Goal: Task Accomplishment & Management: Use online tool/utility

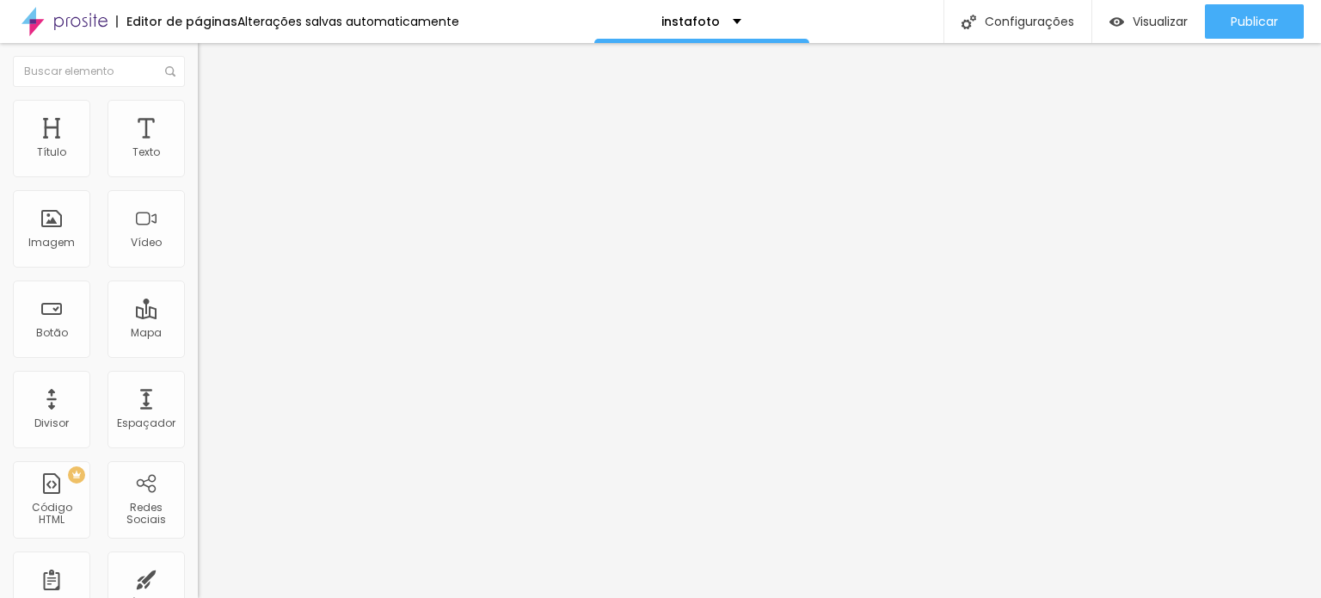
click at [198, 100] on li "Conteúdo" at bounding box center [297, 91] width 198 height 17
click at [198, 117] on li "Avançado" at bounding box center [297, 125] width 198 height 17
click at [211, 66] on div "Editar Coluna" at bounding box center [264, 63] width 107 height 14
drag, startPoint x: 100, startPoint y: 223, endPoint x: 100, endPoint y: 261, distance: 38.7
click at [198, 146] on div "Adicionar imagem" at bounding box center [297, 140] width 198 height 12
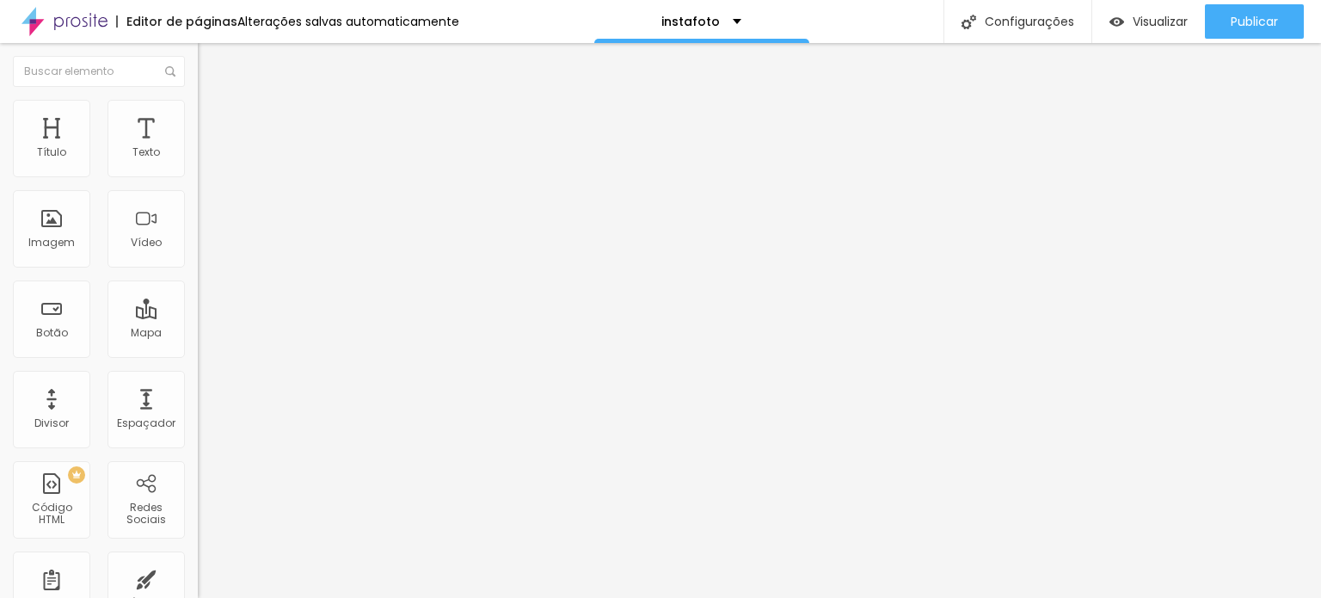
click at [198, 148] on span "Adicionar imagem" at bounding box center [253, 140] width 111 height 15
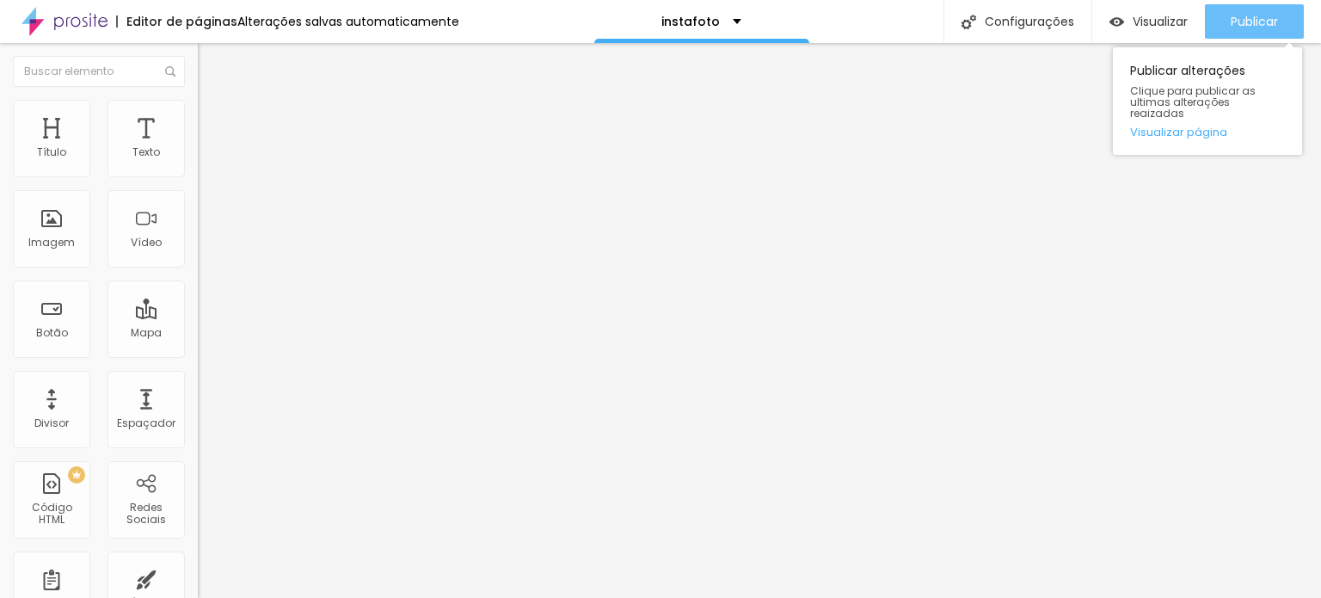
click at [1252, 22] on span "Publicar" at bounding box center [1254, 22] width 47 height 14
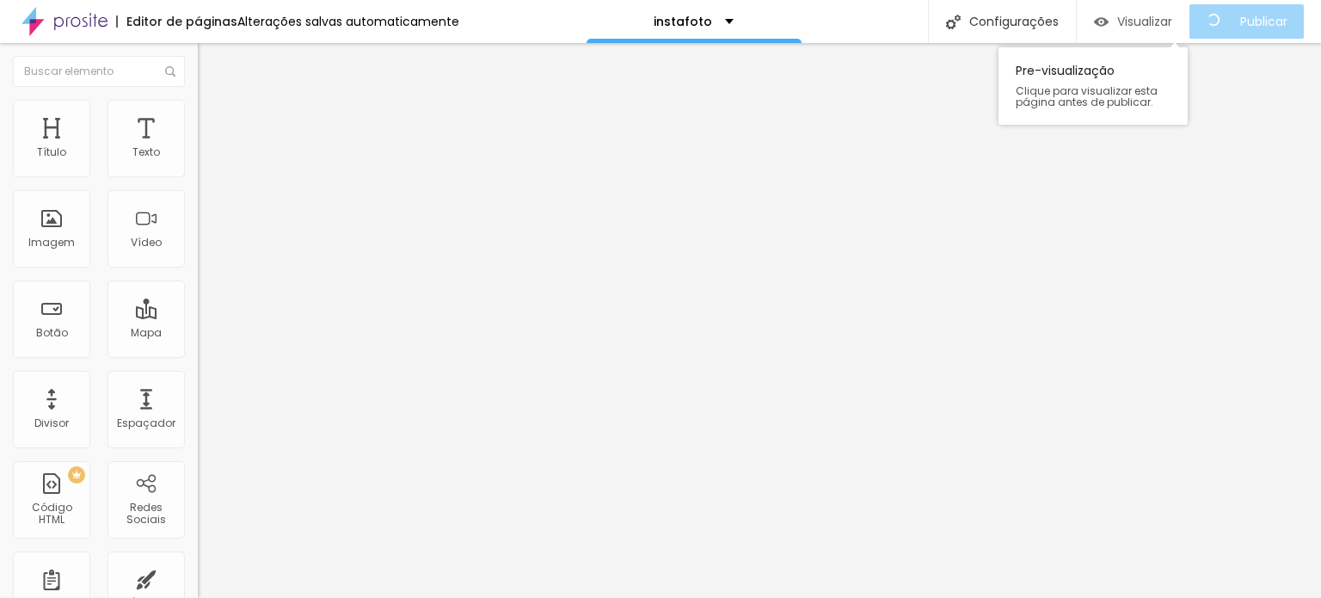
click at [1129, 23] on div "Visualizar" at bounding box center [1133, 22] width 78 height 15
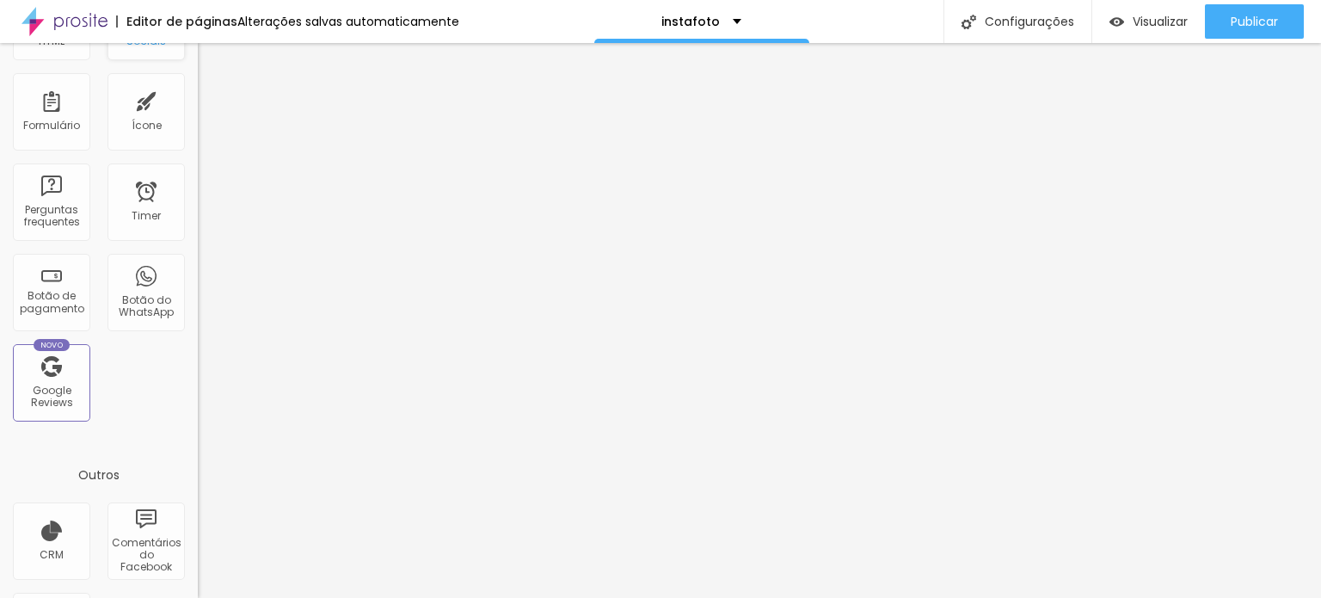
scroll to position [516, 0]
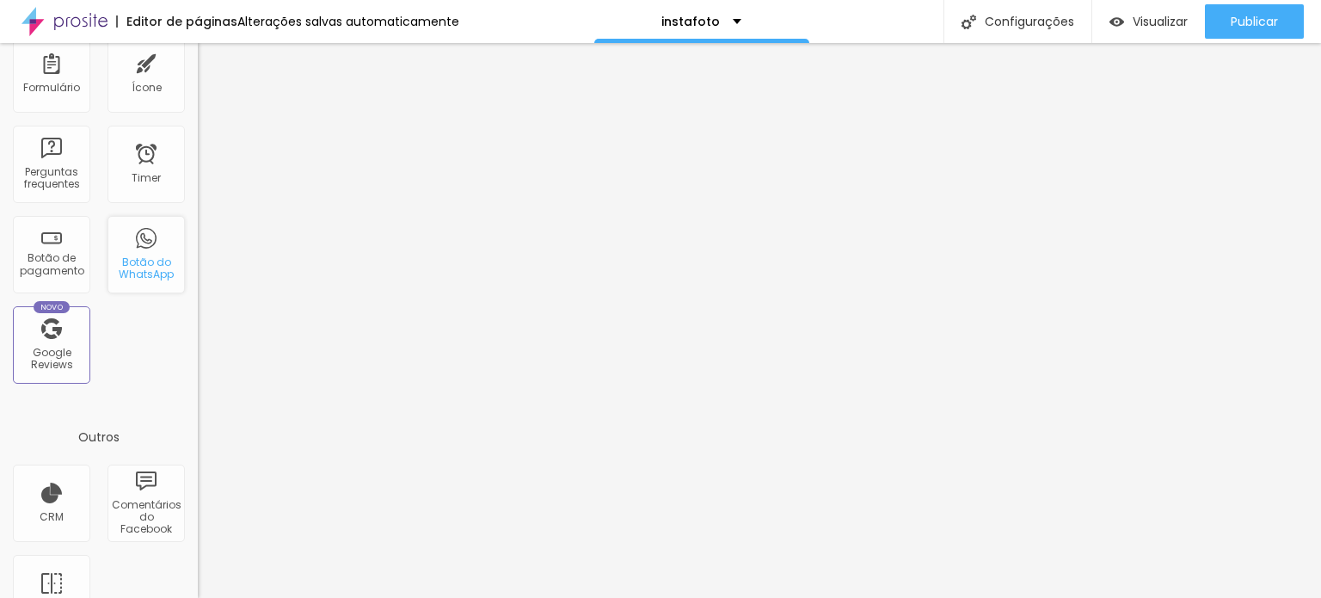
click at [127, 274] on div "Botão do WhatsApp" at bounding box center [146, 268] width 68 height 25
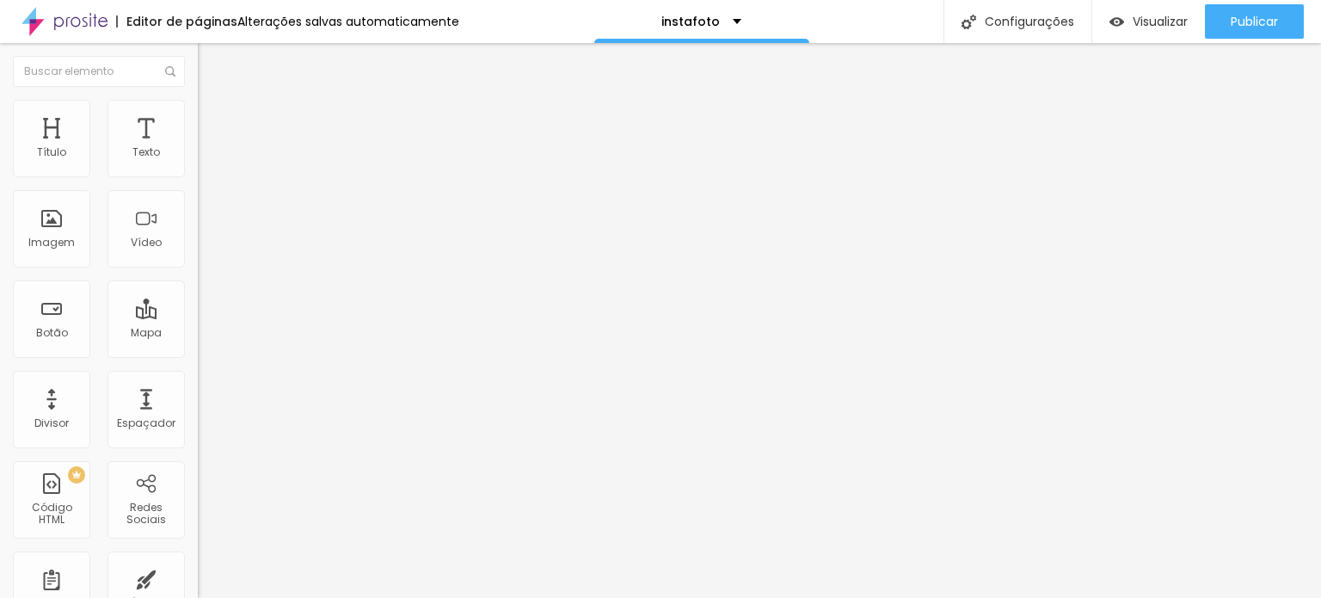
drag, startPoint x: 156, startPoint y: 247, endPoint x: 0, endPoint y: 219, distance: 158.1
click at [198, 219] on div "Número do WhatsApp * (21)96522-8301 + 55 Texto do botão Conversar no WhatsApp M…" at bounding box center [297, 435] width 198 height 574
type input "CLIQUE AQUI E FAÇA SEU ORÇAMENTO"
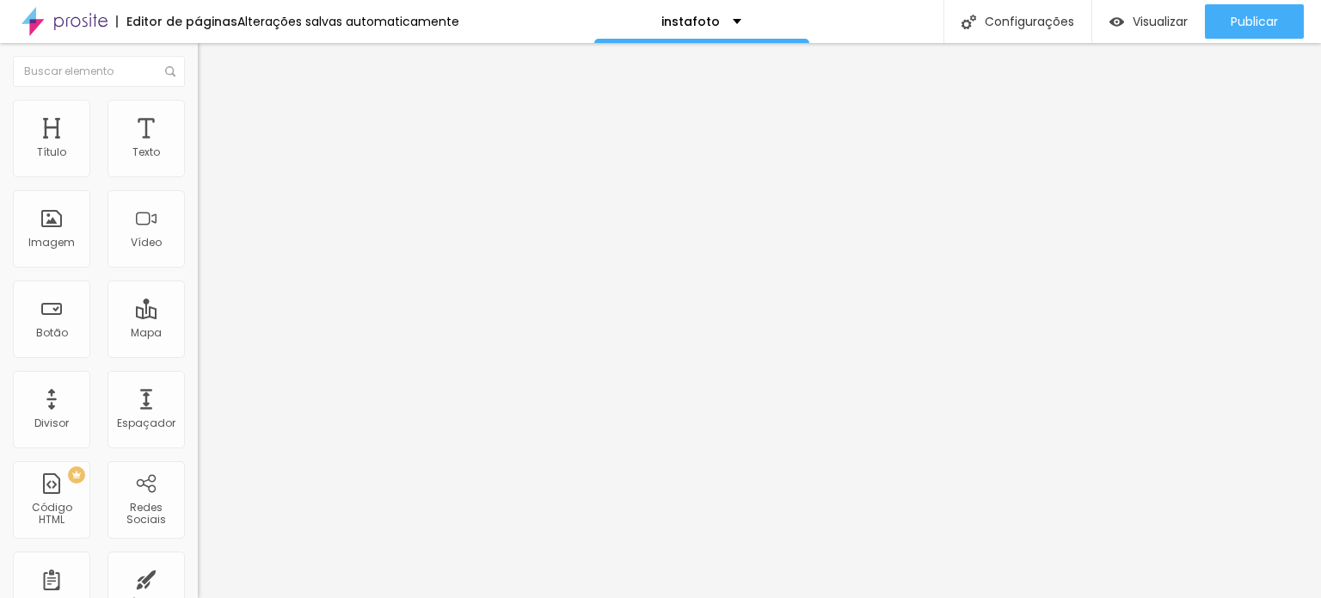
drag, startPoint x: 64, startPoint y: 313, endPoint x: 132, endPoint y: 316, distance: 68.9
click at [198, 594] on textarea "Olá, cheguei até você pela página {page_title} e gostaria de mais informações" at bounding box center [295, 608] width 194 height 29
type textarea "Olá, cheguei até você pela página InstaFoto RJ e gostaria de mais informações"
click at [198, 344] on input at bounding box center [315, 352] width 234 height 17
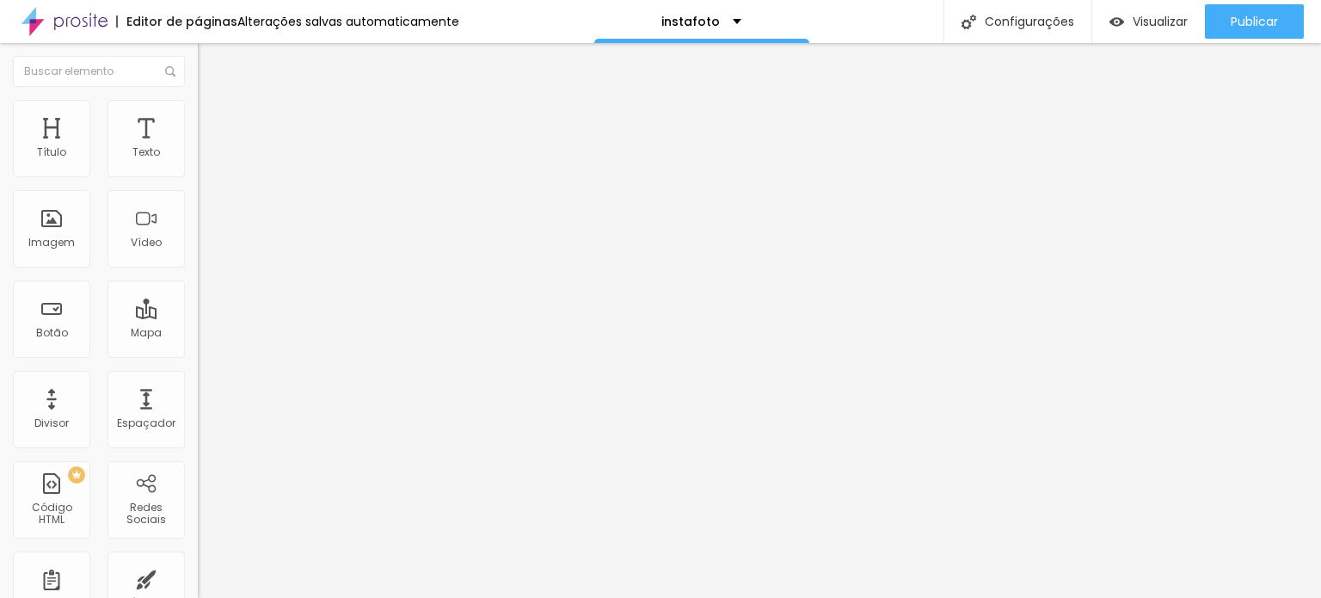
click at [198, 344] on input "instafoto rj" at bounding box center [315, 352] width 234 height 17
drag, startPoint x: 117, startPoint y: 181, endPoint x: 9, endPoint y: 169, distance: 108.2
click at [198, 169] on div "Encontre sua empresa instafoto rj Procure o perfil da empresa pelo nome. Exibir…" at bounding box center [297, 351] width 198 height 435
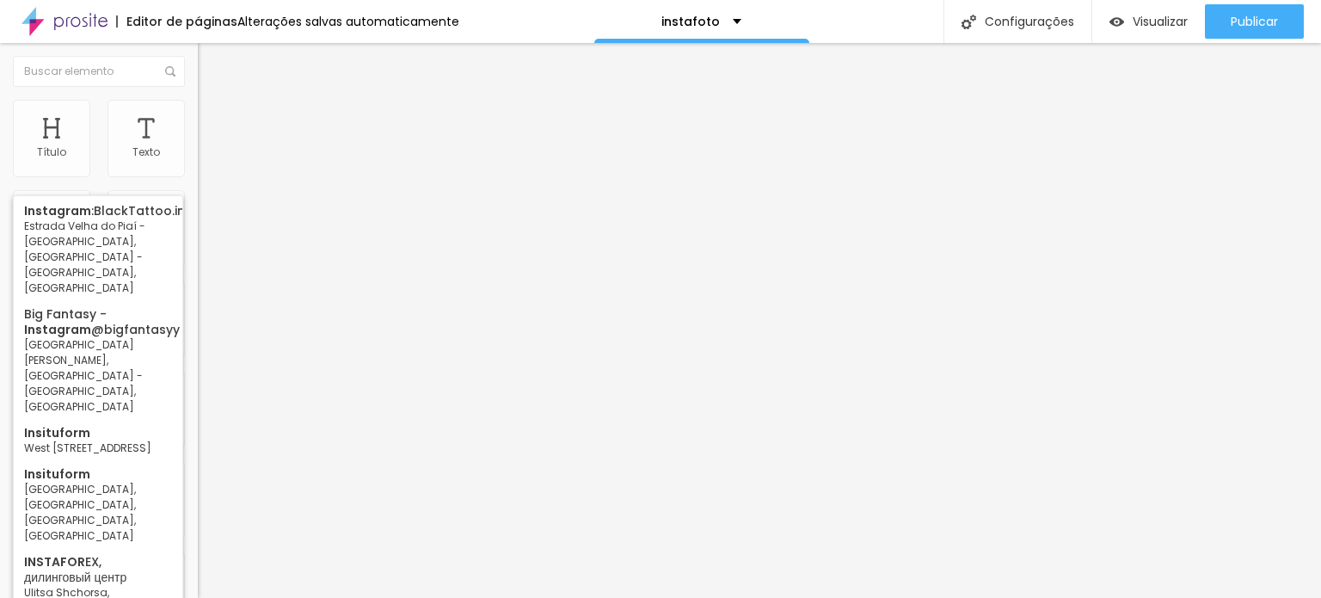
type input "I"
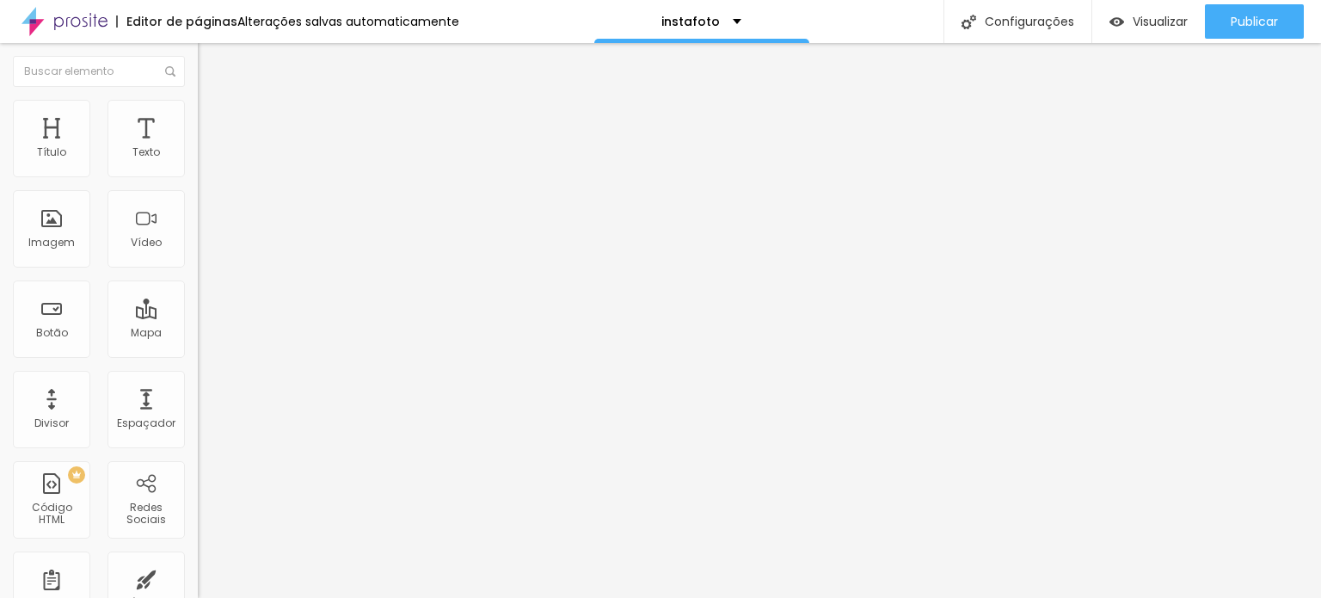
type input "Instafotorj"
click at [198, 148] on span "Adicionar imagem" at bounding box center [253, 140] width 111 height 15
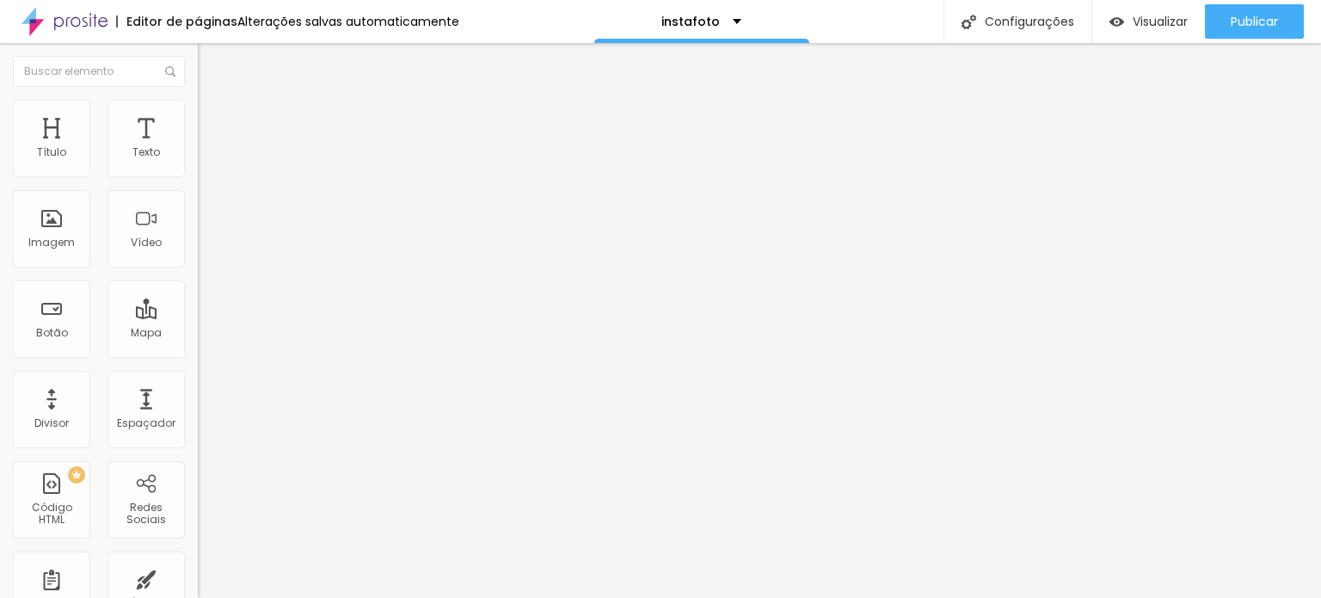
click at [211, 58] on div "Editar Imagem" at bounding box center [268, 63] width 115 height 14
click at [198, 162] on input "text" at bounding box center [301, 153] width 206 height 17
paste input "https://www.youtube.com/shorts/yackofFEzFg"
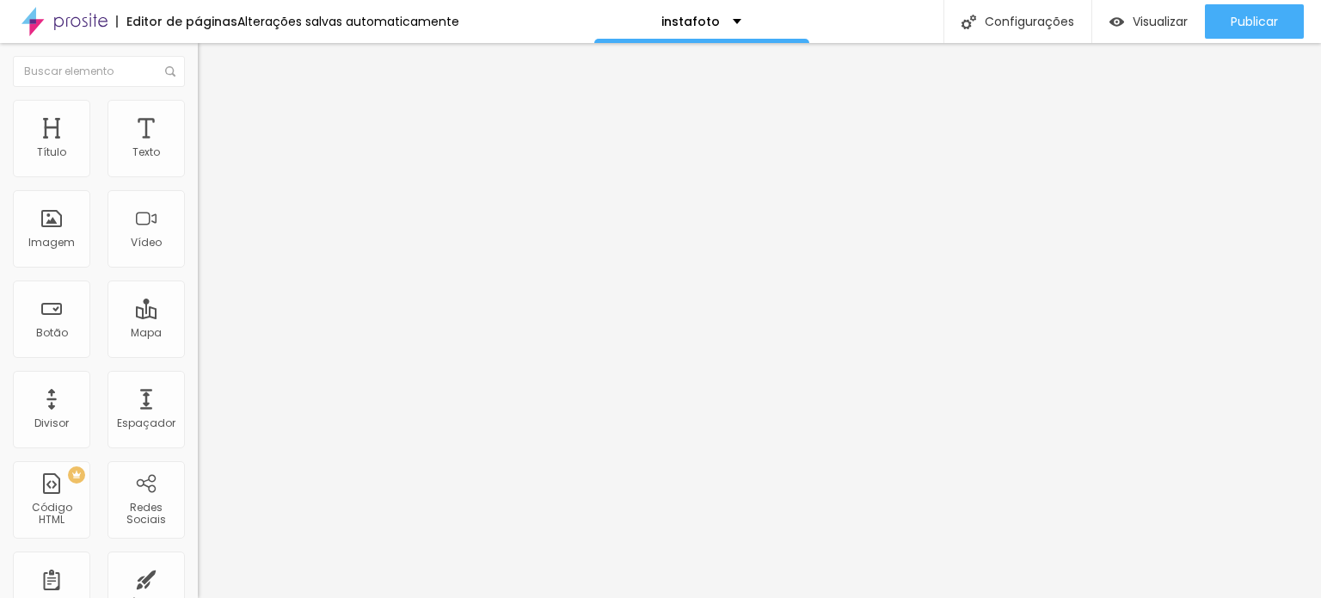
type input "https://www.youtube.com/shorts/yackofFEzFg"
click at [198, 257] on span "4:3 Standard" at bounding box center [233, 250] width 70 height 15
drag, startPoint x: 102, startPoint y: 357, endPoint x: 106, endPoint y: 385, distance: 27.9
click at [198, 313] on ul "Ultrawide 21:9 Wide 16:9 Standard 4:3 Vertical 1 3:4 Vertical 2 9:16" at bounding box center [297, 284] width 198 height 58
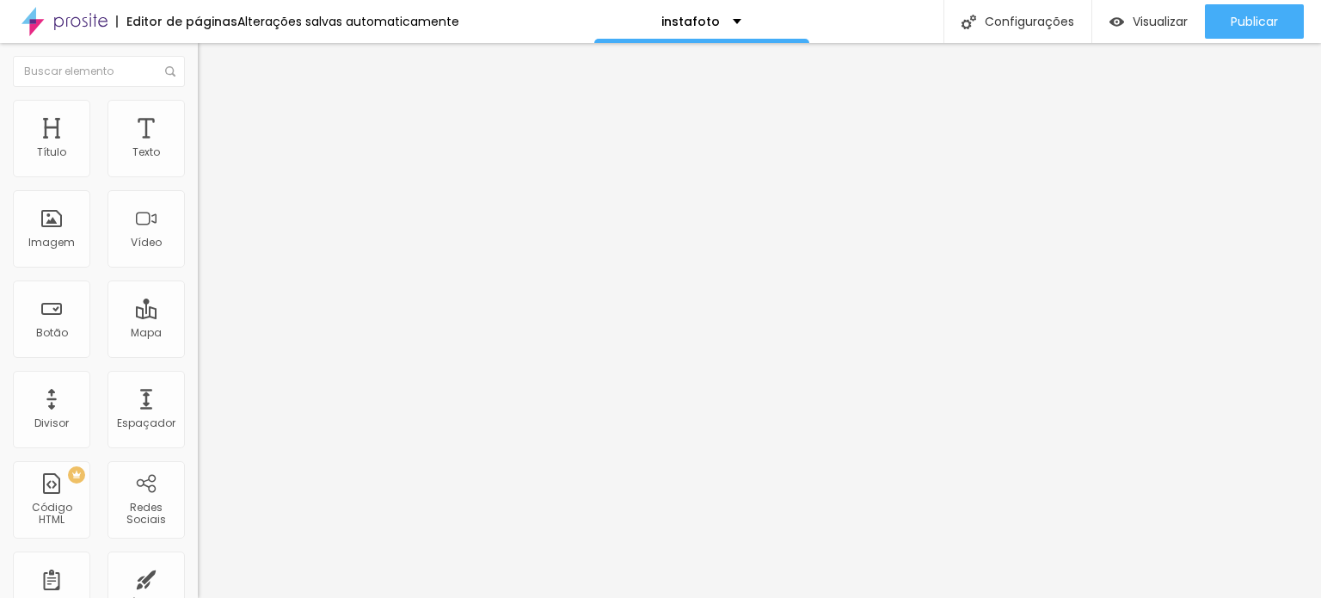
click at [198, 315] on span "Vertical 2" at bounding box center [222, 307] width 48 height 15
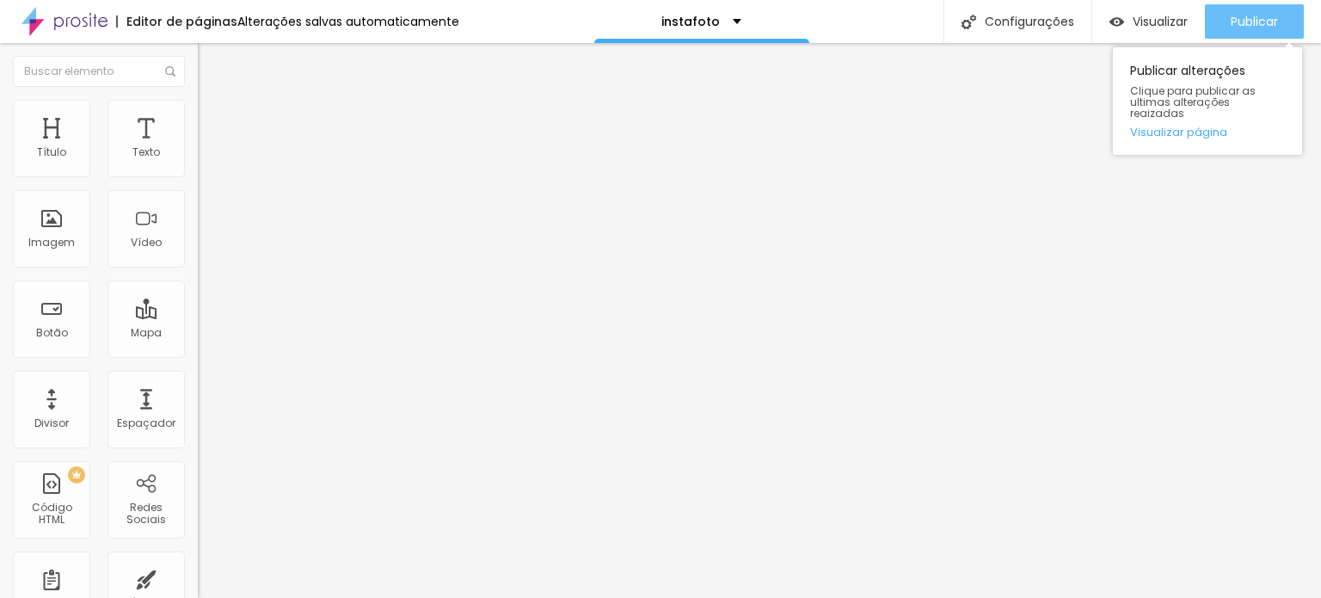
click at [1231, 22] on span "Publicar" at bounding box center [1254, 22] width 47 height 14
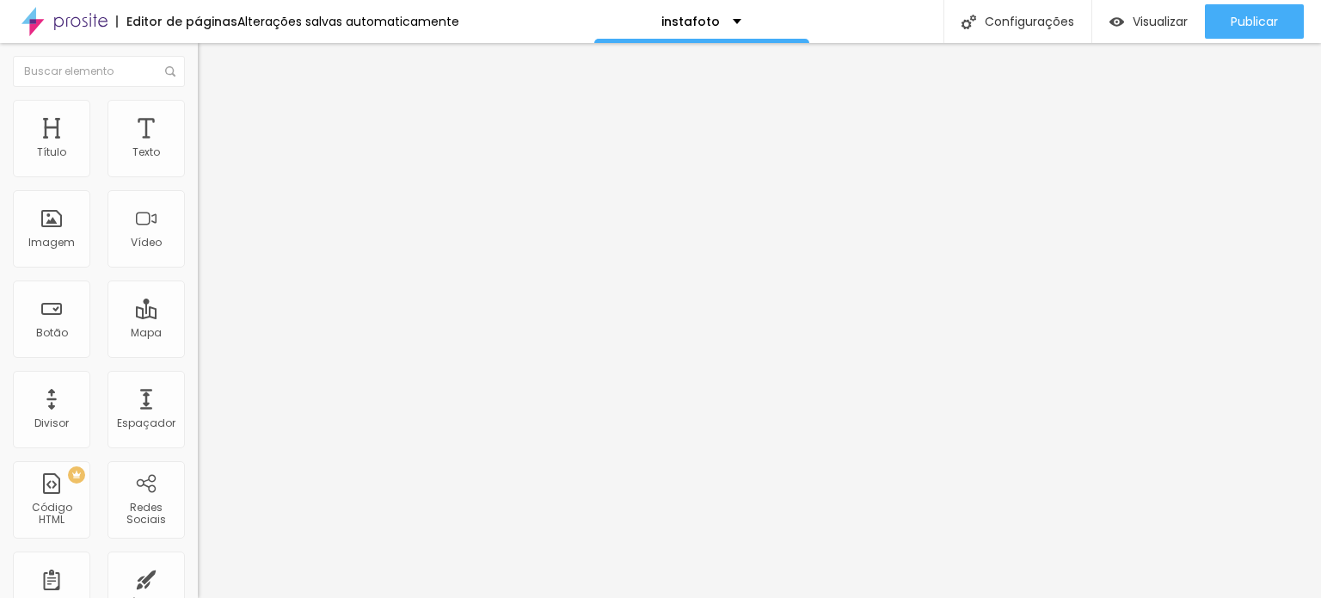
click at [198, 530] on div "Editar Vídeo Conteúdo Estilo Avançado URL do vídeo https://www.youtube.com/shor…" at bounding box center [297, 320] width 198 height 555
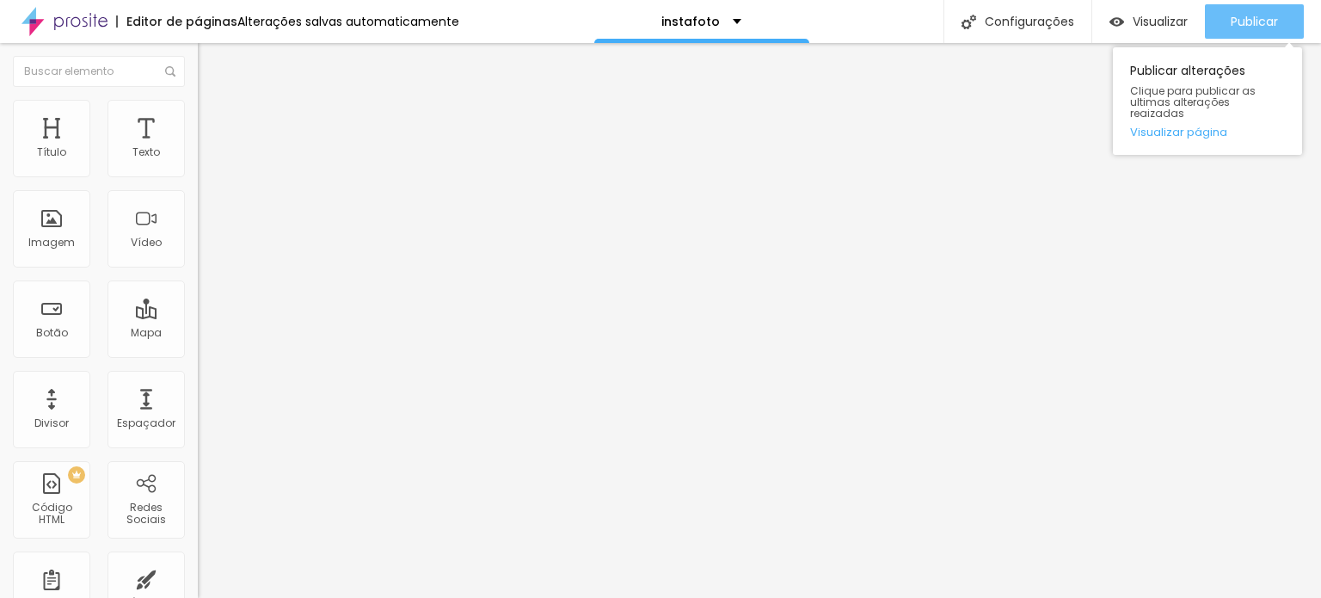
click at [1280, 18] on button "Publicar" at bounding box center [1254, 21] width 99 height 34
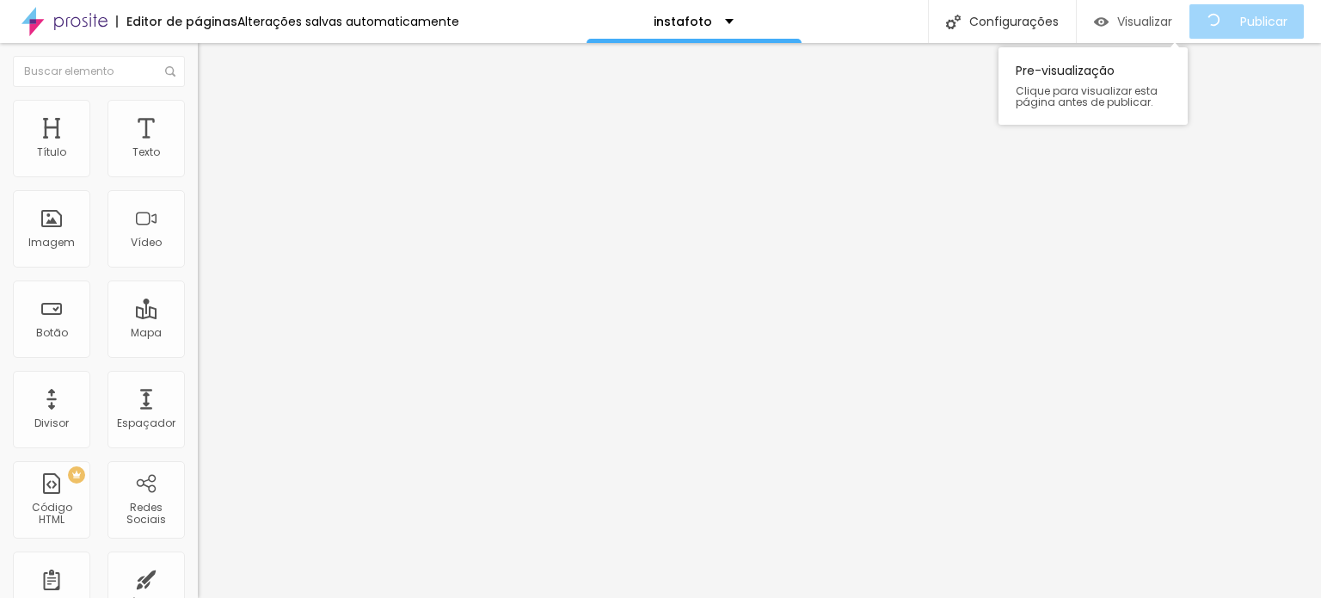
click at [1160, 23] on span "Visualizar" at bounding box center [1144, 22] width 55 height 14
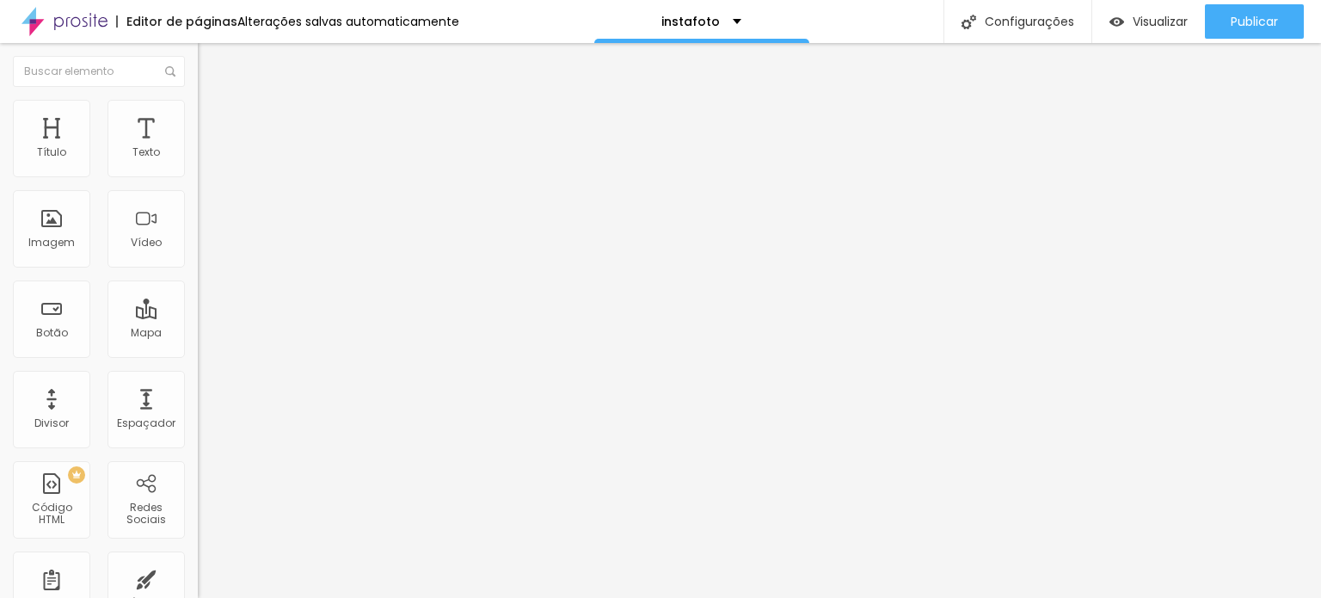
click at [198, 98] on img at bounding box center [205, 90] width 15 height 15
click at [211, 58] on div "Editar Vídeo" at bounding box center [260, 63] width 98 height 14
click at [198, 162] on input "https://www.youtube.com/shorts/yackofFEzFg" at bounding box center [301, 153] width 206 height 17
paste input "Q3THlMzii2"
click at [198, 334] on div at bounding box center [297, 334] width 198 height 0
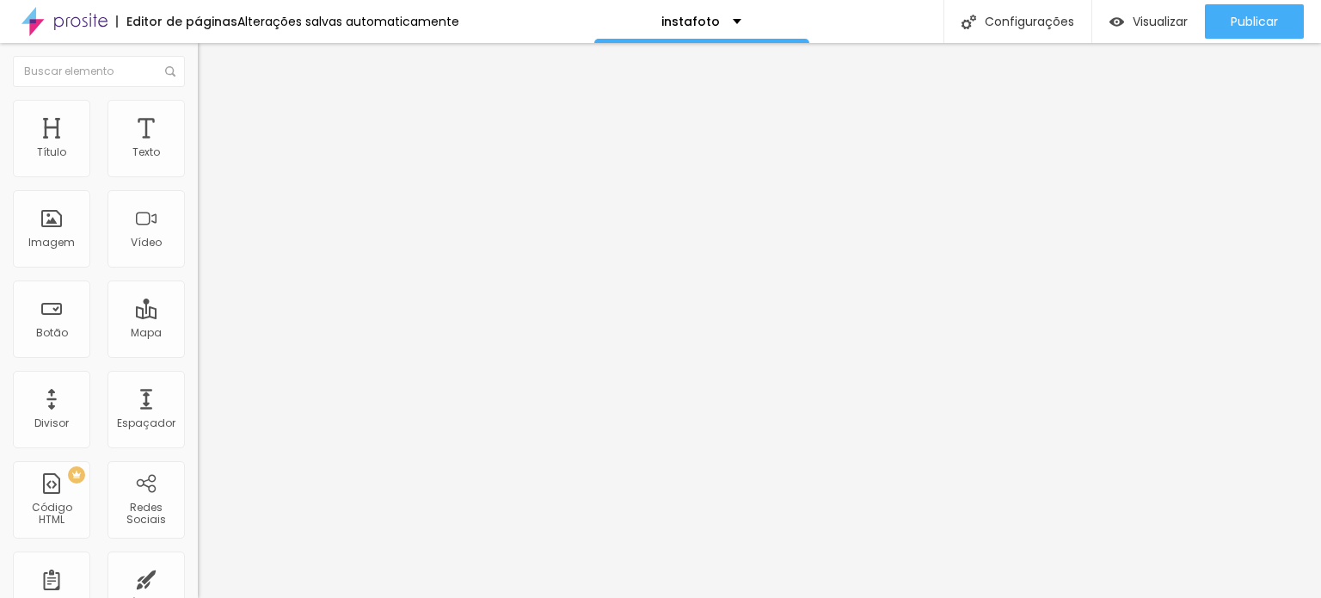
click at [198, 334] on div at bounding box center [297, 334] width 198 height 0
click at [198, 162] on input "https://www.youtube.com/shorts/Q3THlMzii2g" at bounding box center [301, 153] width 206 height 17
click at [198, 176] on div "URL do vídeo https://www.youtube.com/shorts/Q3THlMzii2g" at bounding box center [297, 155] width 198 height 42
click at [198, 162] on input "https://www.youtube.com/shorts/Q3THlMzii2g" at bounding box center [301, 153] width 206 height 17
drag, startPoint x: 161, startPoint y: 188, endPoint x: 0, endPoint y: 193, distance: 160.9
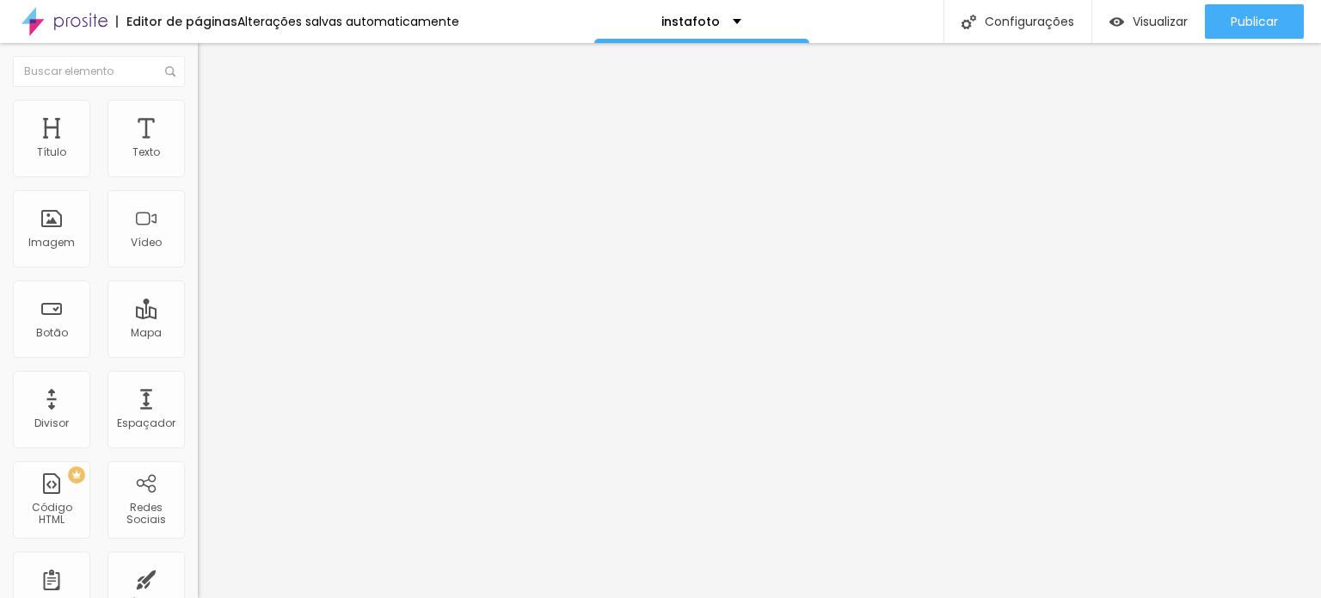
click at [198, 193] on div "URL do vídeo https://www.youtube.com/shorts/Q3THlMzii2g Alinhamento Proporção 9…" at bounding box center [297, 234] width 198 height 200
drag, startPoint x: 145, startPoint y: 193, endPoint x: 0, endPoint y: 188, distance: 145.4
click at [198, 188] on div "URL do vídeo shorts/Q3THlMzii2g Alinhamento Proporção 9:16 Vertical 2 Ultrawide…" at bounding box center [297, 234] width 198 height 200
paste input "https://vimeo.com/1116482195?share=copy#t=0"
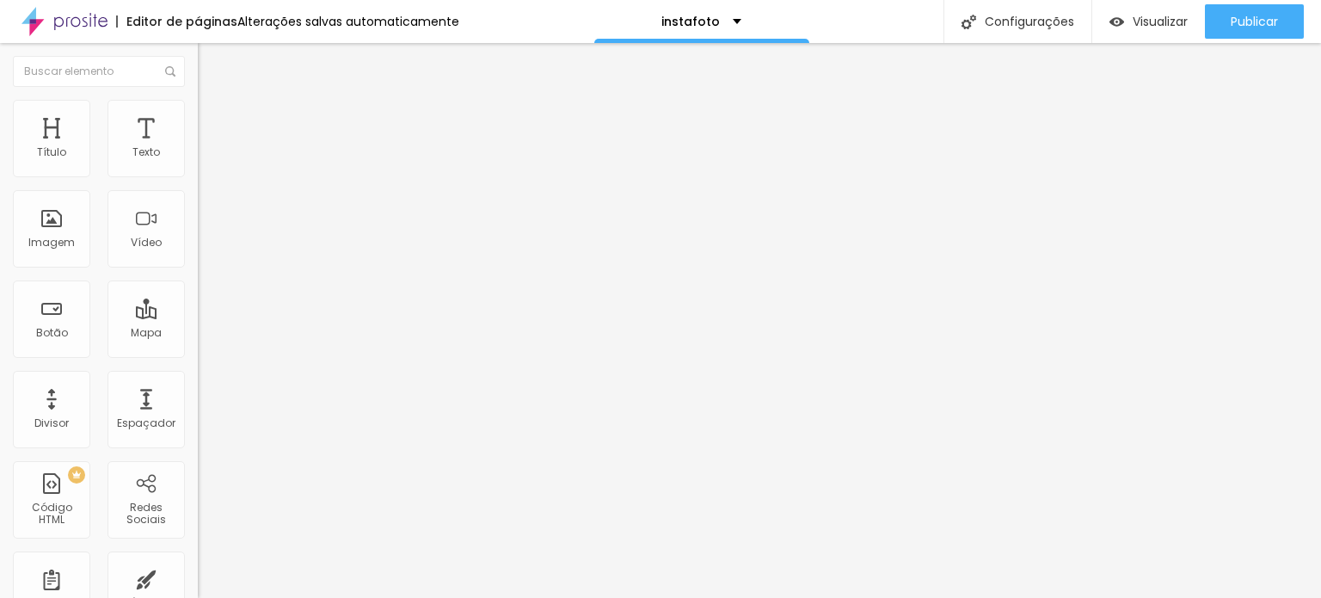
type input "https://vimeo.com/1116482195?share=copy#t=0"
click at [198, 257] on span "9:16 Vertical 2" at bounding box center [233, 250] width 71 height 15
click at [198, 298] on span "Vertical 1" at bounding box center [221, 291] width 46 height 15
click at [1260, 39] on div "Publicar alterações Clique para publicar as ultimas alterações reaizadas Visual…" at bounding box center [1207, 97] width 189 height 116
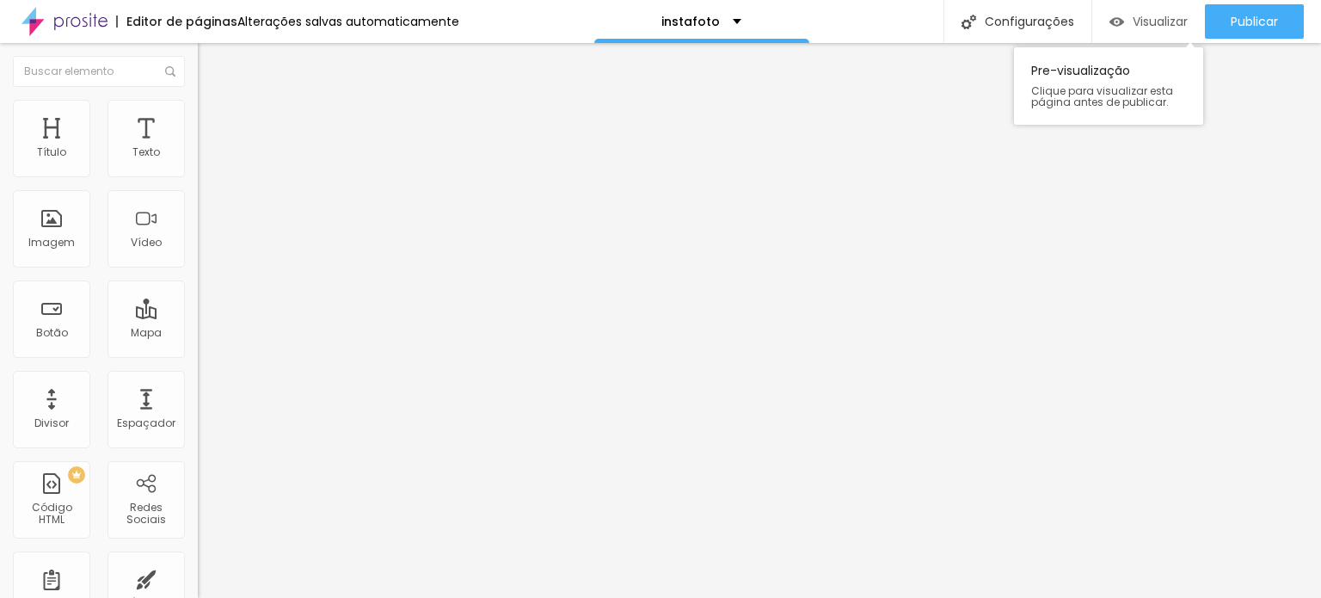
click at [1158, 20] on span "Visualizar" at bounding box center [1160, 22] width 55 height 14
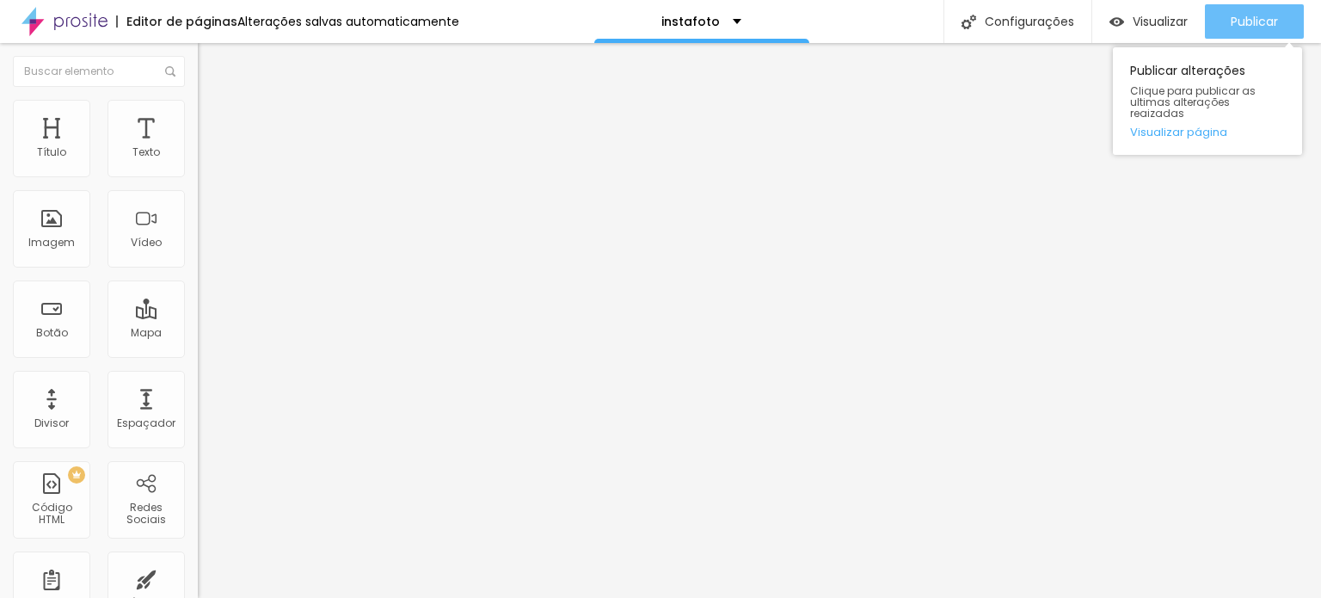
click at [1246, 16] on span "Publicar" at bounding box center [1254, 22] width 47 height 14
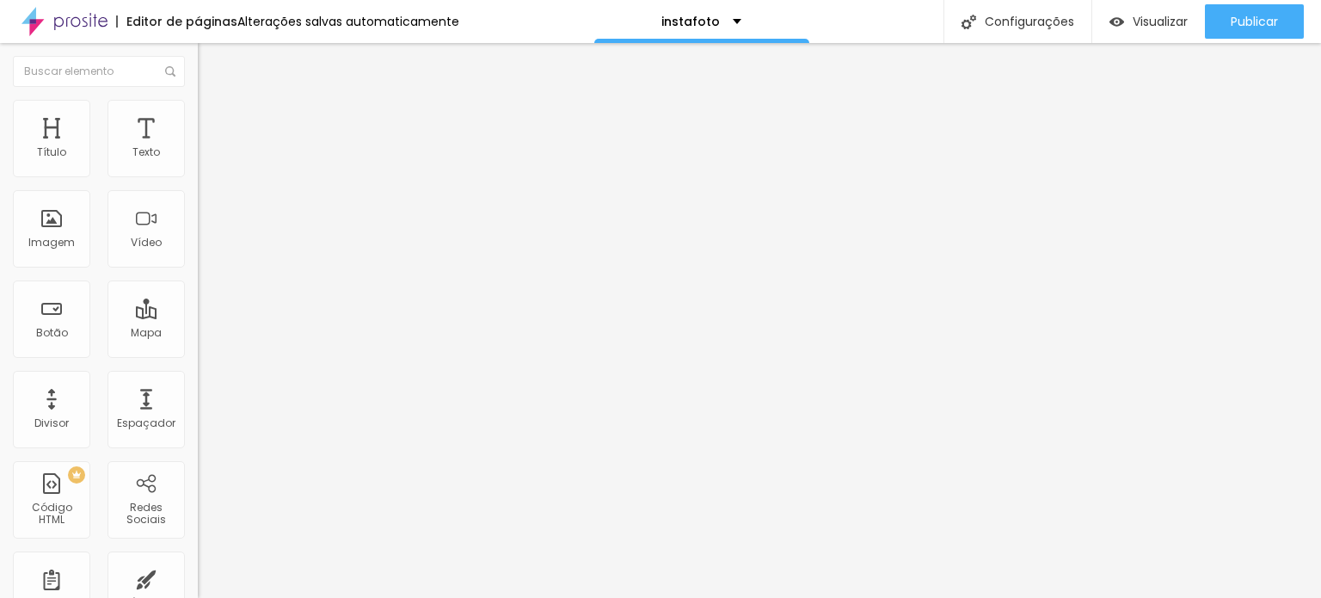
click at [198, 278] on span "Wide" at bounding box center [211, 270] width 27 height 15
click at [198, 268] on span "Ultrawide" at bounding box center [222, 260] width 49 height 15
click at [198, 305] on span "Vertical 1" at bounding box center [221, 297] width 46 height 15
click at [198, 315] on span "Vertical 2" at bounding box center [222, 307] width 48 height 15
click at [198, 111] on li "Estilo" at bounding box center [297, 108] width 198 height 17
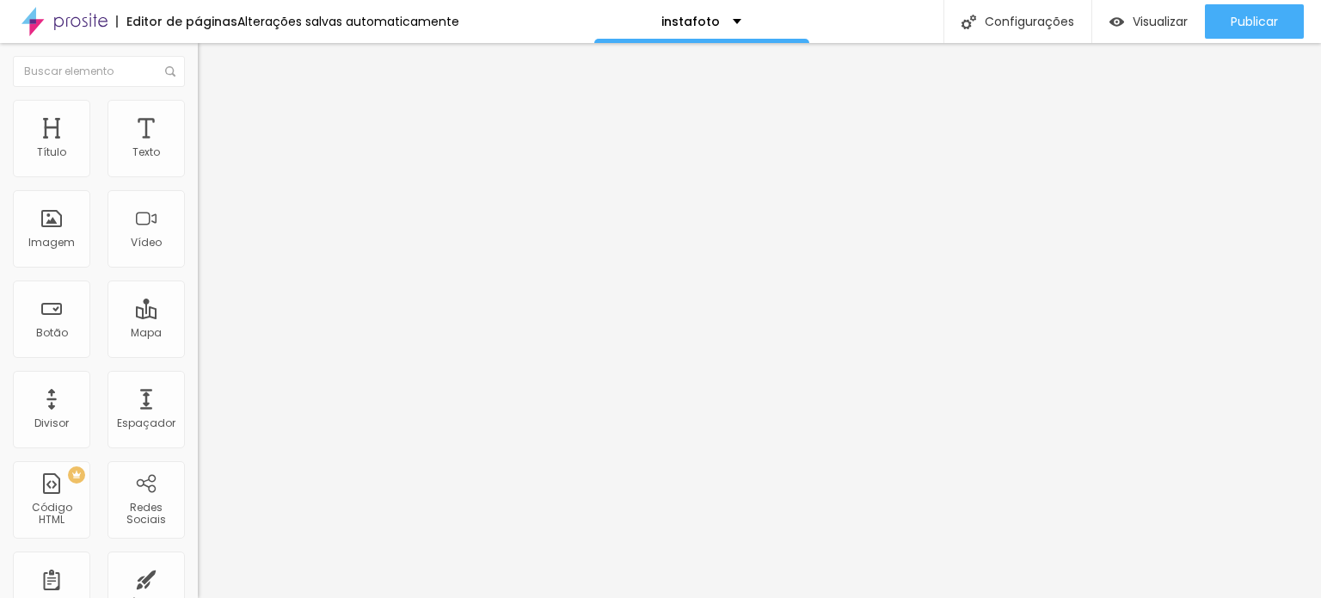
drag, startPoint x: 179, startPoint y: 187, endPoint x: 190, endPoint y: 185, distance: 11.3
click at [198, 176] on input "range" at bounding box center [253, 170] width 111 height 14
type input "98"
type input "97"
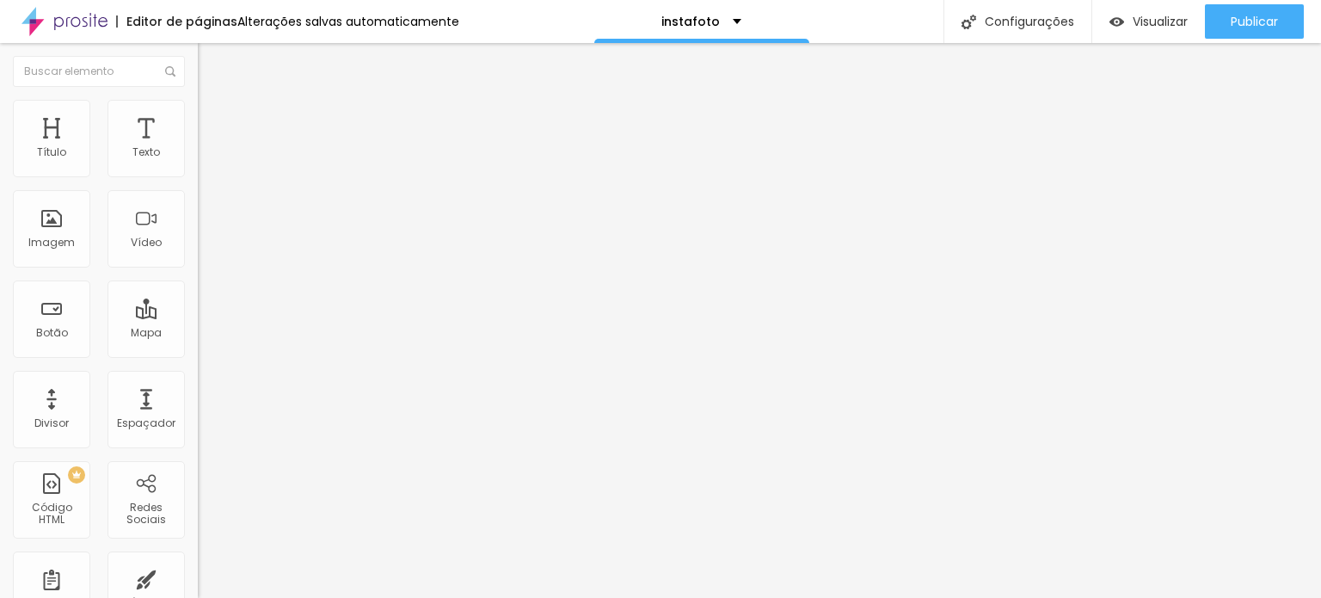
type input "97"
type input "96"
type input "95"
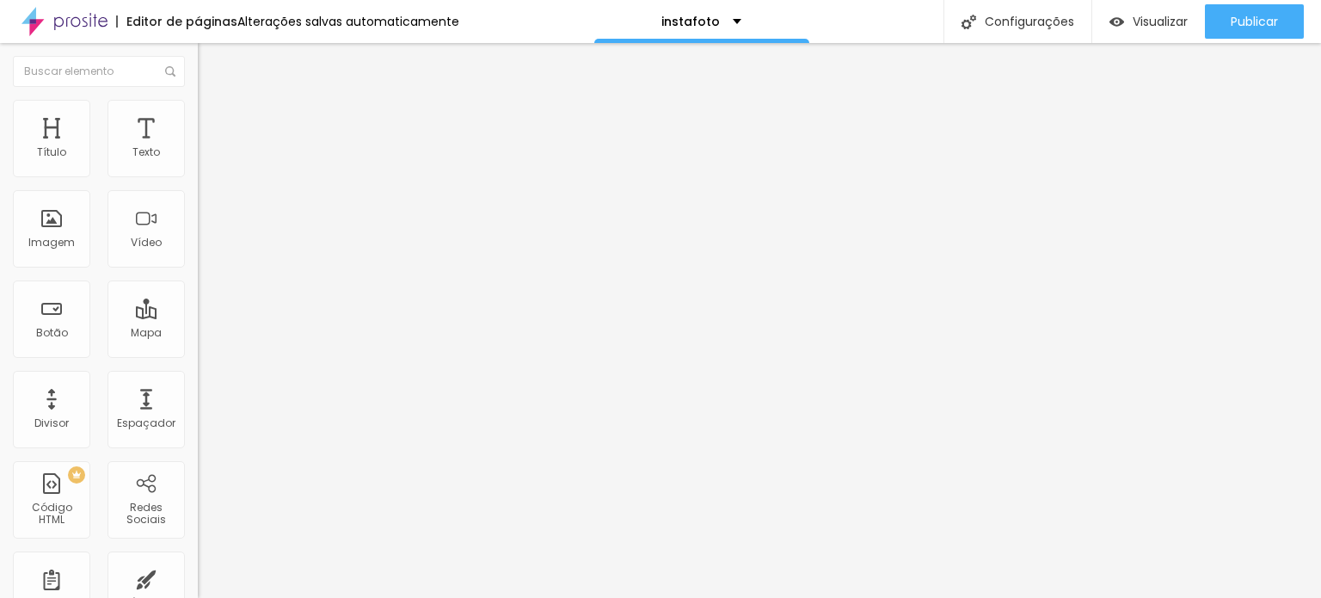
type input "94"
type input "93"
type input "92"
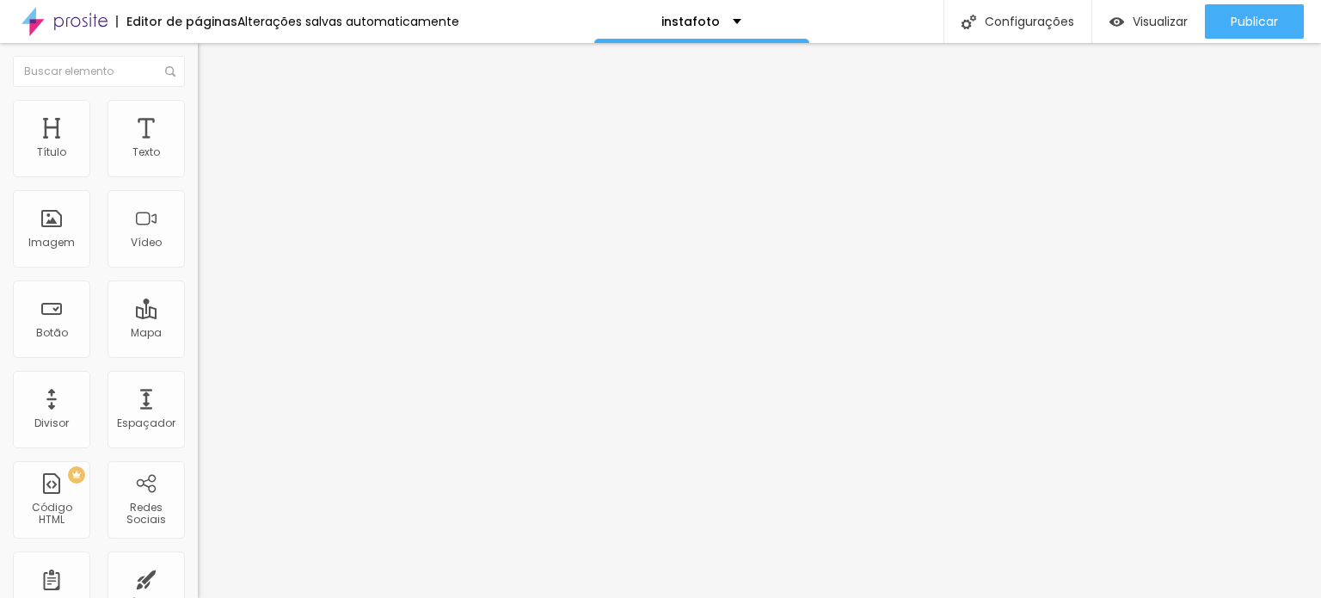
type input "92"
type input "91"
type input "90"
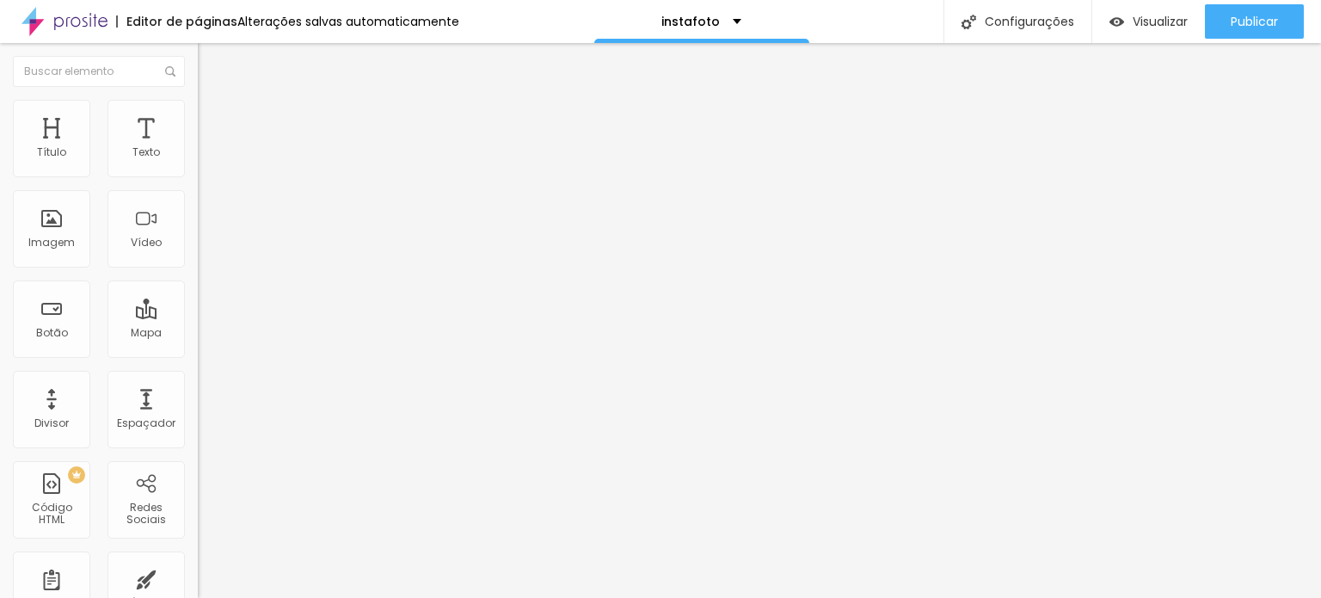
type input "89"
type input "88"
type input "87"
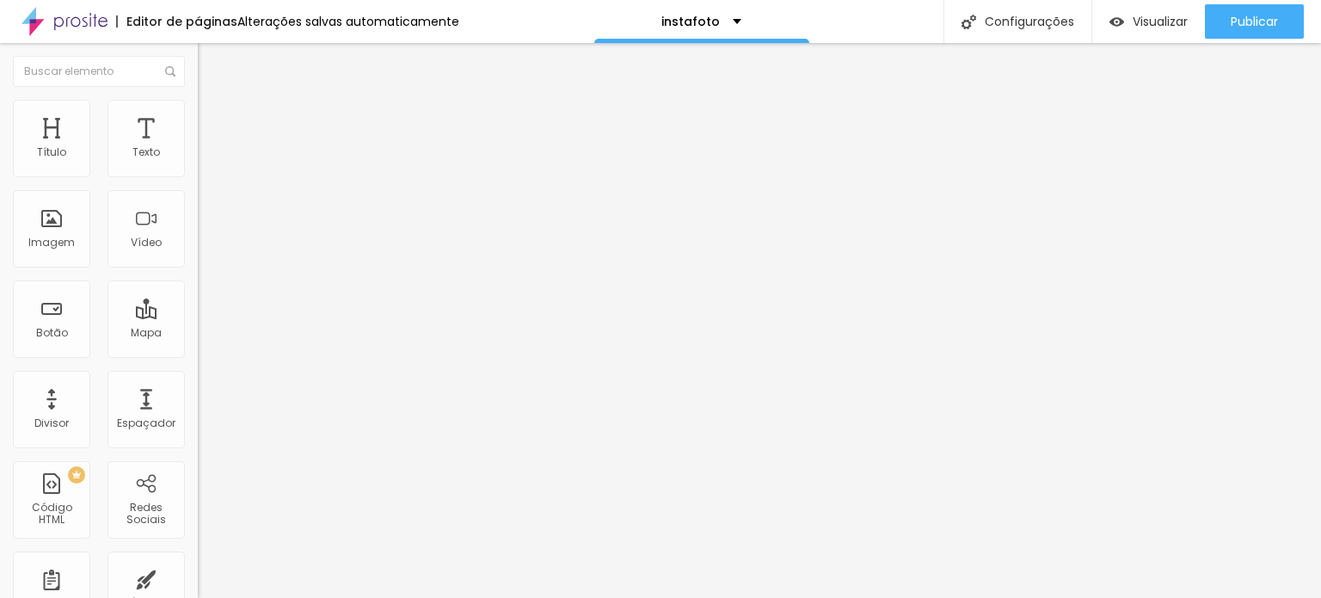
type input "87"
type input "86"
type input "85"
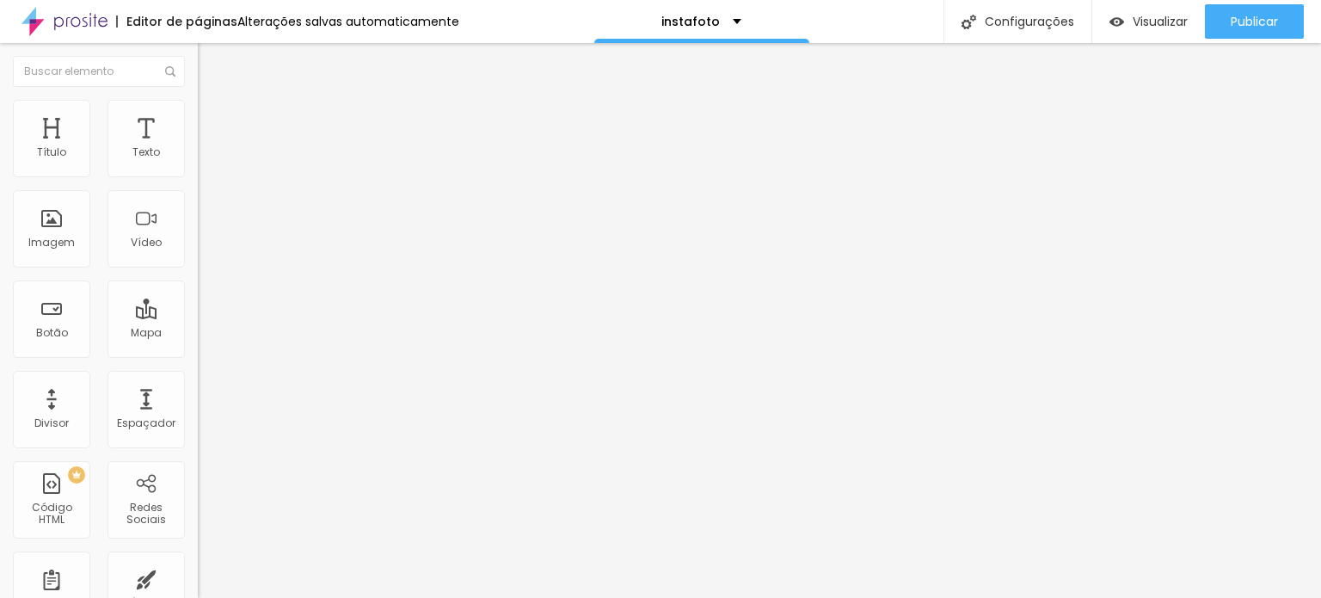
type input "84"
type input "83"
type input "82"
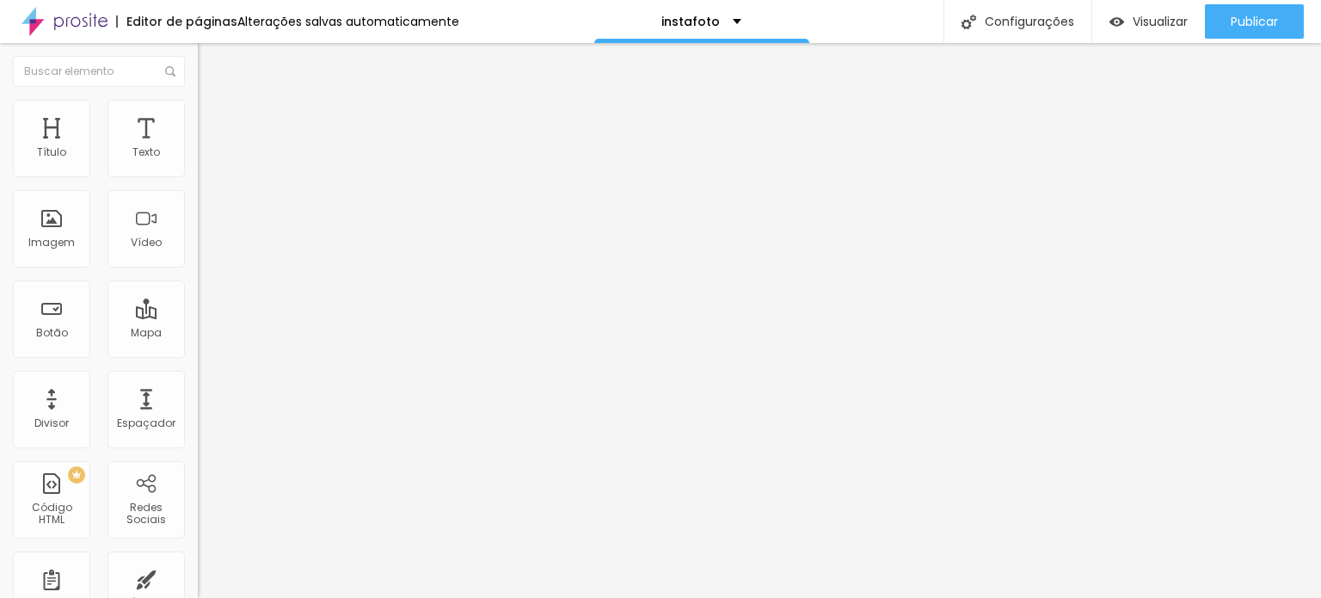
type input "82"
type input "81"
type input "80"
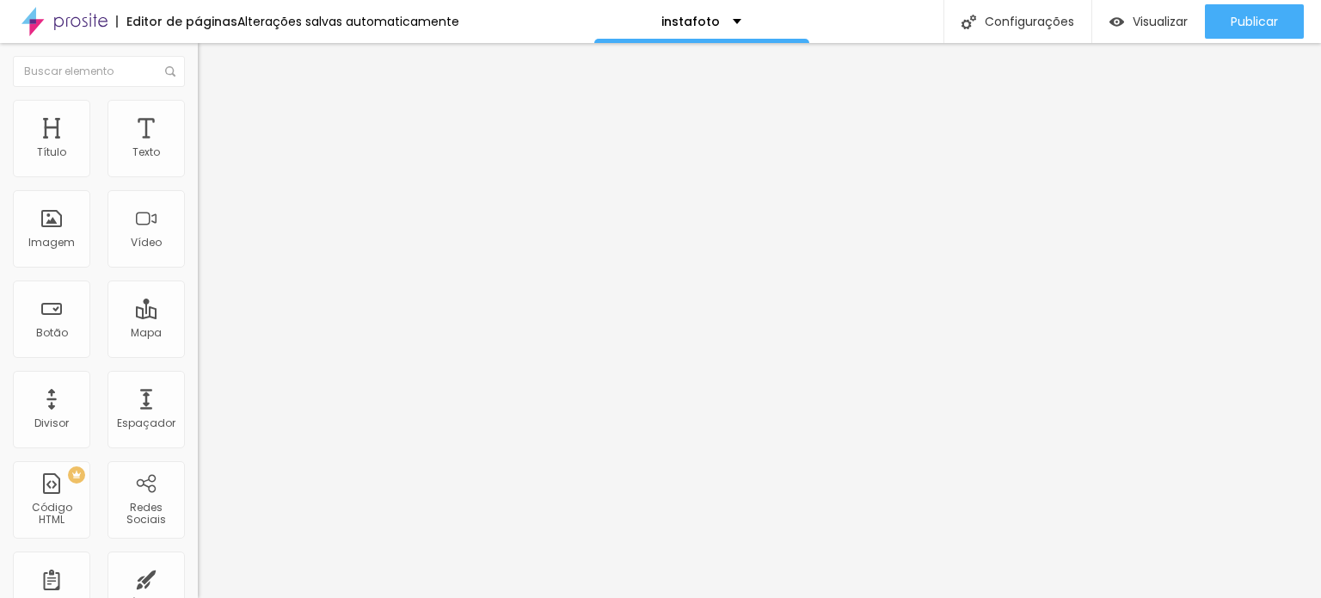
type input "78"
type input "76"
type input "73"
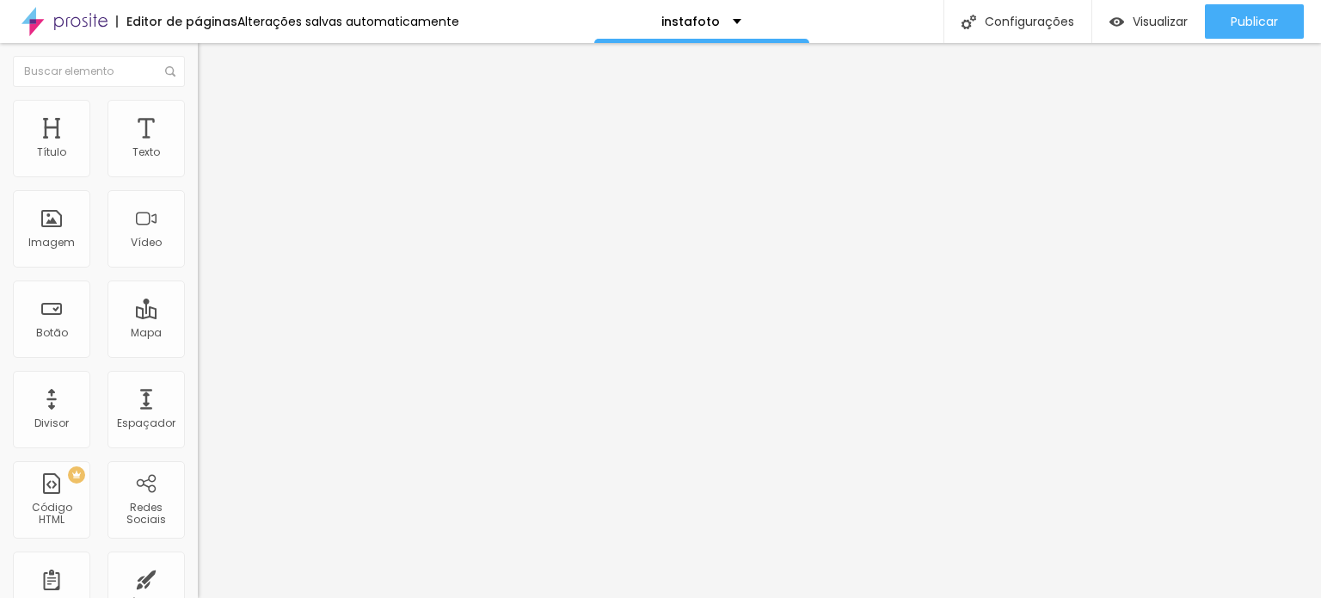
type input "73"
type input "72"
type input "71"
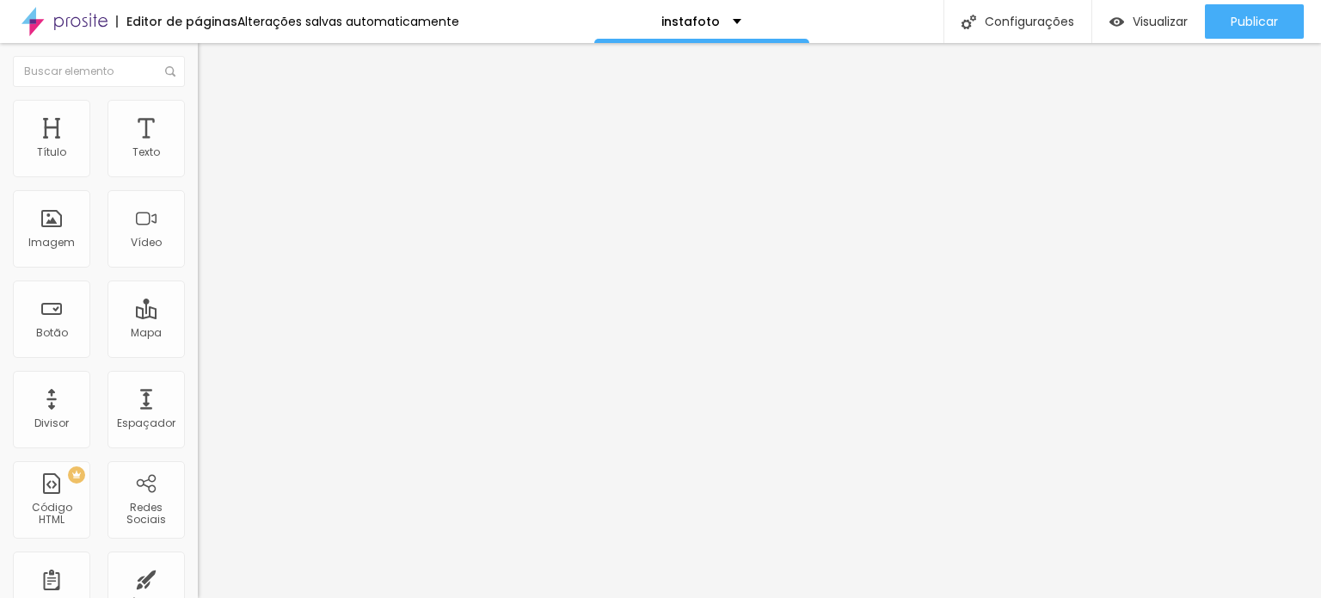
type input "69"
type input "68"
type input "66"
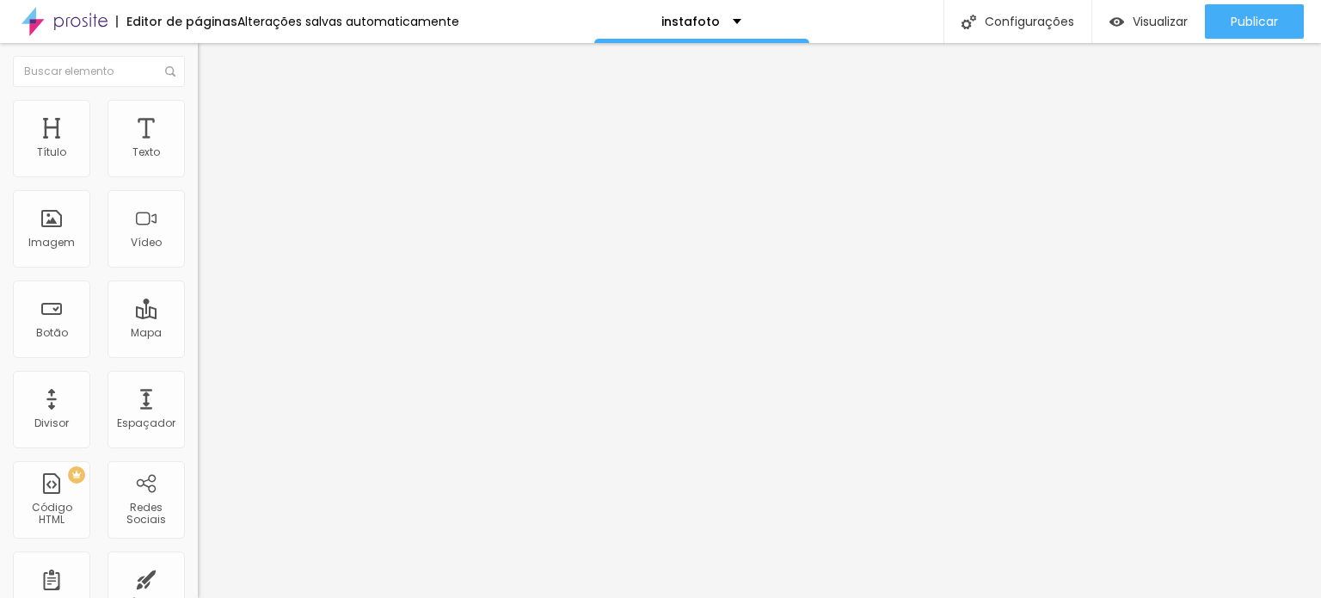
type input "66"
type input "64"
type input "61"
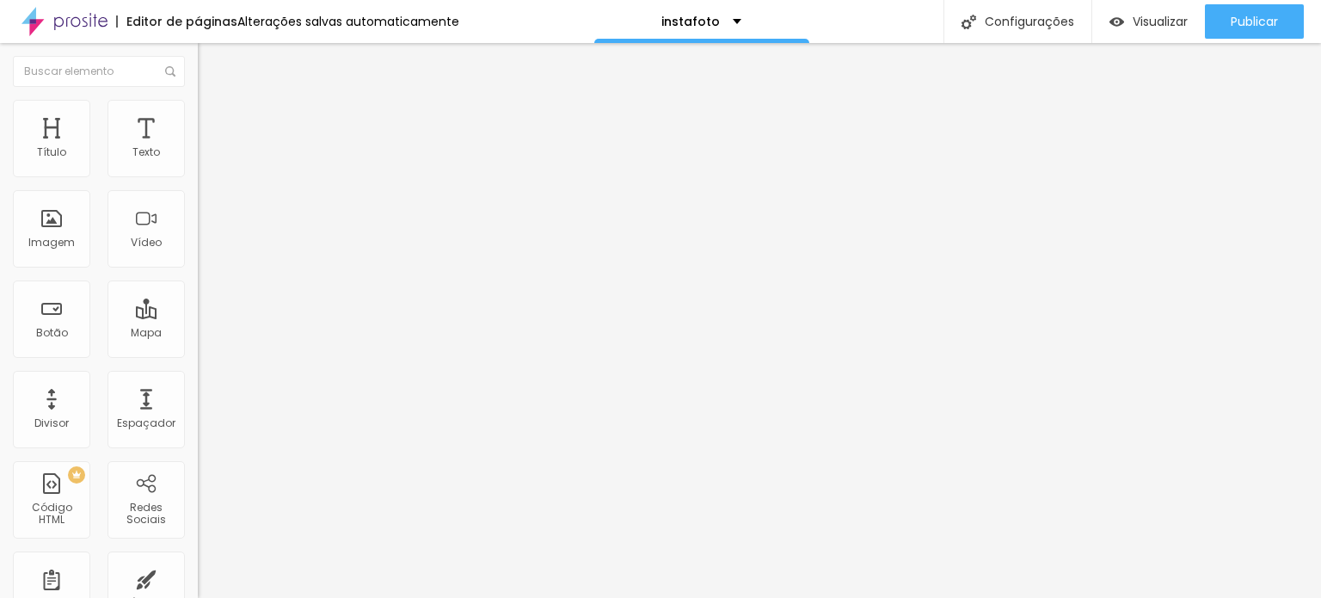
type input "59"
type input "58"
type input "55"
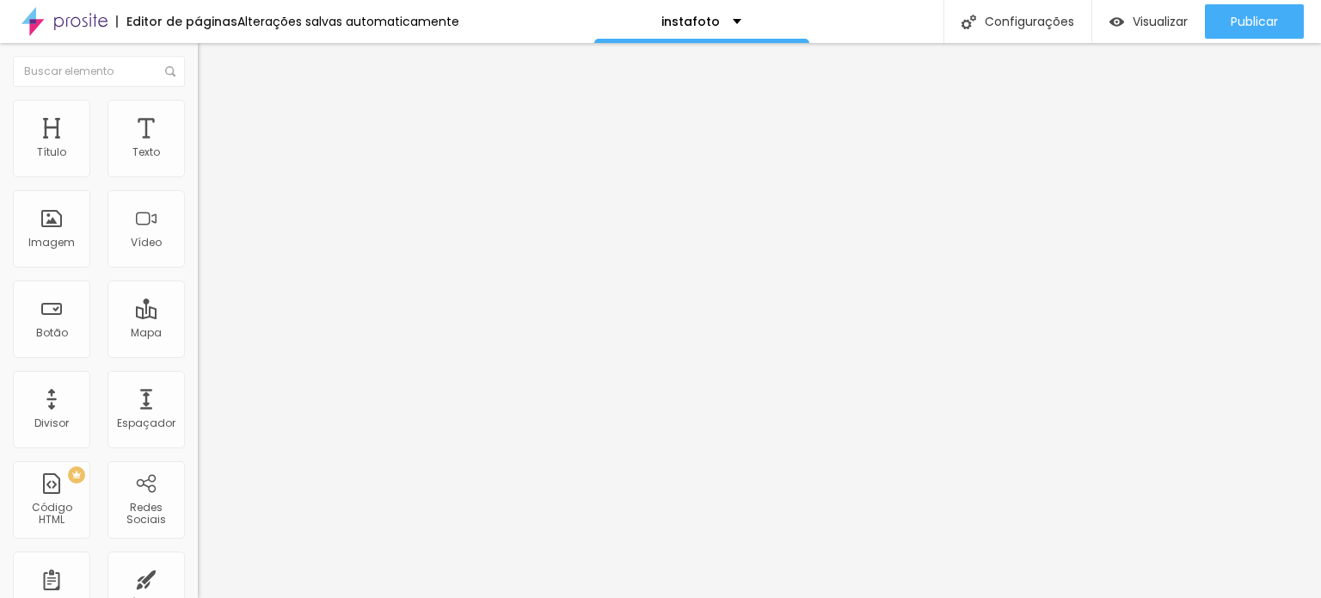
type input "55"
type input "51"
type input "46"
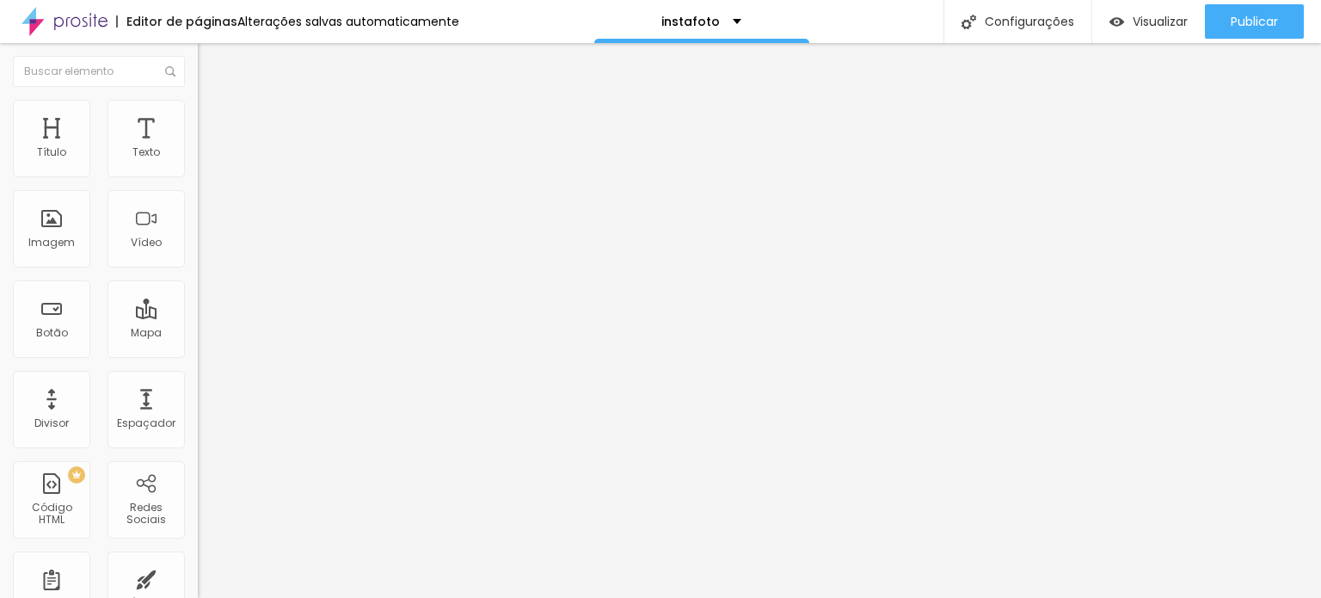
type input "42"
type input "39"
type input "37"
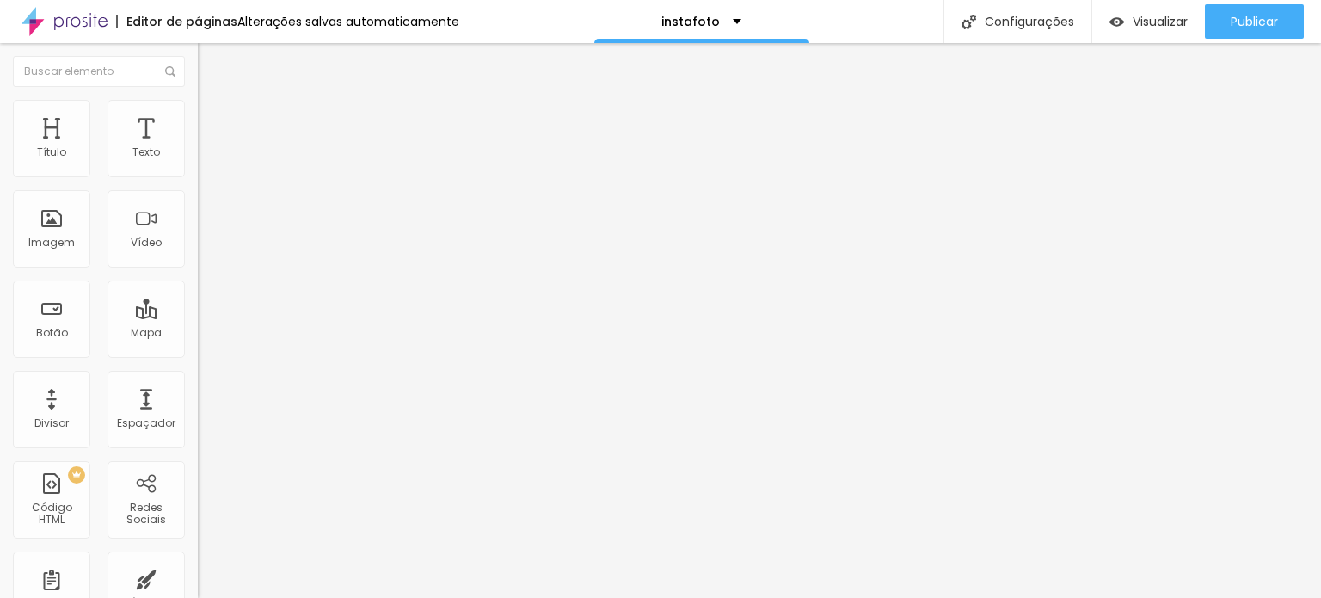
type input "37"
type input "35"
type input "34"
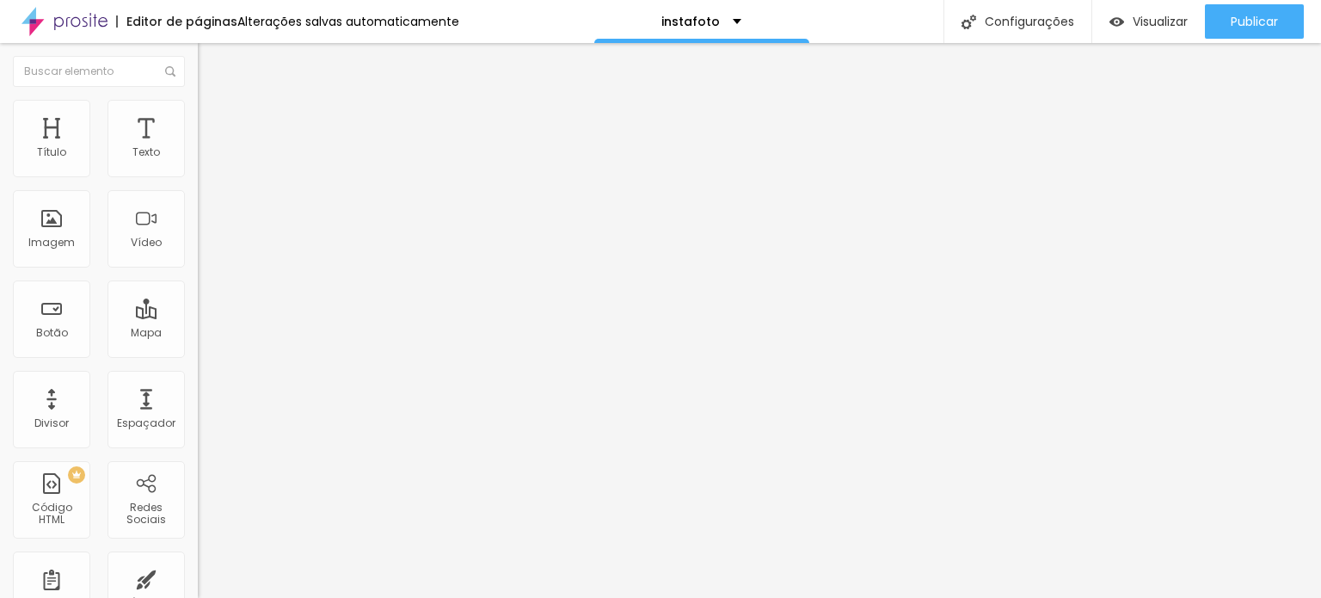
type input "32"
type input "31"
type input "30"
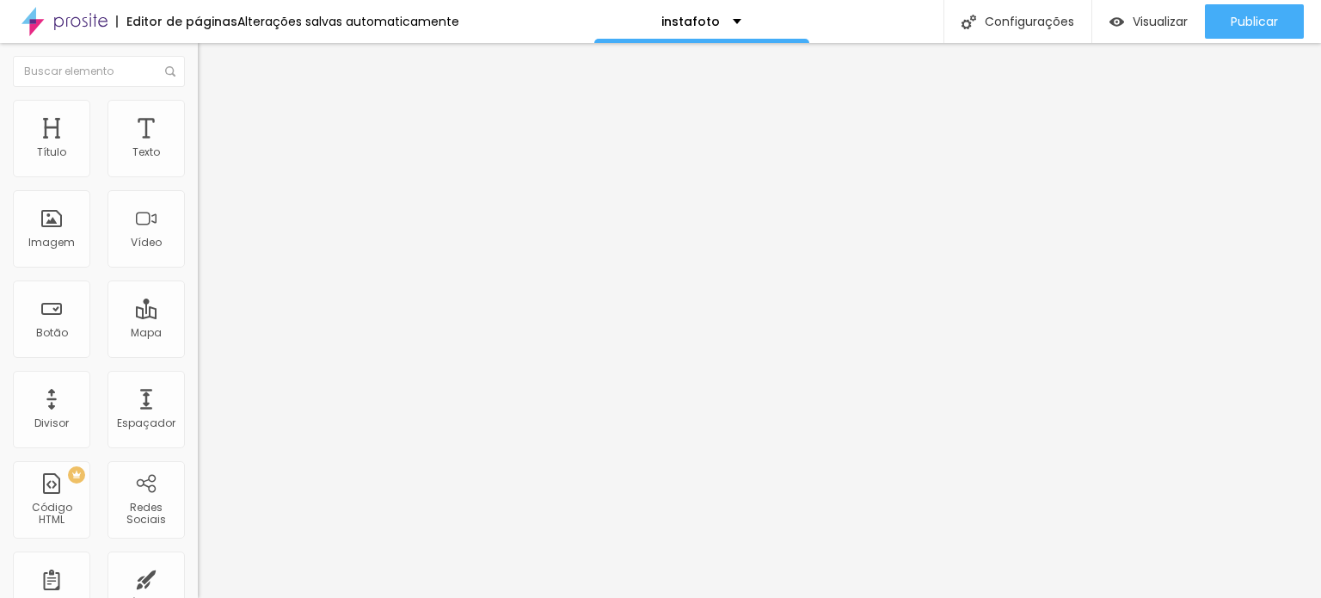
drag, startPoint x: 169, startPoint y: 185, endPoint x: 0, endPoint y: 197, distance: 169.0
type input "30"
click at [198, 176] on input "range" at bounding box center [253, 170] width 111 height 14
click at [198, 117] on img at bounding box center [205, 124] width 15 height 15
type input "5"
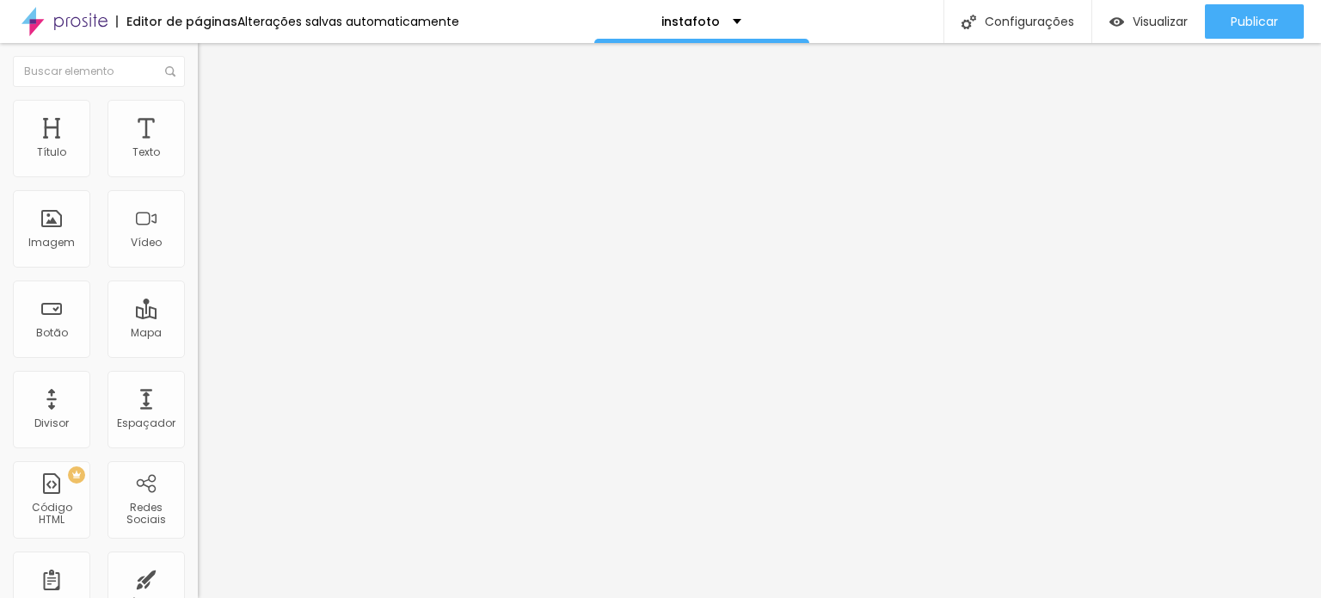
type input "5"
type input "3"
type input "0"
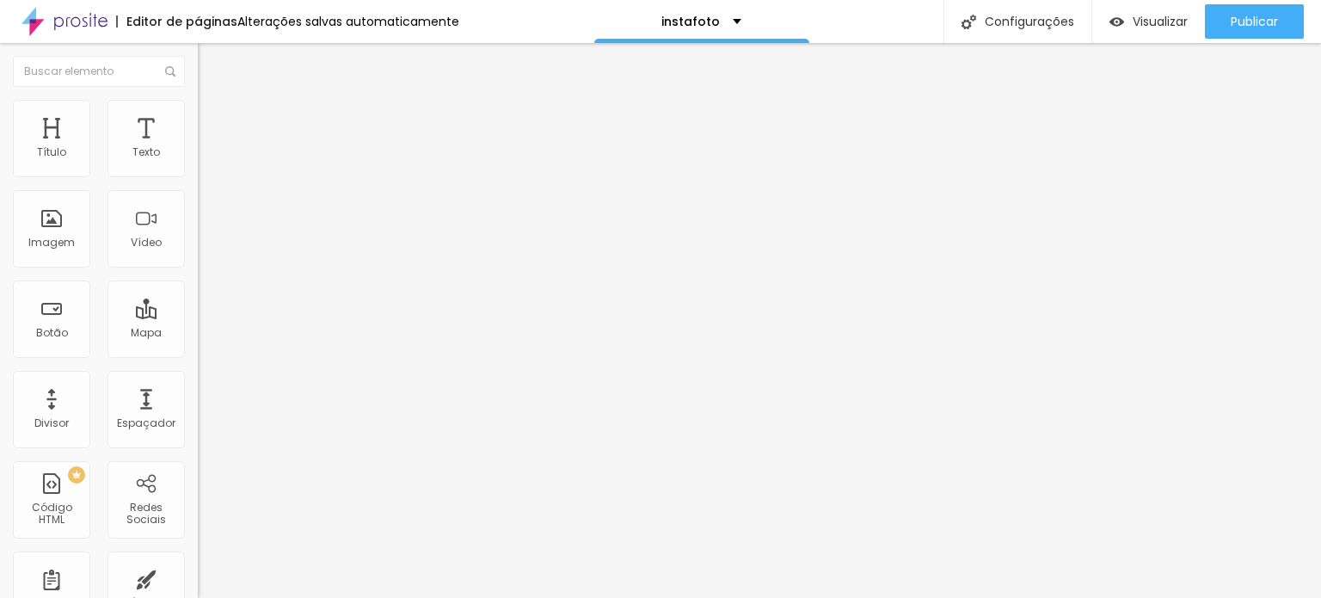
drag, startPoint x: 46, startPoint y: 171, endPoint x: 34, endPoint y: 175, distance: 12.8
type input "0"
click at [198, 334] on input "range" at bounding box center [253, 341] width 111 height 14
drag, startPoint x: 45, startPoint y: 196, endPoint x: 20, endPoint y: 202, distance: 25.7
click at [198, 378] on div "10 Espaço de baixo" at bounding box center [297, 499] width 198 height 243
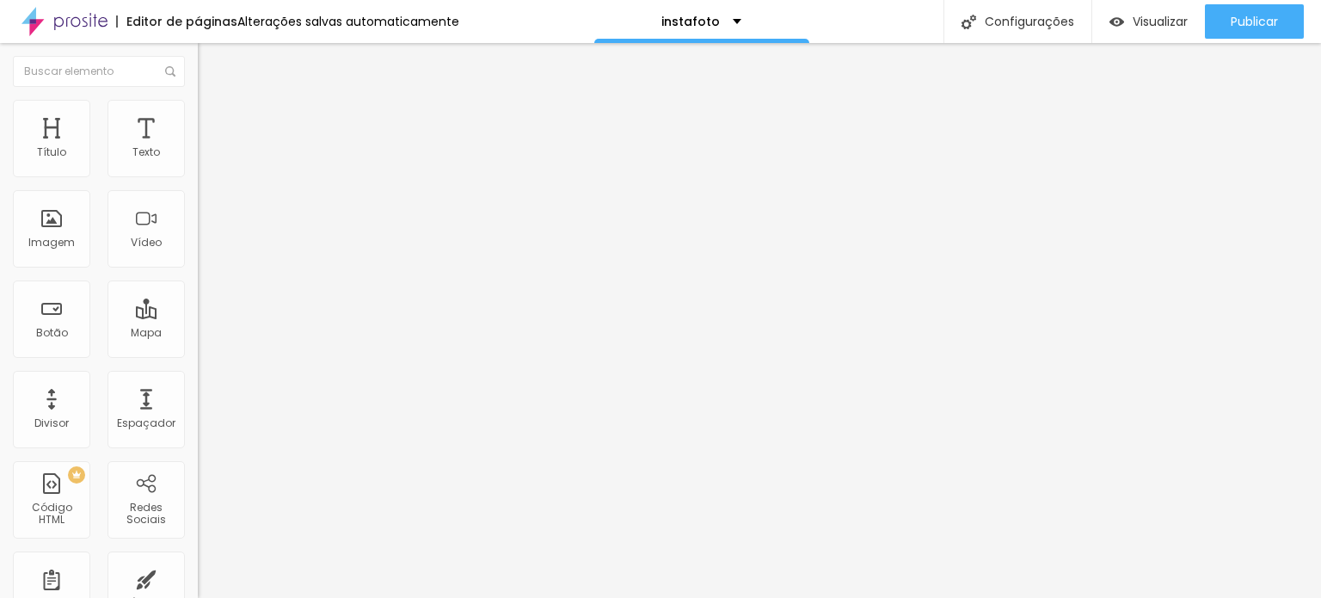
type input "7"
type input "6"
type input "3"
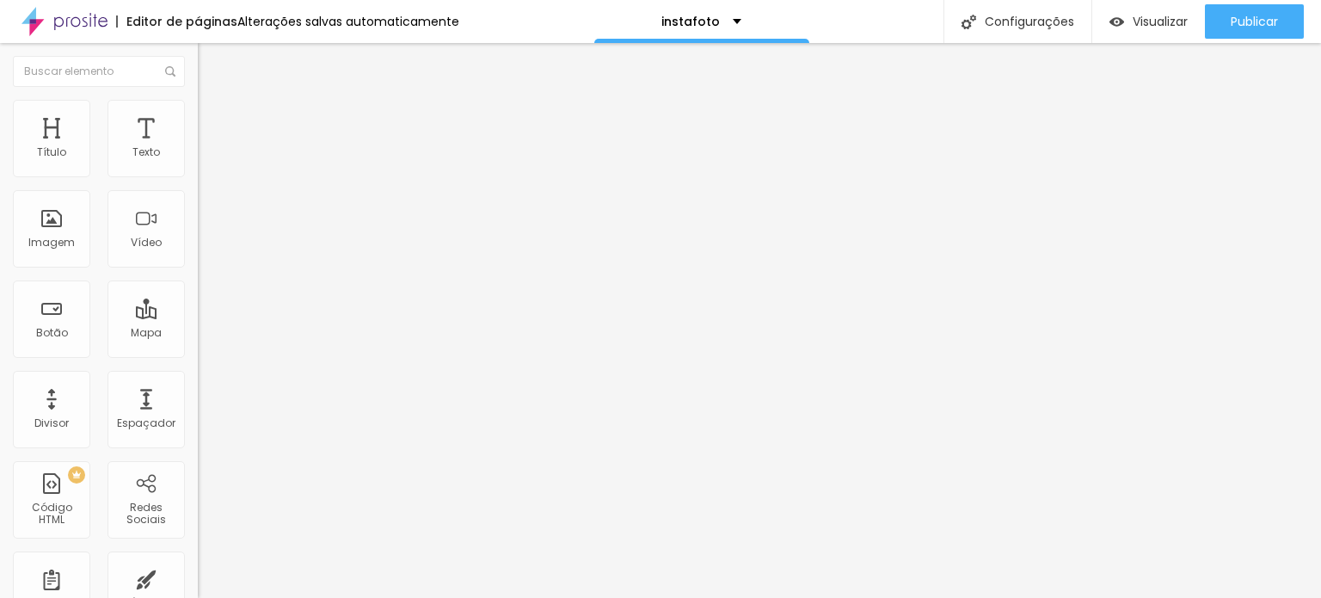
type input "3"
type input "0"
click at [198, 577] on input "range" at bounding box center [253, 584] width 111 height 14
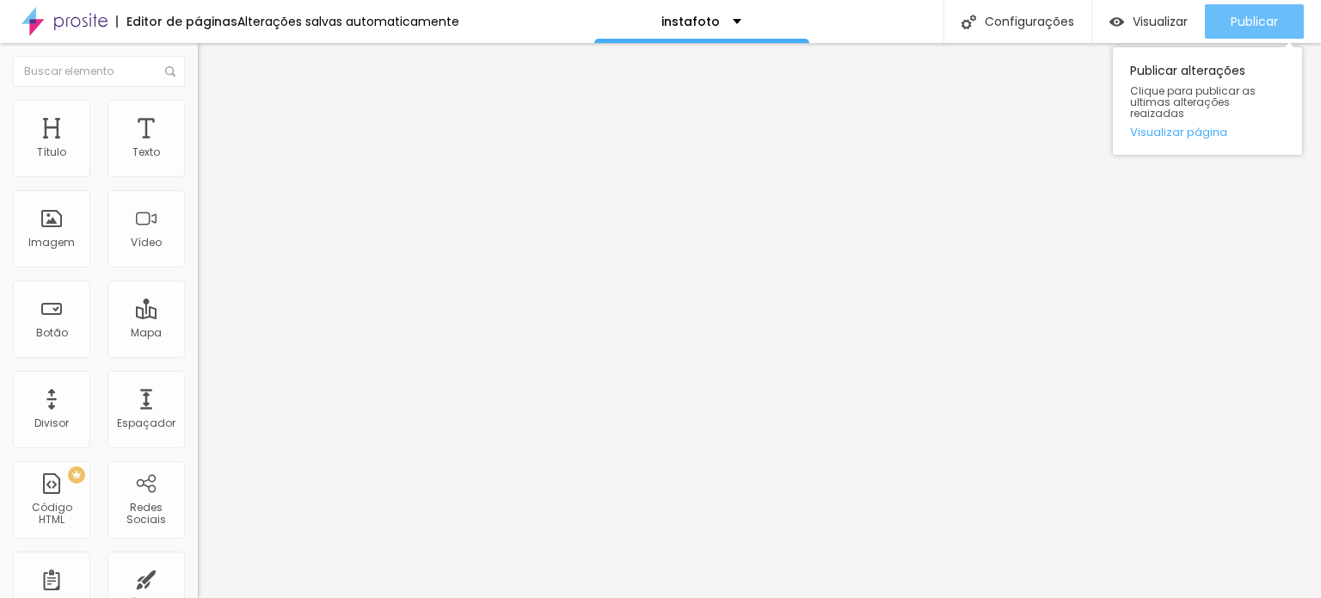
click at [1245, 32] on div "Publicar" at bounding box center [1254, 21] width 47 height 34
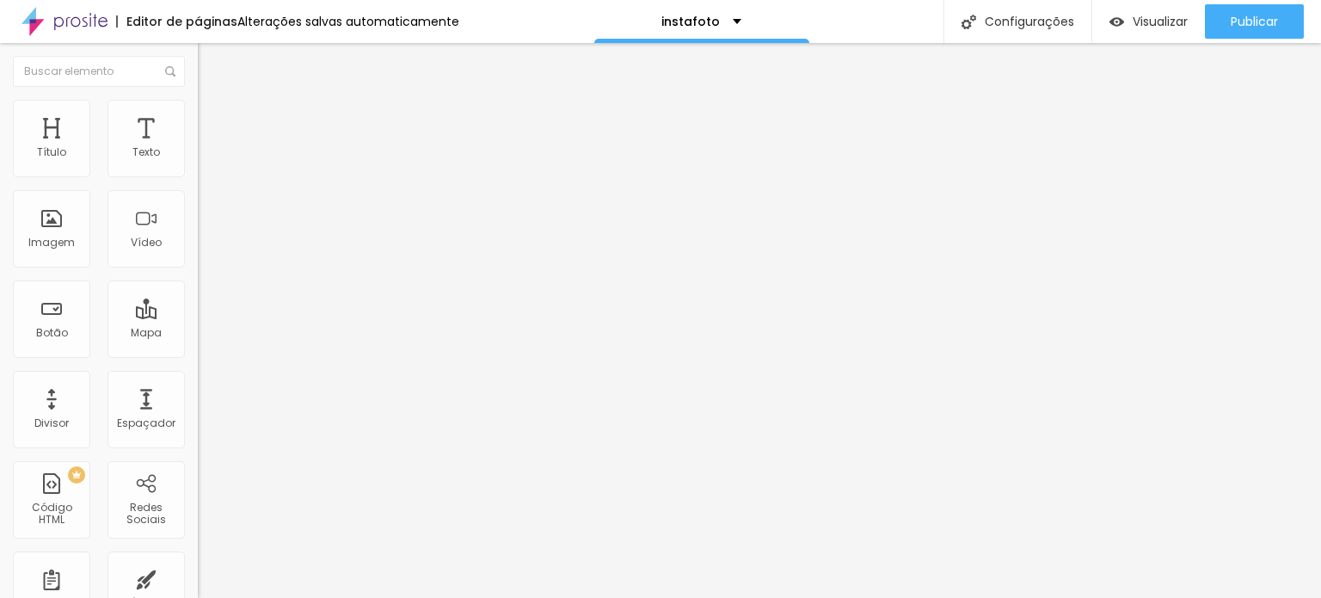
click at [211, 60] on div "Editar Vídeo" at bounding box center [260, 63] width 98 height 14
click at [198, 101] on li "Avançado" at bounding box center [297, 108] width 198 height 17
type input "14"
type input "16"
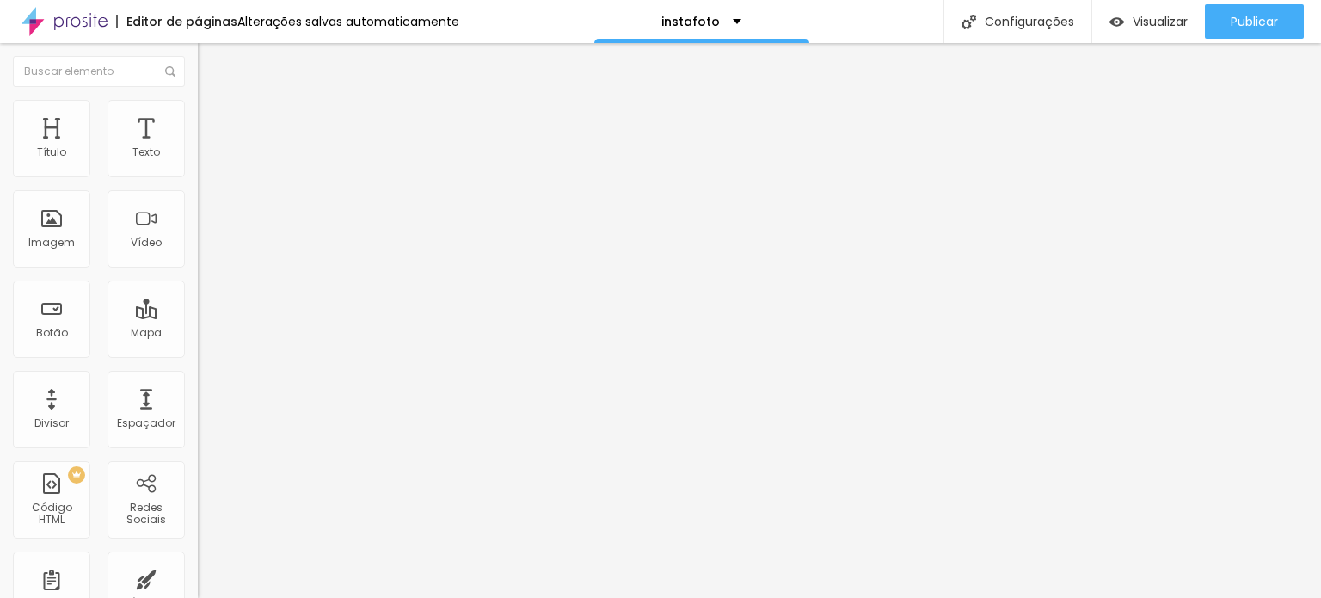
type input "16"
type input "17"
type input "19"
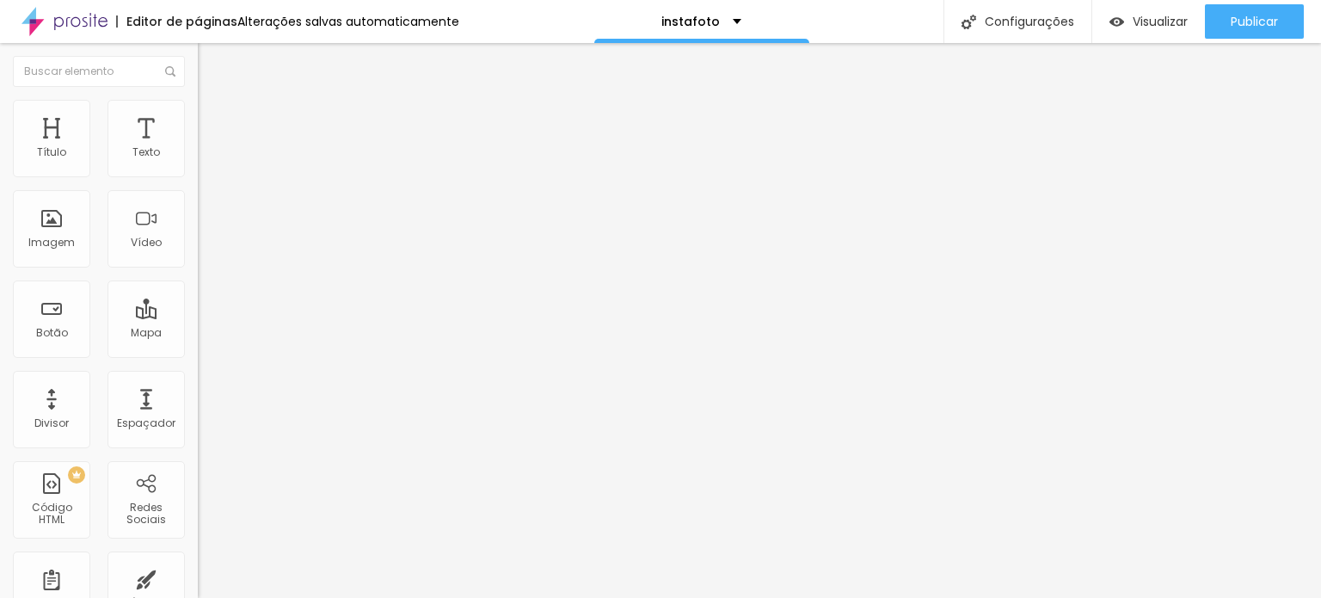
type input "21"
type input "22"
type input "23"
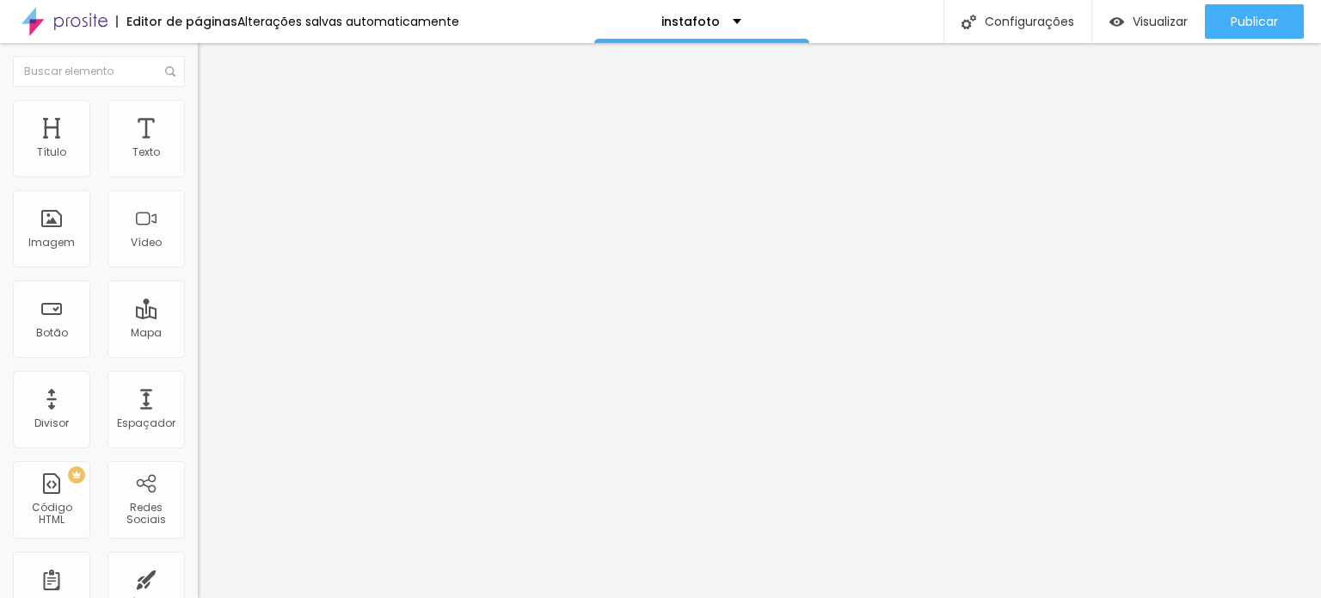
type input "23"
type input "24"
type input "22"
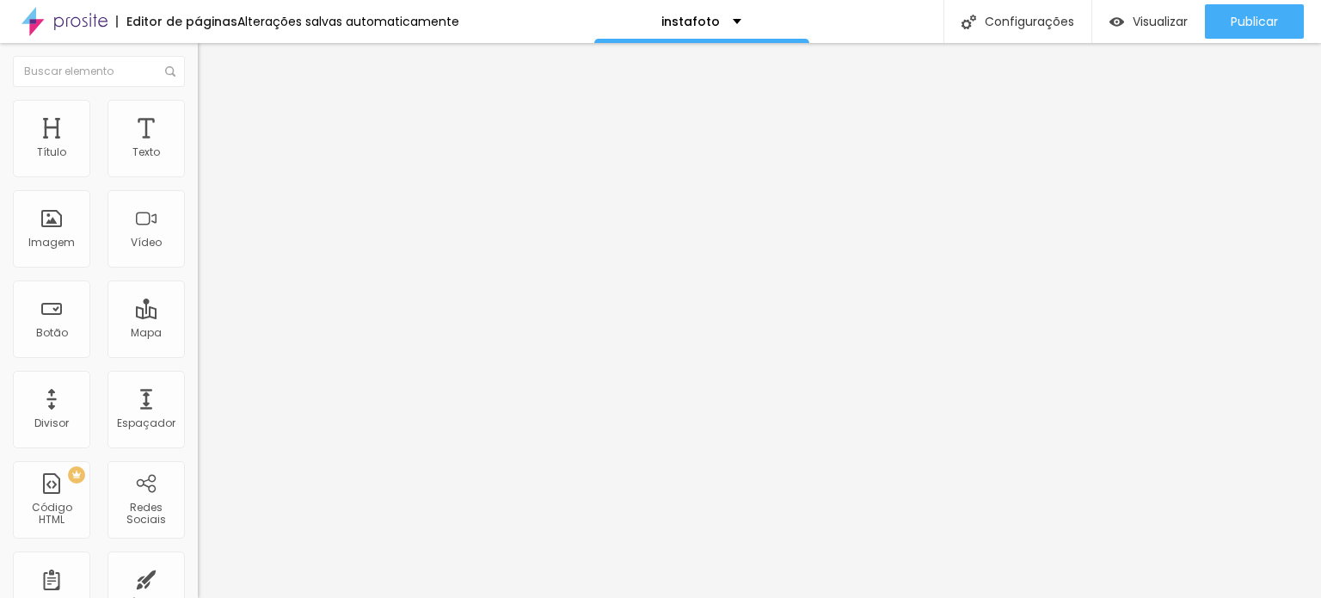
type input "21"
type input "19"
type input "17"
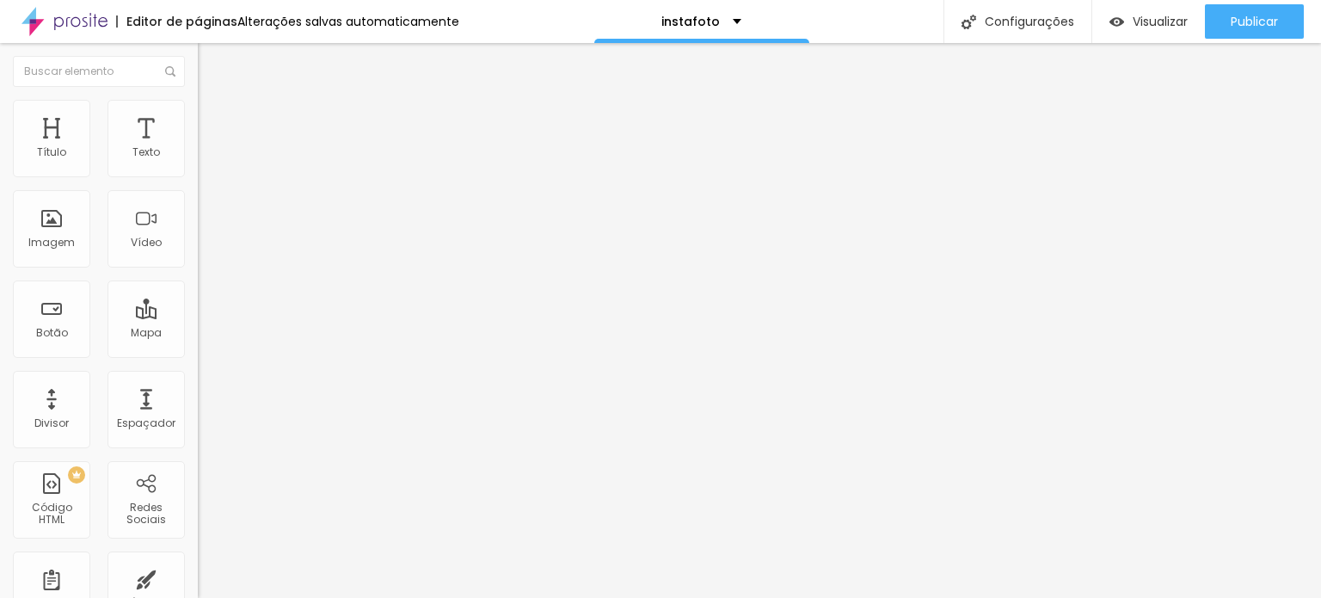
type input "17"
type input "16"
type input "15"
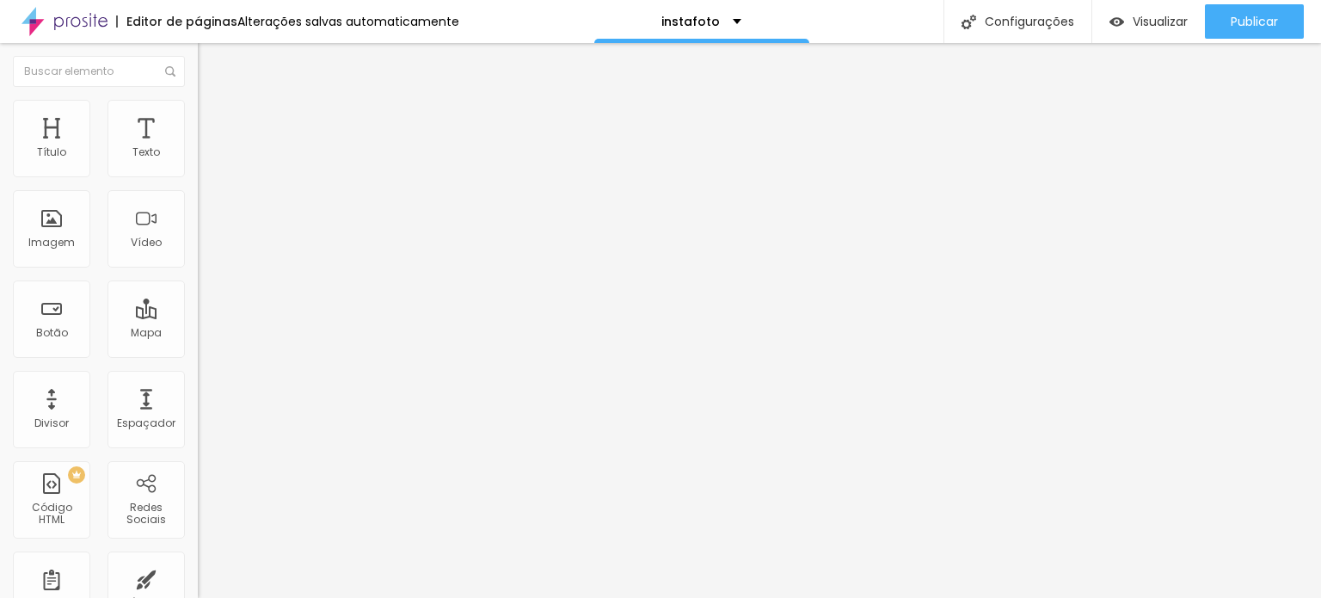
type input "13"
type input "11"
type input "10"
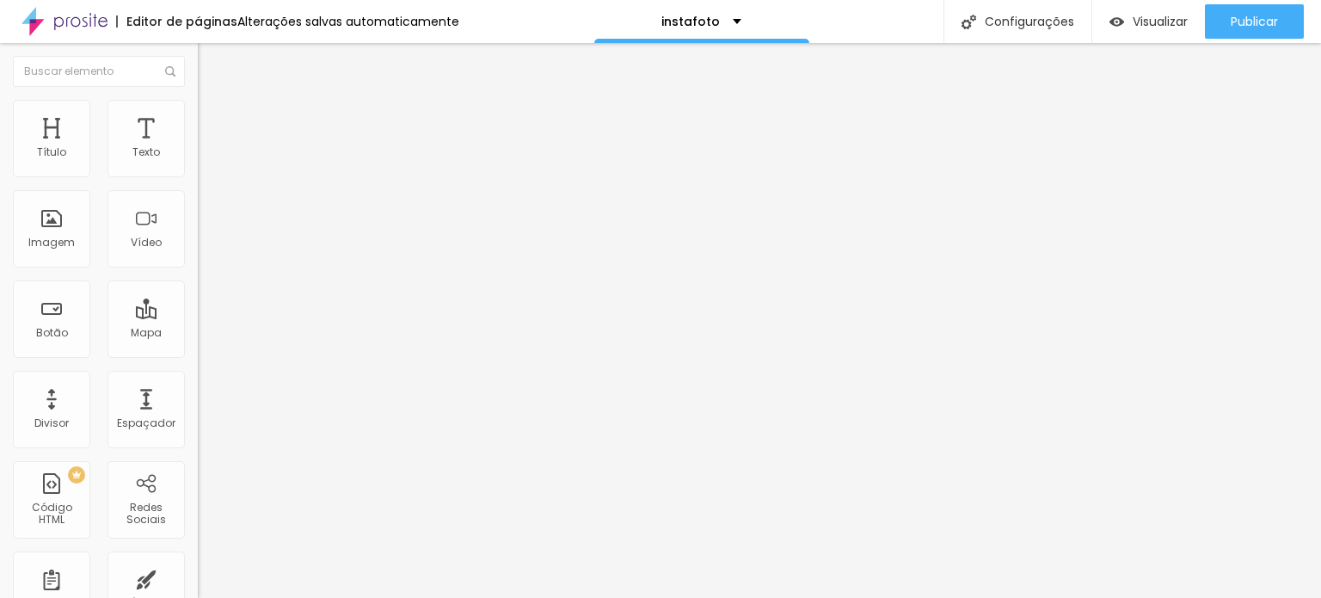
type input "10"
type input "8"
type input "7"
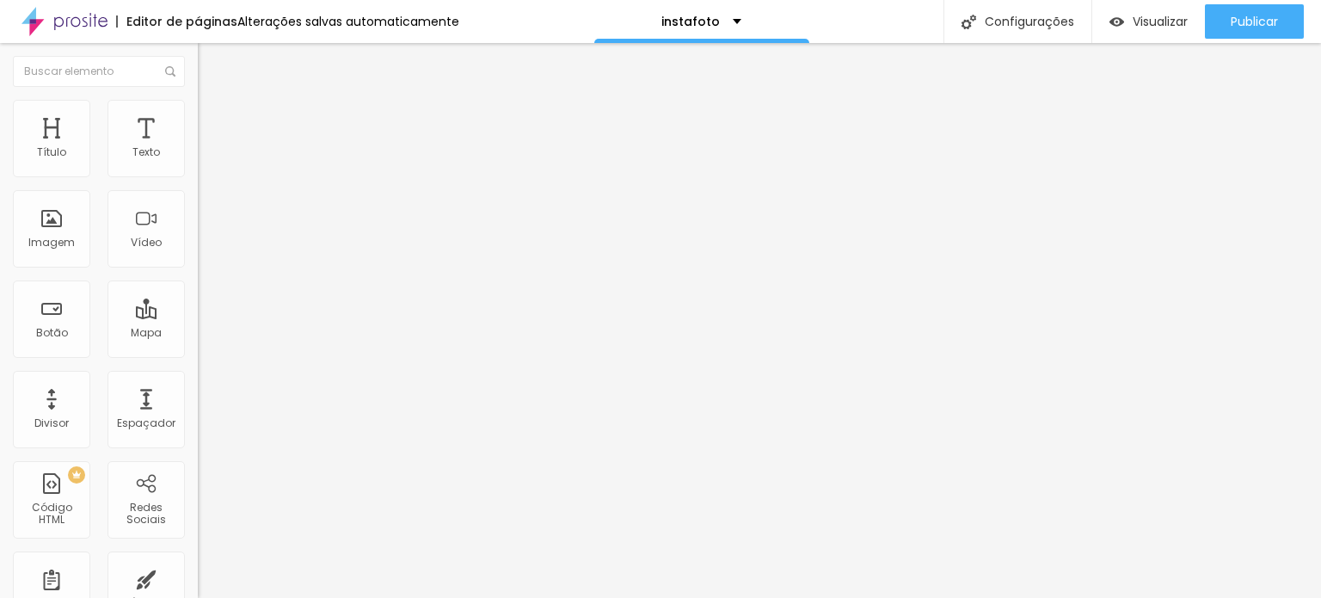
type input "6"
type input "5"
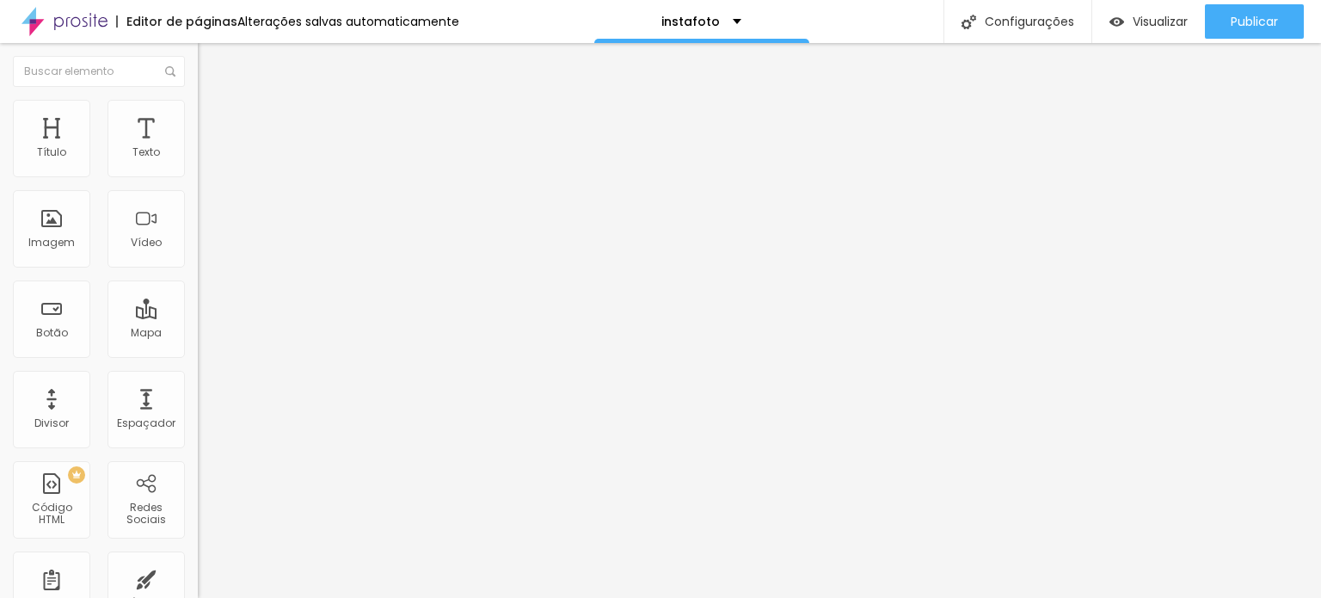
click at [198, 317] on input "range" at bounding box center [253, 324] width 111 height 14
type input "11"
type input "12"
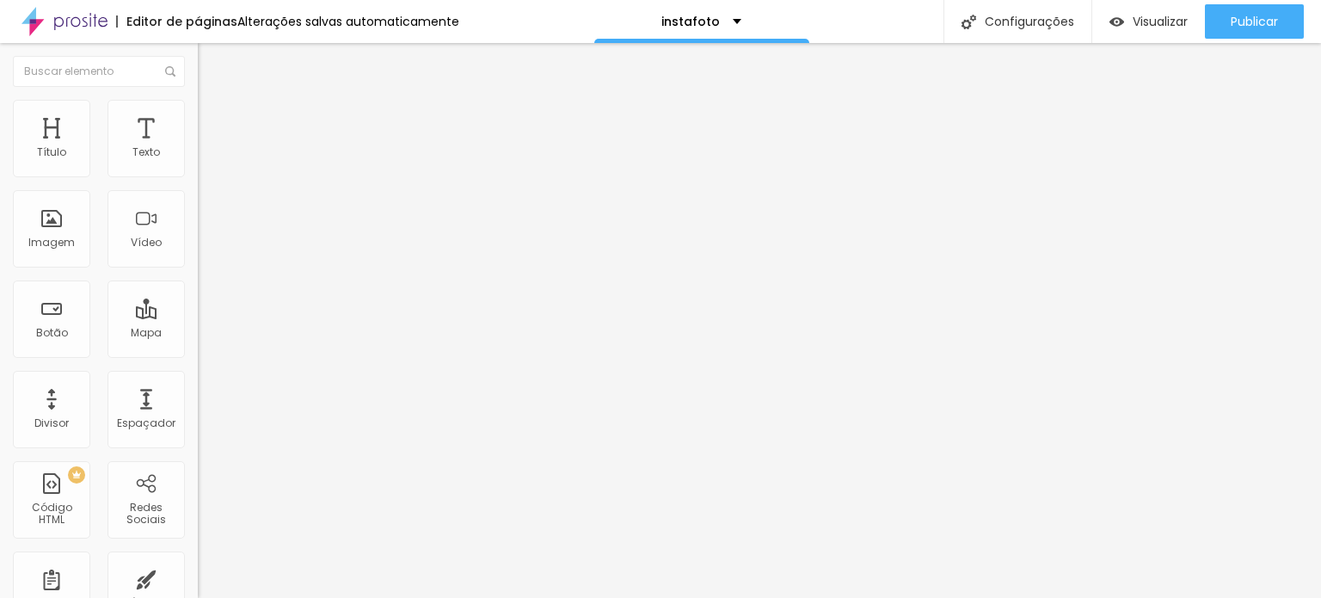
type input "13"
type input "15"
type input "16"
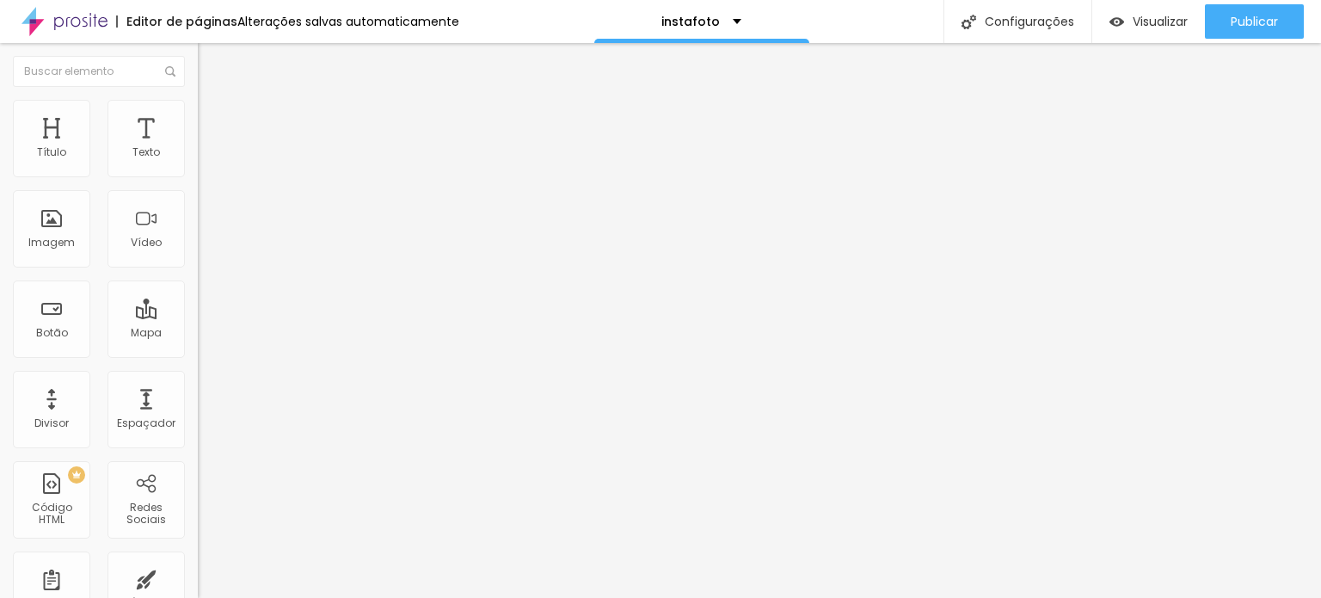
type input "16"
type input "18"
type input "19"
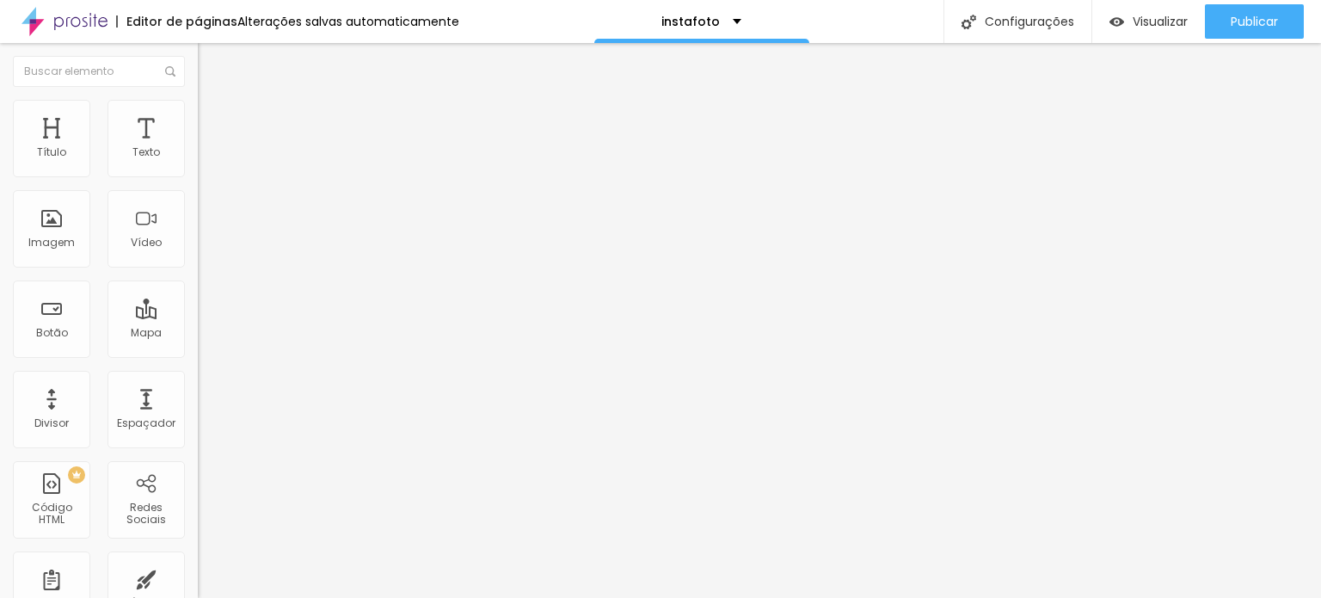
type input "20"
type input "21"
type input "22"
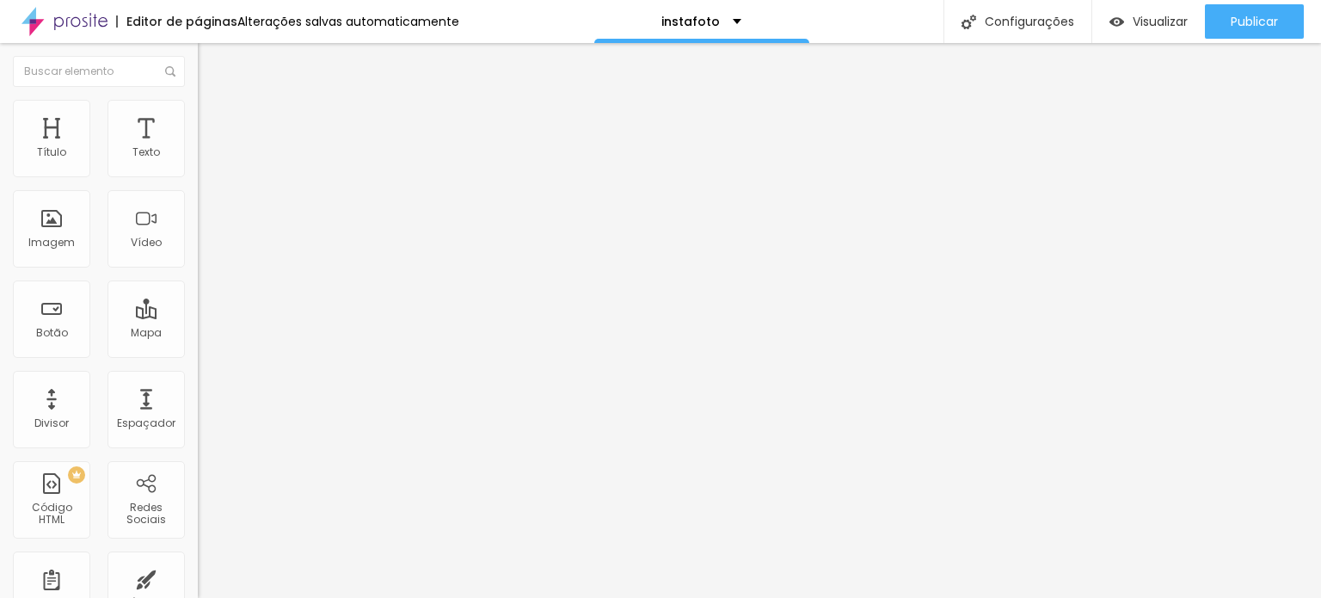
type input "22"
type input "23"
type input "24"
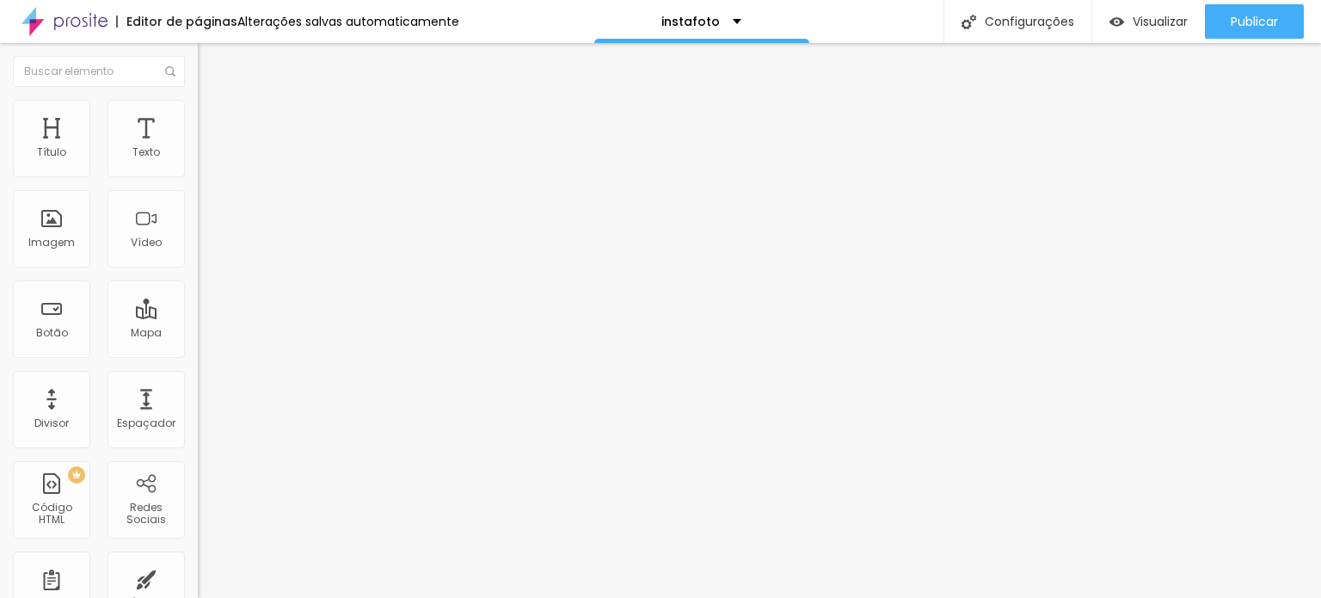
type input "25"
type input "26"
type input "25"
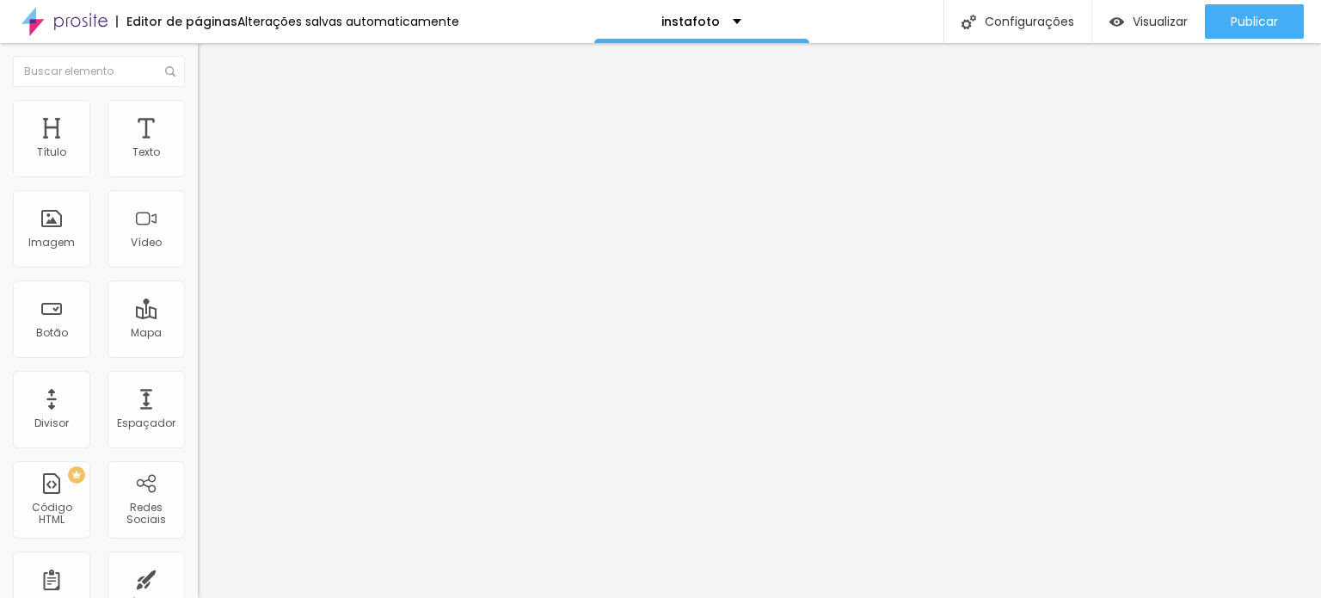
type input "25"
type input "23"
type input "22"
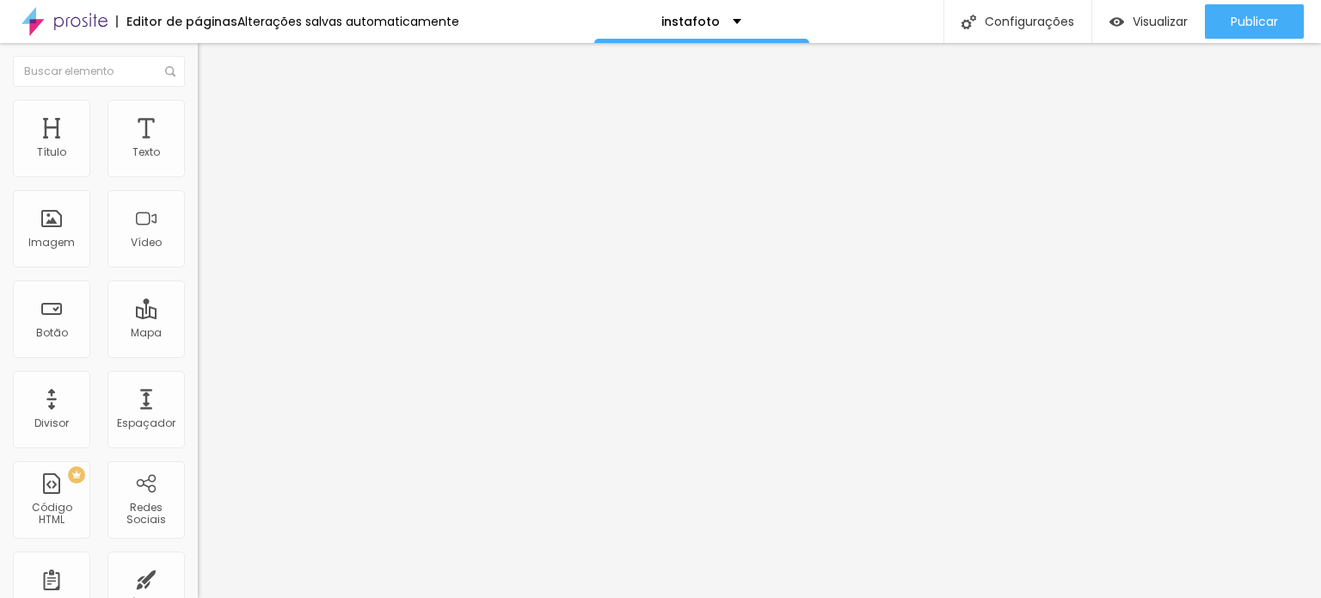
type input "21"
type input "20"
type input "19"
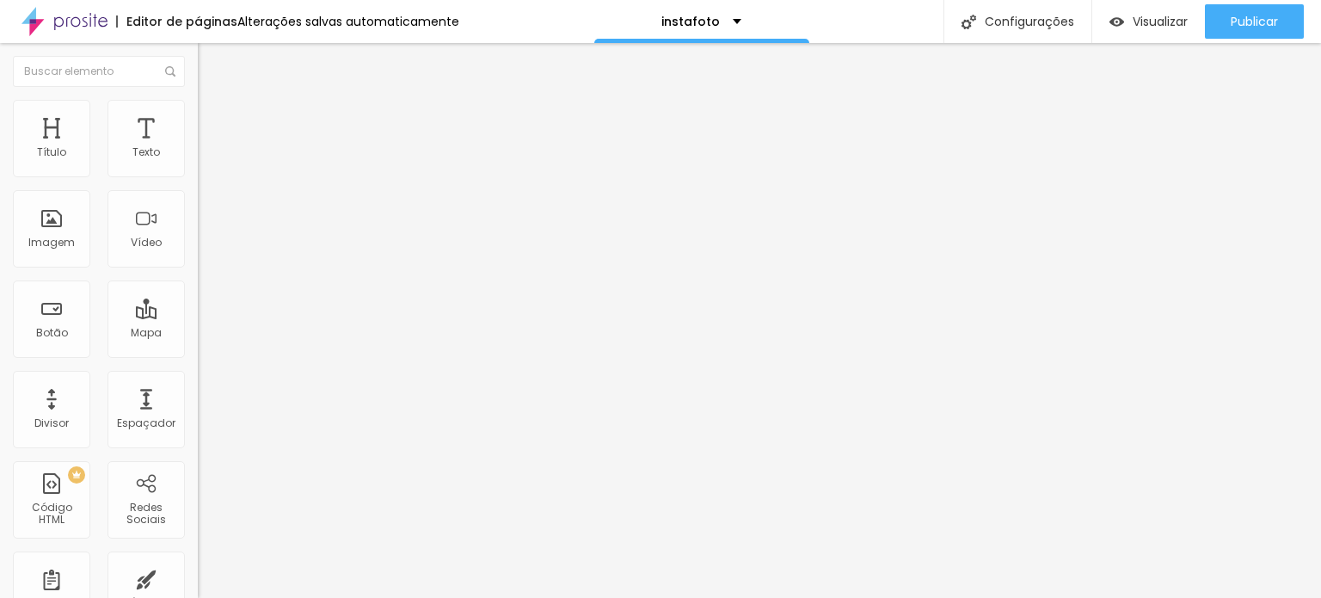
type input "19"
type input "18"
type input "17"
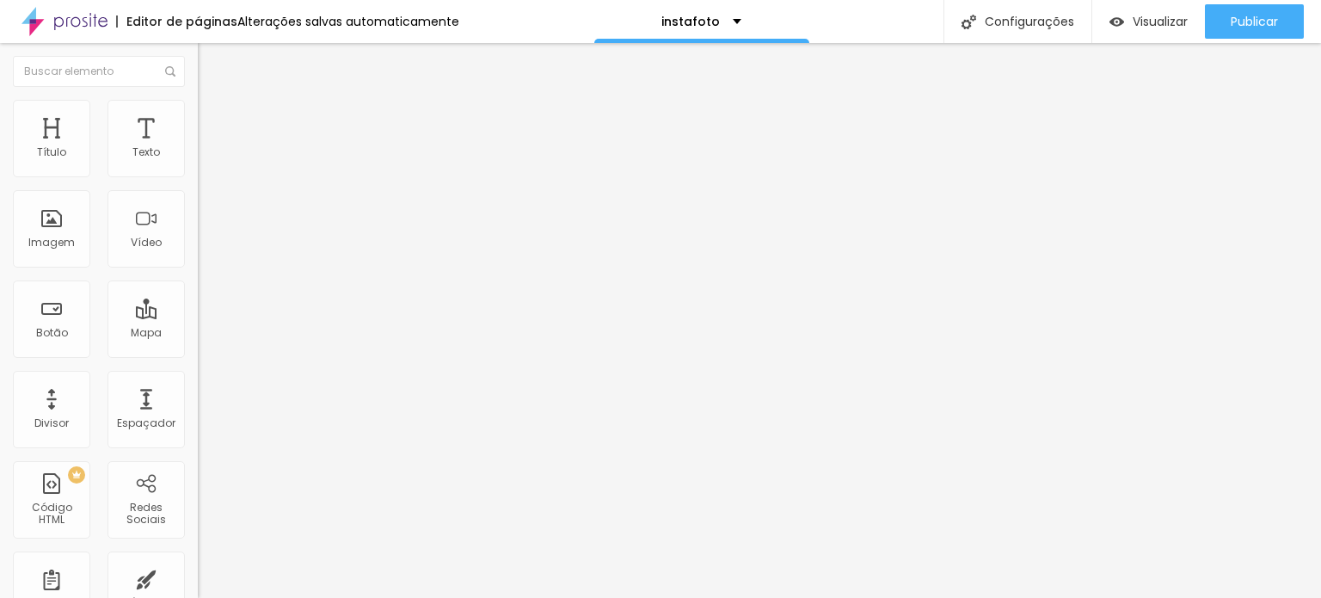
type input "14"
type input "13"
type input "11"
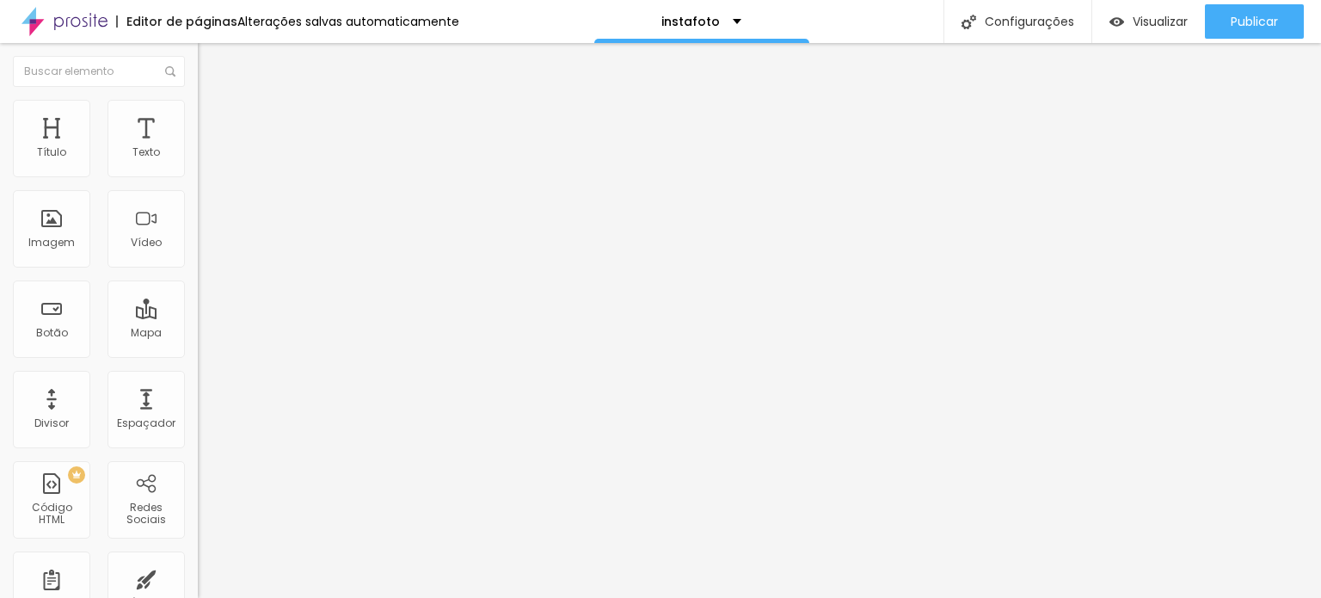
type input "11"
type input "10"
click at [198, 560] on input "range" at bounding box center [253, 567] width 111 height 14
click at [198, 114] on ul "Estilo Avançado" at bounding box center [297, 100] width 198 height 34
click at [198, 100] on li "Estilo" at bounding box center [297, 91] width 198 height 17
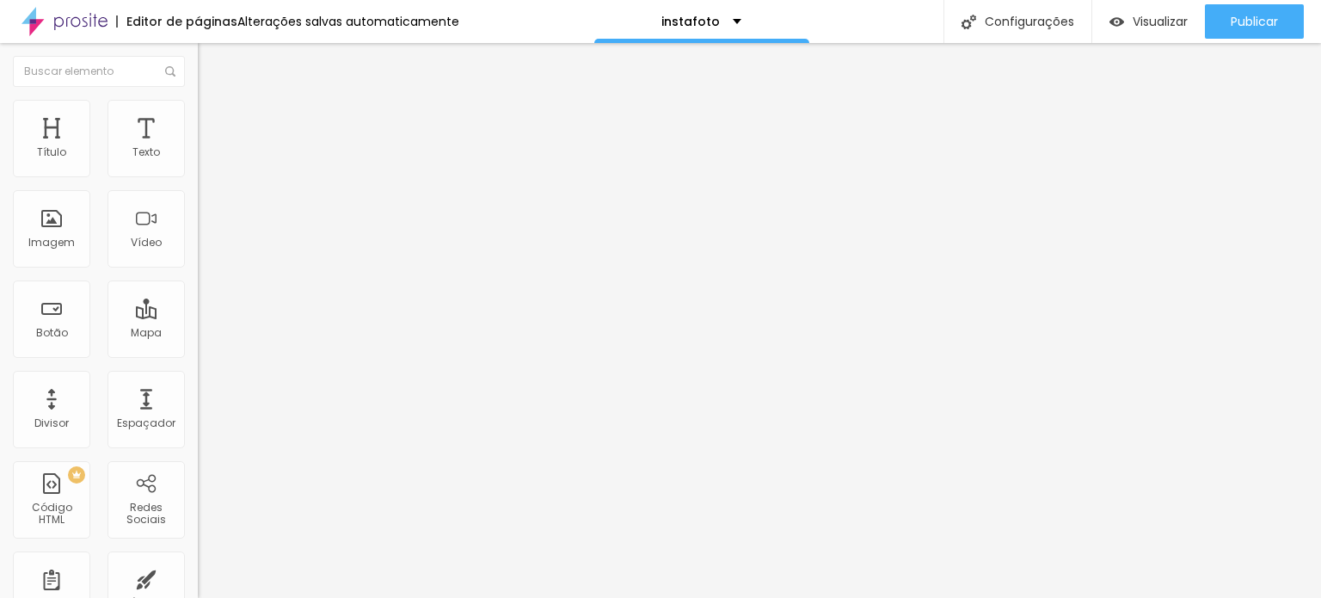
click at [206, 158] on icon "button" at bounding box center [209, 154] width 7 height 7
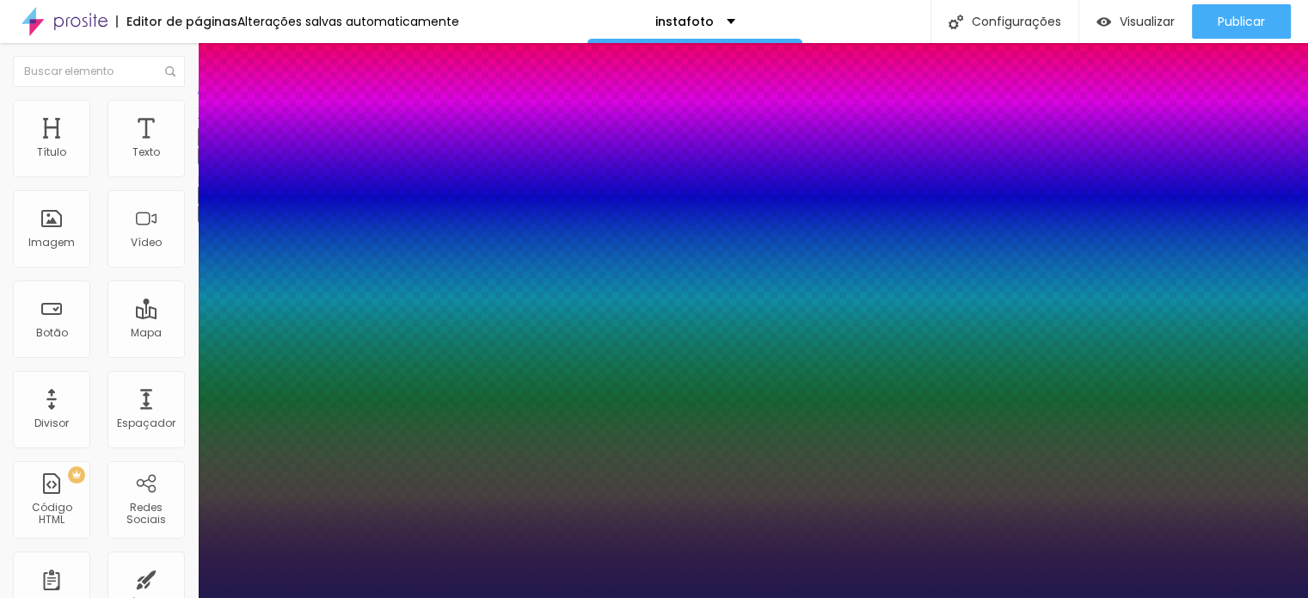
drag, startPoint x: 230, startPoint y: 291, endPoint x: 251, endPoint y: 289, distance: 21.6
click at [131, 597] on div at bounding box center [654, 598] width 1308 height 0
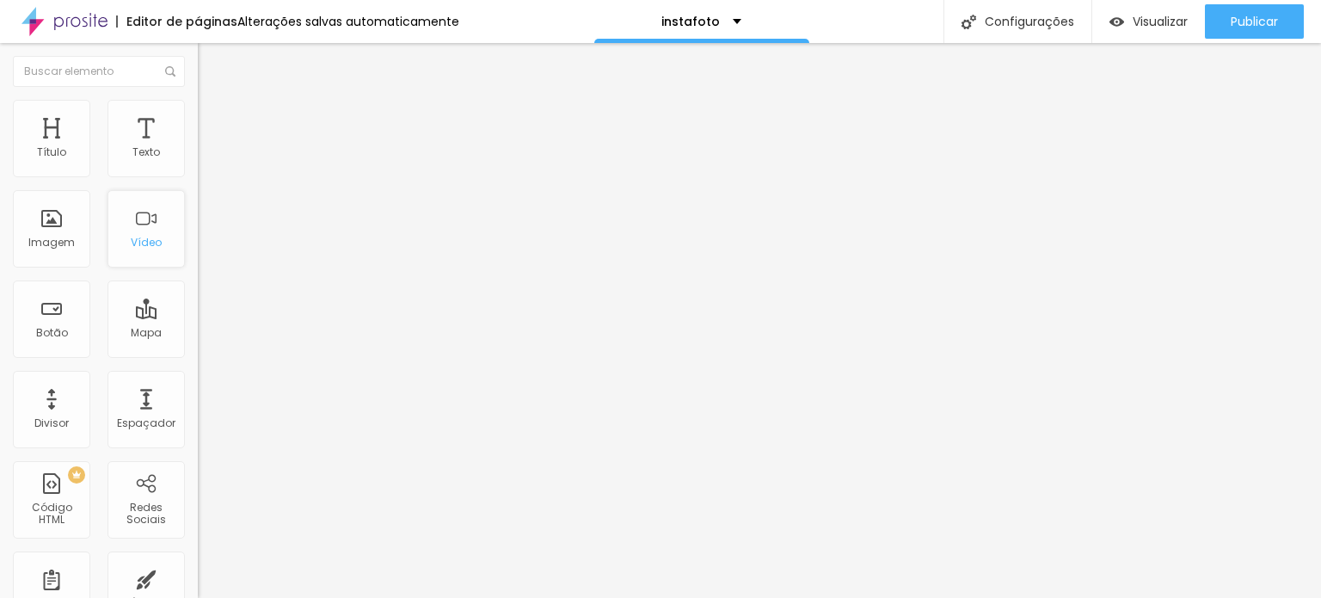
click at [138, 240] on div "Vídeo" at bounding box center [146, 243] width 31 height 12
click at [213, 121] on span "Avançado" at bounding box center [241, 128] width 57 height 15
drag, startPoint x: 51, startPoint y: 200, endPoint x: 42, endPoint y: 179, distance: 23.2
click at [198, 577] on input "range" at bounding box center [253, 584] width 111 height 14
click at [198, 114] on li "Estilo" at bounding box center [297, 108] width 198 height 17
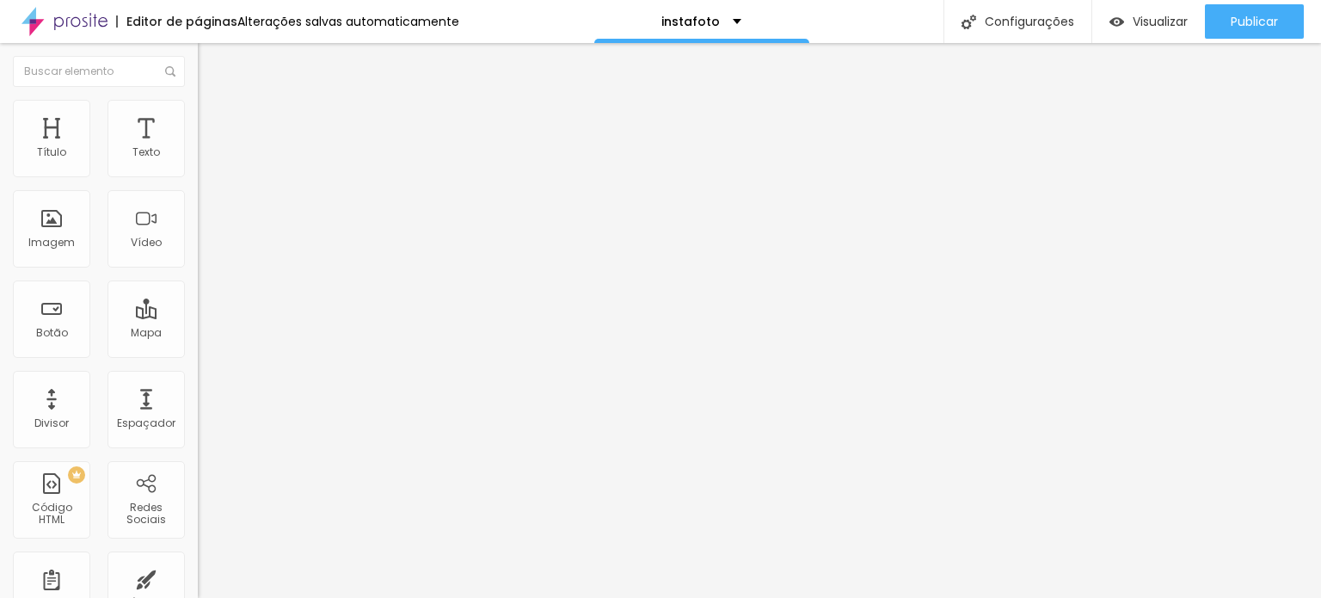
drag, startPoint x: 22, startPoint y: 182, endPoint x: 198, endPoint y: 216, distance: 178.7
click at [198, 176] on input "range" at bounding box center [253, 170] width 111 height 14
click at [206, 158] on icon "button" at bounding box center [209, 154] width 7 height 7
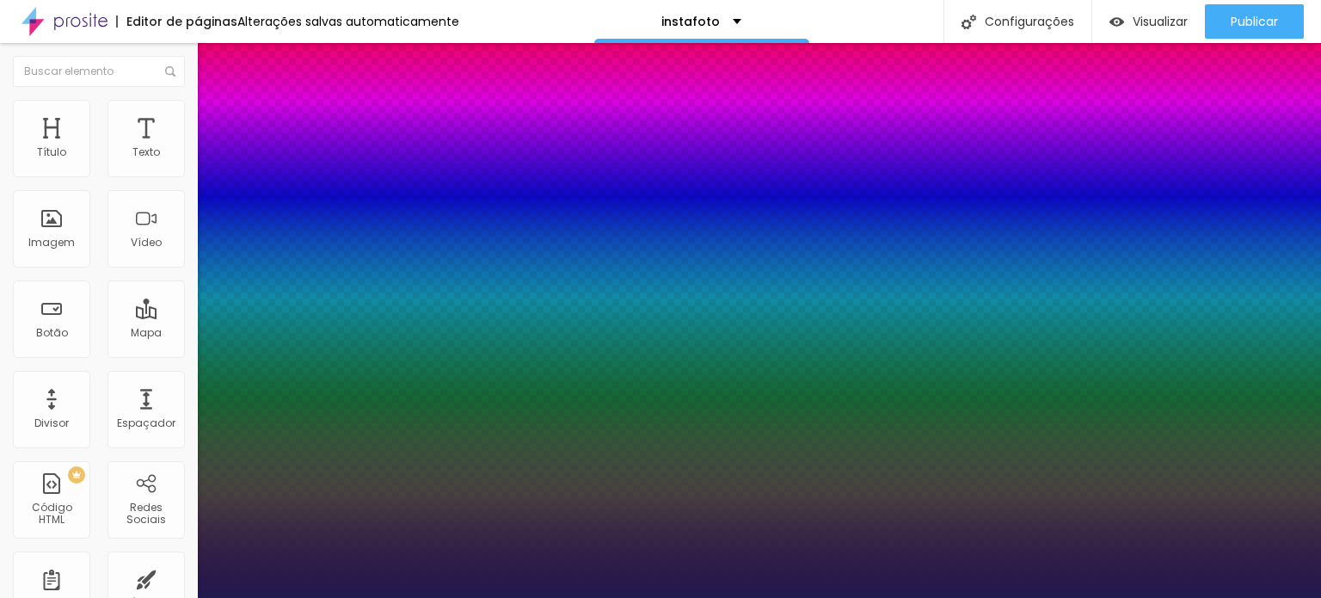
click at [361, 487] on div at bounding box center [660, 299] width 1321 height 598
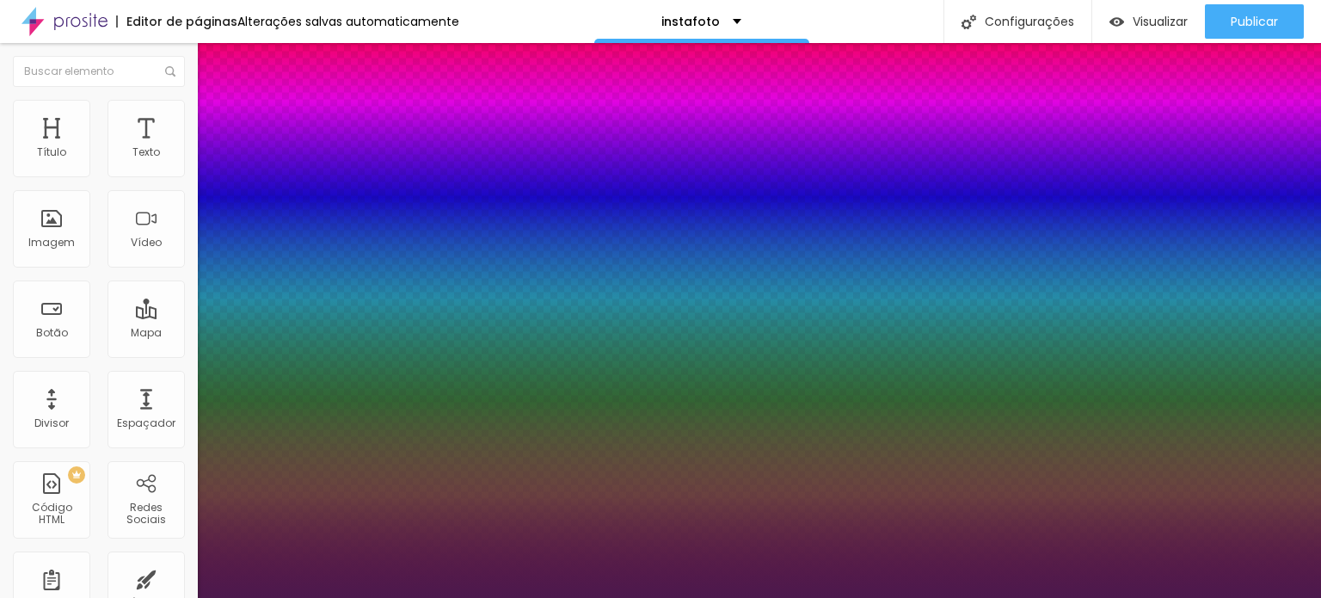
click at [337, 478] on div at bounding box center [660, 299] width 1321 height 598
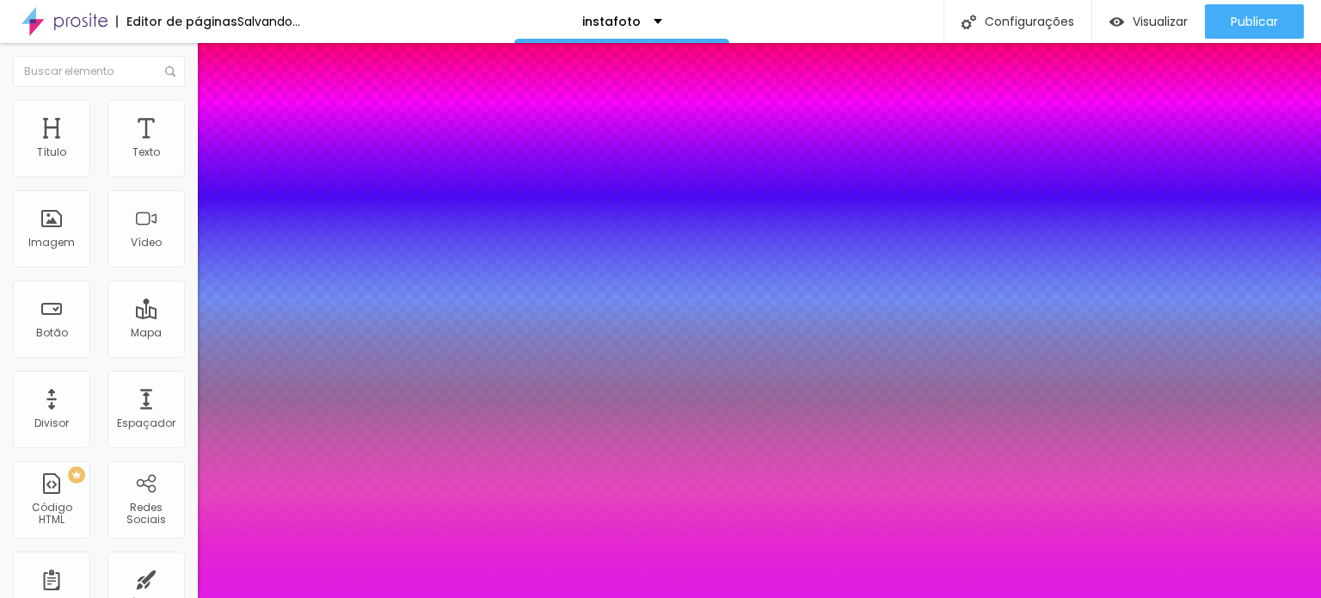
click at [735, 597] on div at bounding box center [660, 598] width 1321 height 0
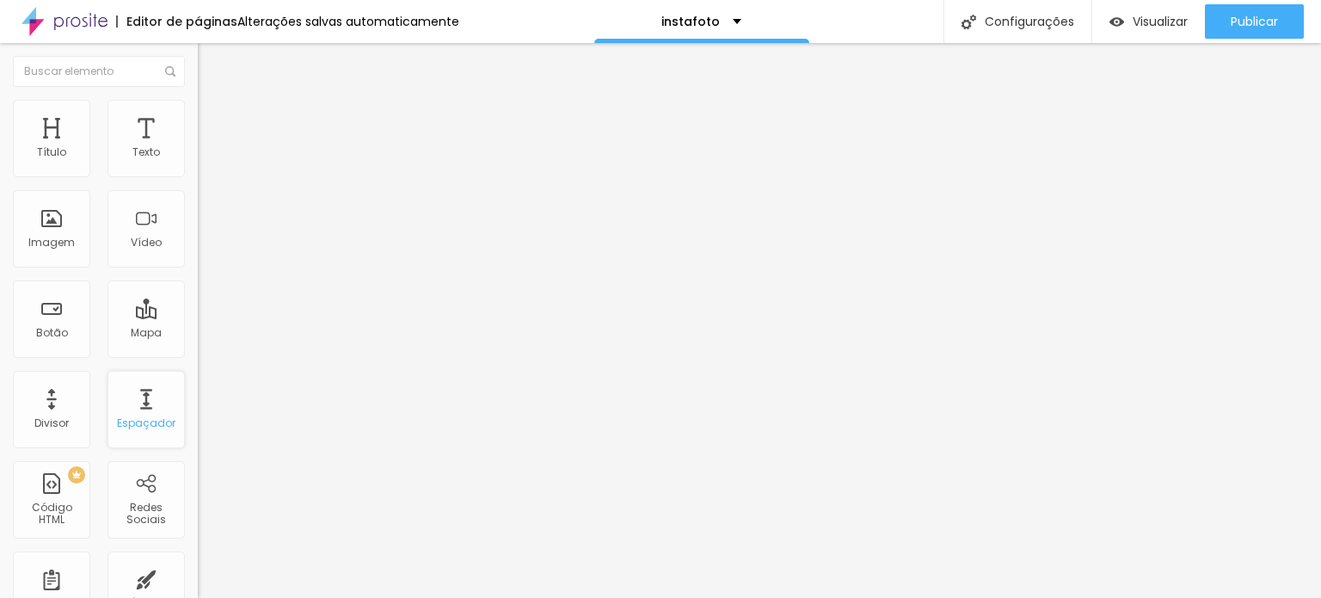
click at [134, 398] on div "Espaçador" at bounding box center [146, 409] width 77 height 77
click at [198, 162] on input "https://vimeo.com/1116482195?share=copy#t=0" at bounding box center [301, 153] width 206 height 17
paste input "764"
click at [198, 162] on input "https://vimeo.com/1116482764?share=copy#t=0" at bounding box center [301, 153] width 206 height 17
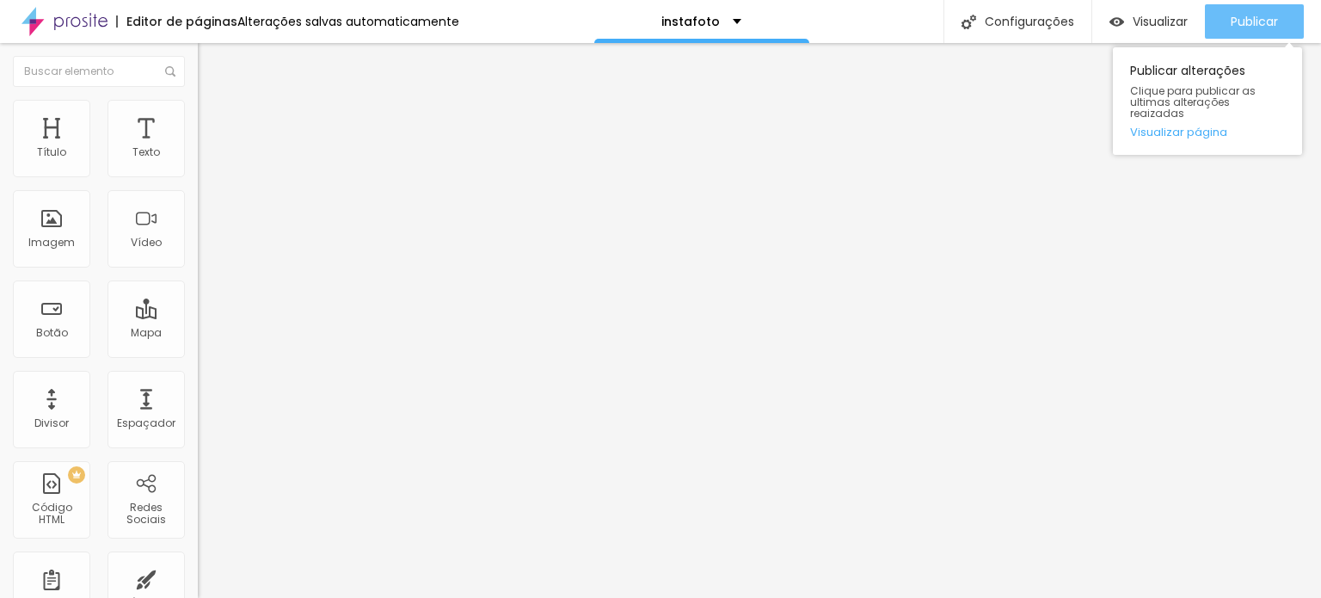
click at [1263, 12] on div "Publicar" at bounding box center [1254, 21] width 47 height 34
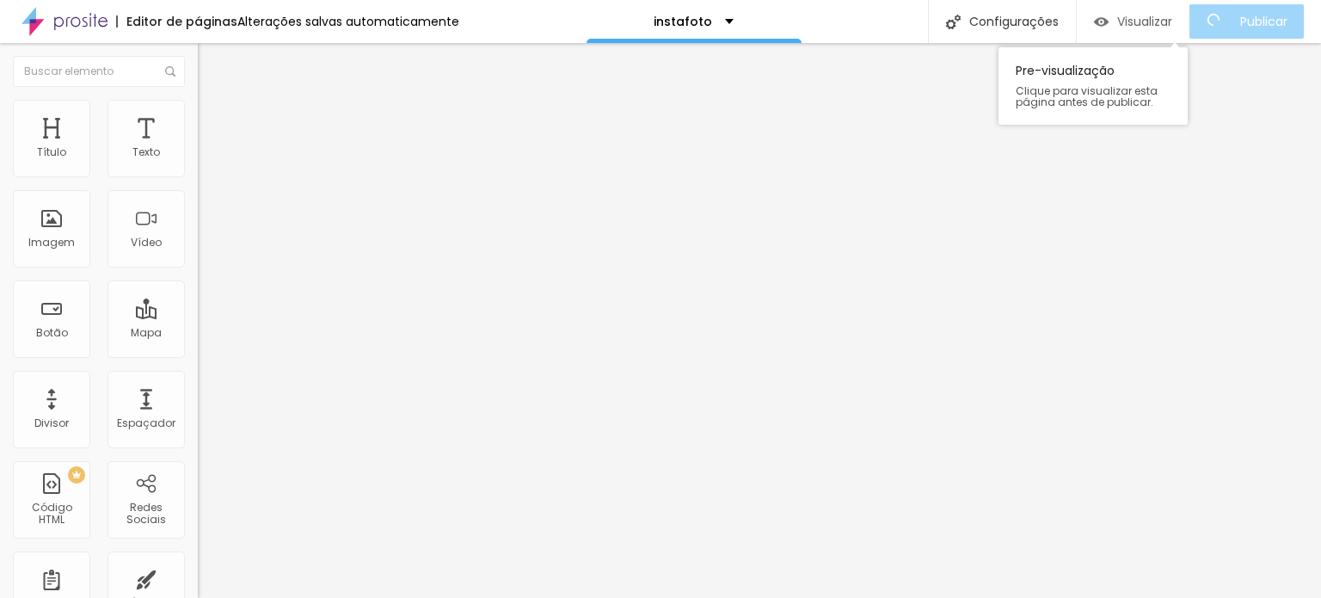
click at [1166, 20] on span "Visualizar" at bounding box center [1144, 22] width 55 height 14
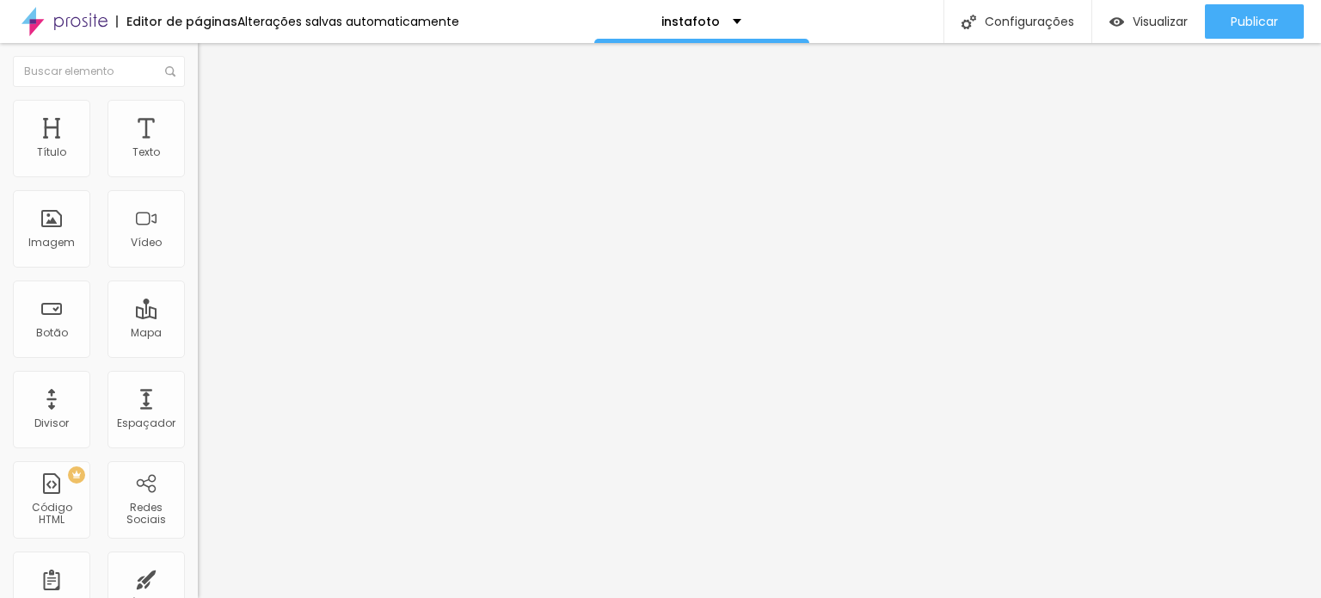
click at [211, 63] on div "Editar Espaçador" at bounding box center [274, 63] width 126 height 14
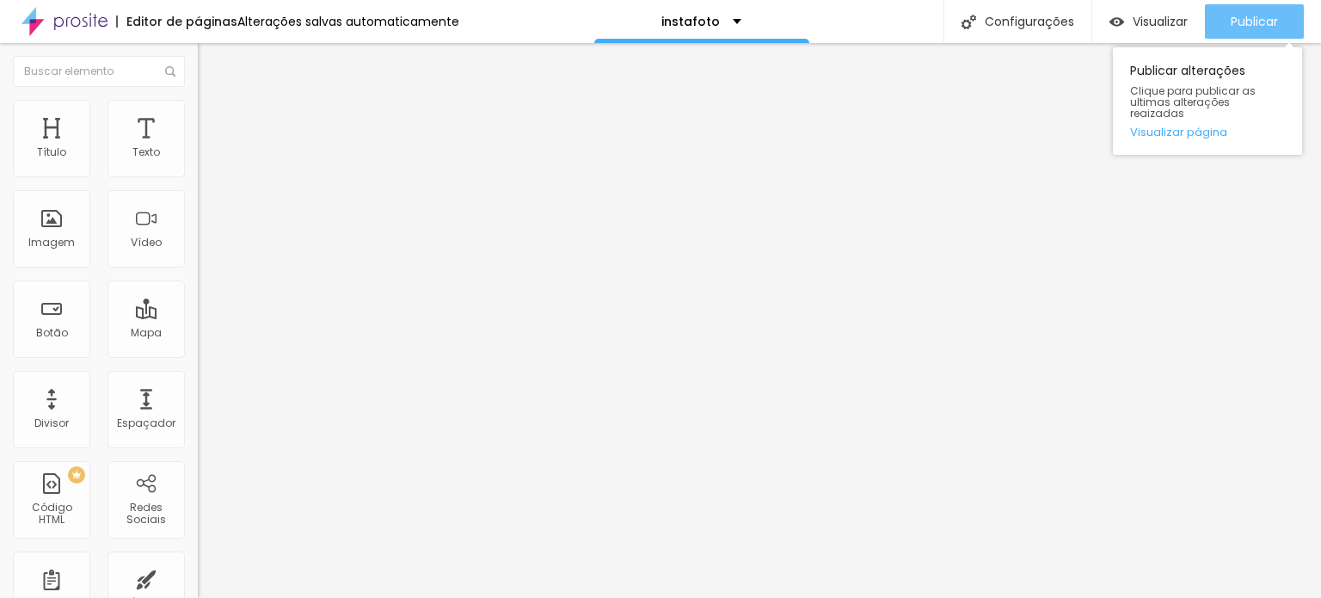
click at [1262, 10] on div "Publicar" at bounding box center [1254, 21] width 47 height 34
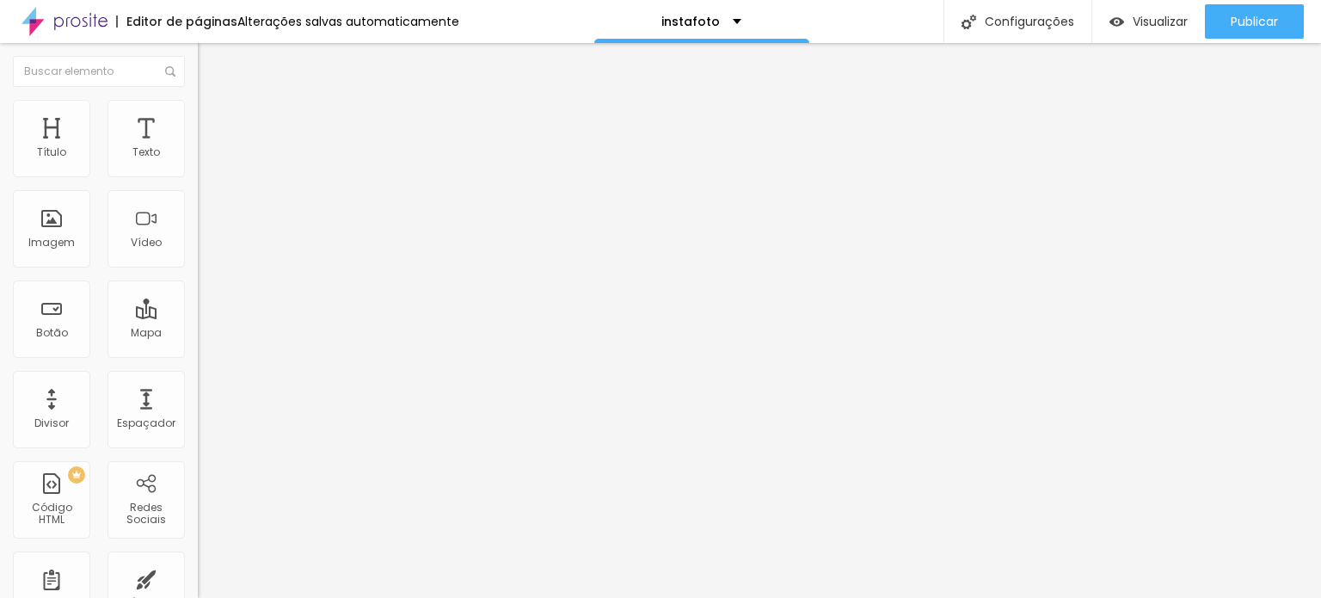
click at [206, 158] on icon "button" at bounding box center [209, 154] width 7 height 7
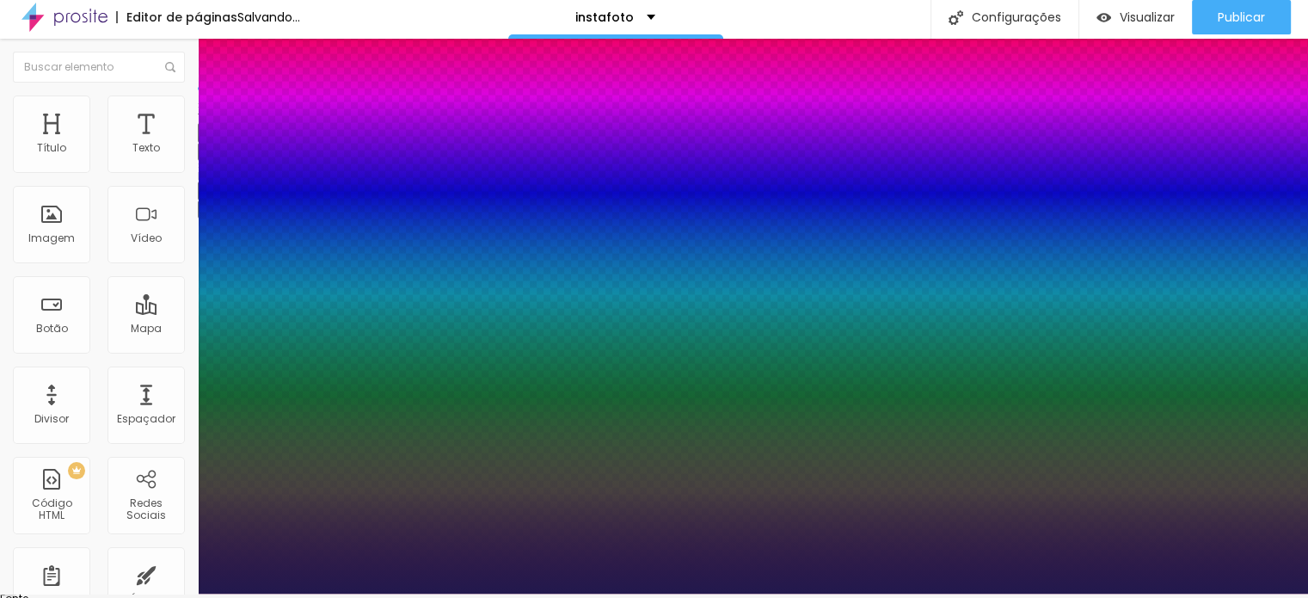
click at [1252, 594] on div at bounding box center [654, 594] width 1308 height 0
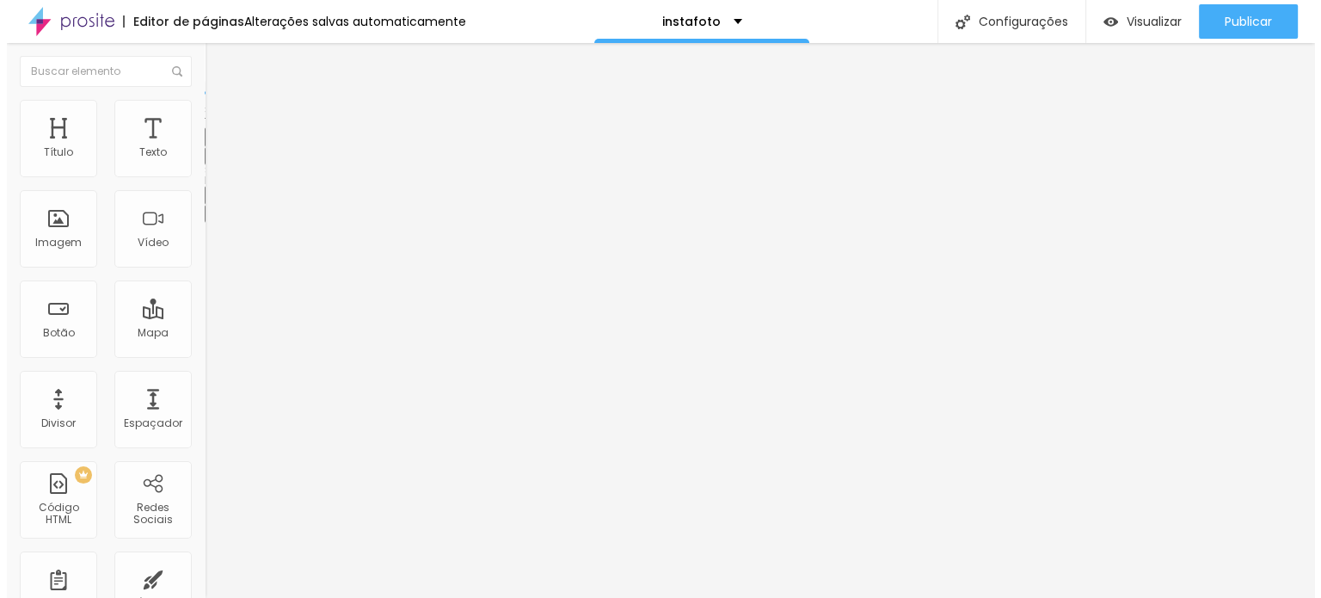
scroll to position [0, 0]
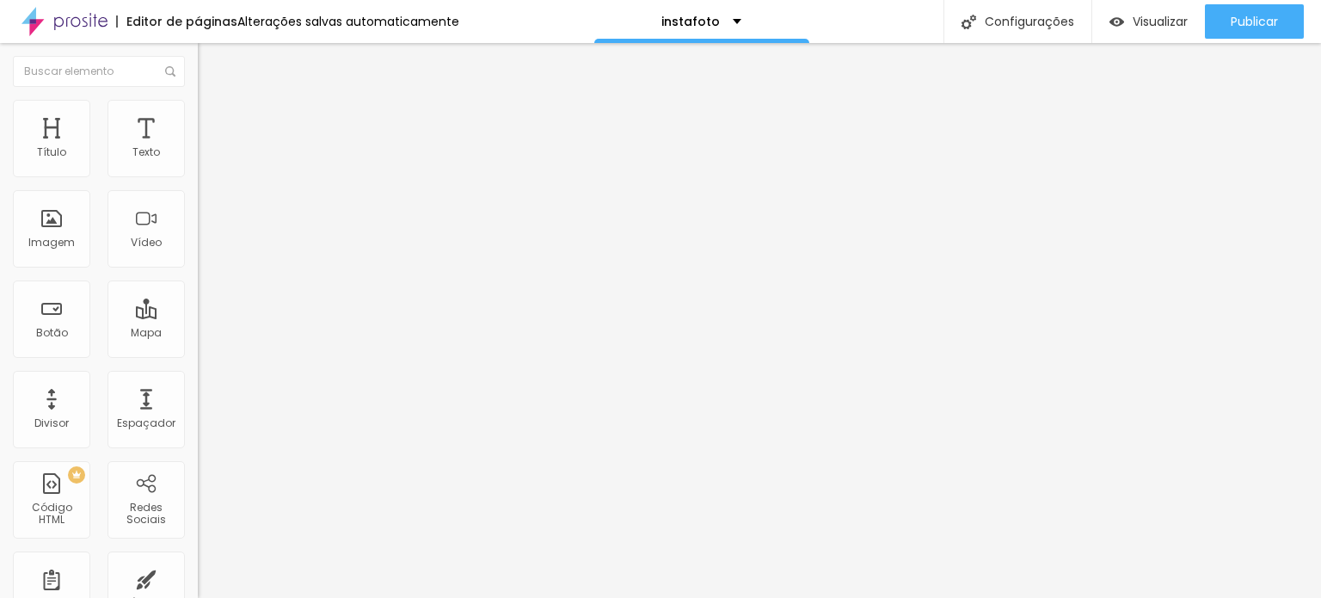
click at [211, 61] on div "Editar Texto" at bounding box center [260, 63] width 98 height 14
click at [198, 243] on div at bounding box center [297, 216] width 198 height 133
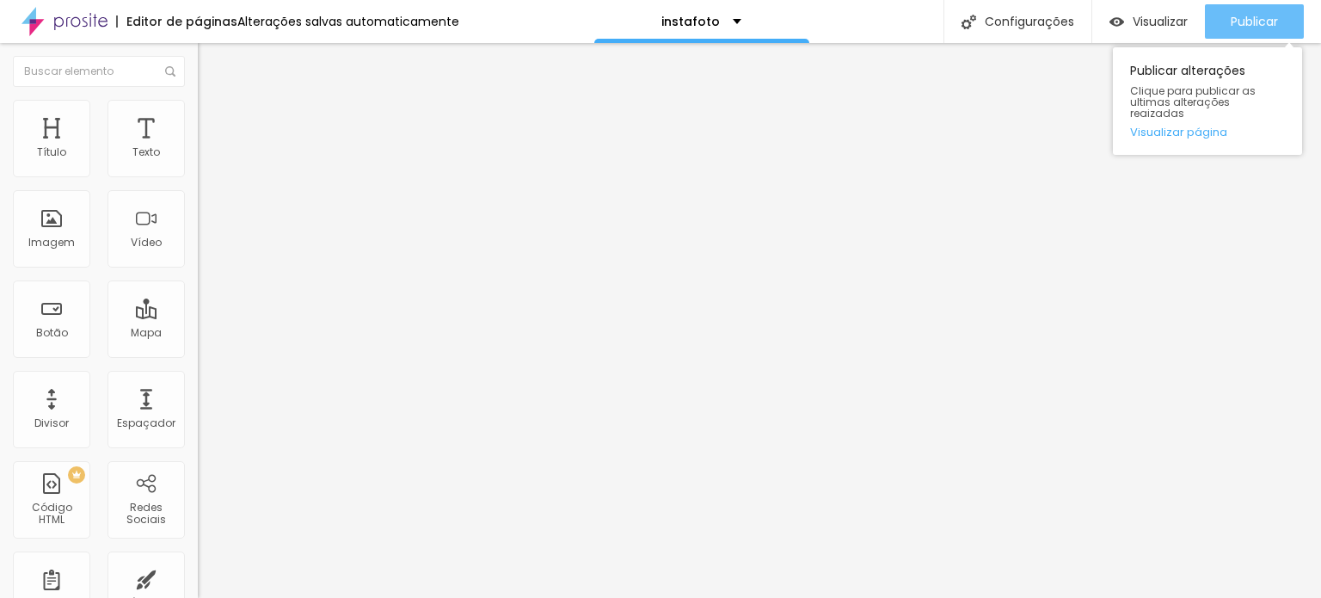
click at [1262, 18] on span "Publicar" at bounding box center [1254, 22] width 47 height 14
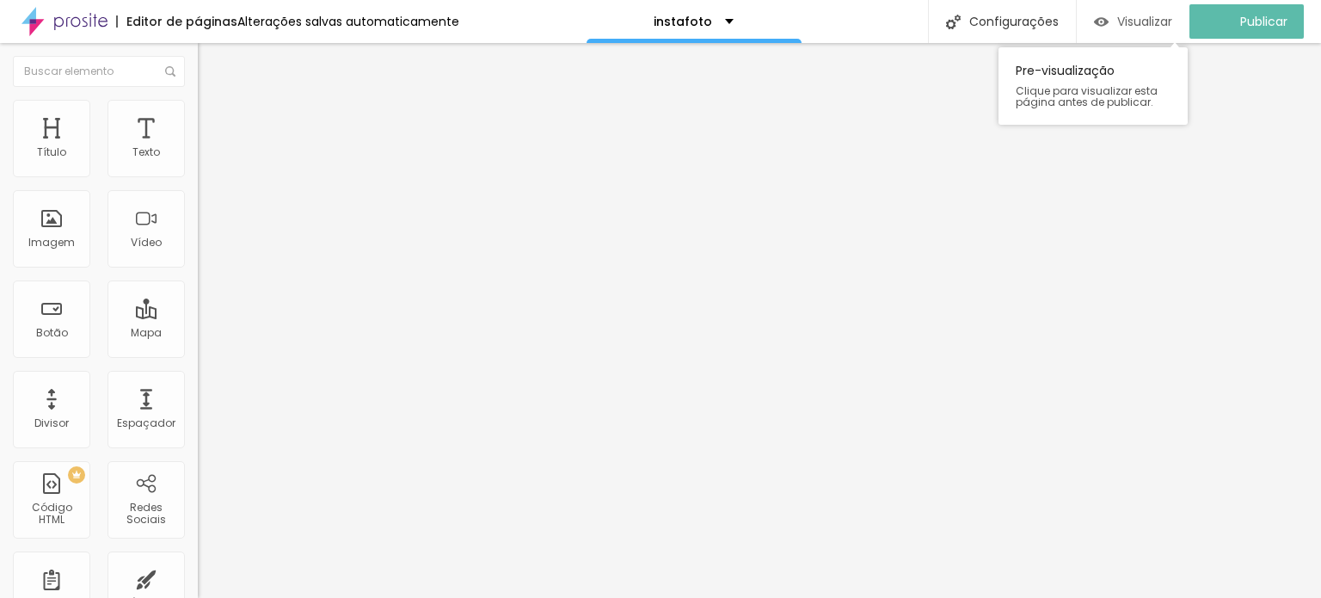
click at [1143, 20] on span "Visualizar" at bounding box center [1144, 22] width 55 height 14
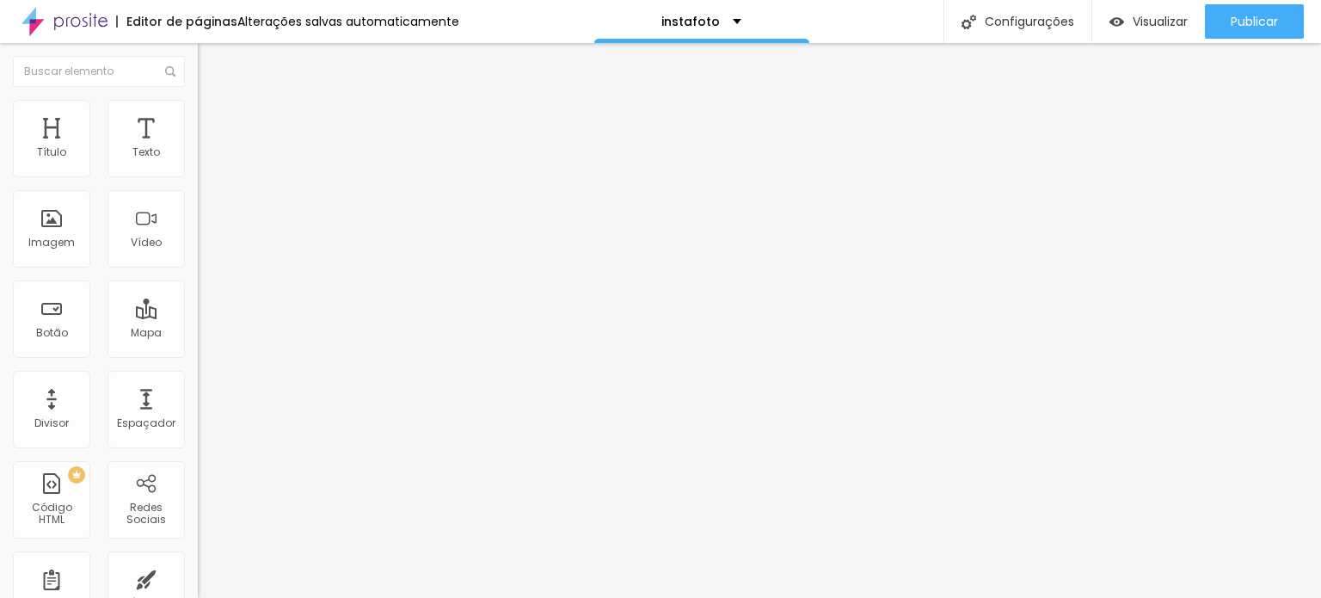
click at [211, 61] on div "Editar Código HTML" at bounding box center [281, 63] width 141 height 14
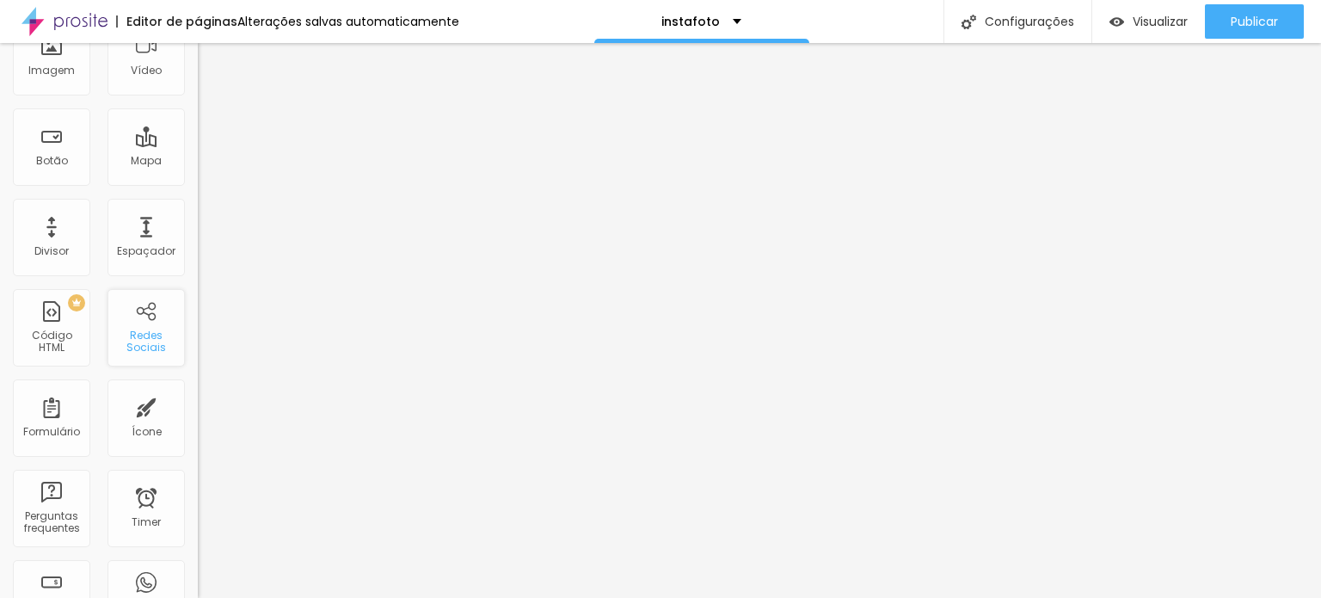
scroll to position [258, 0]
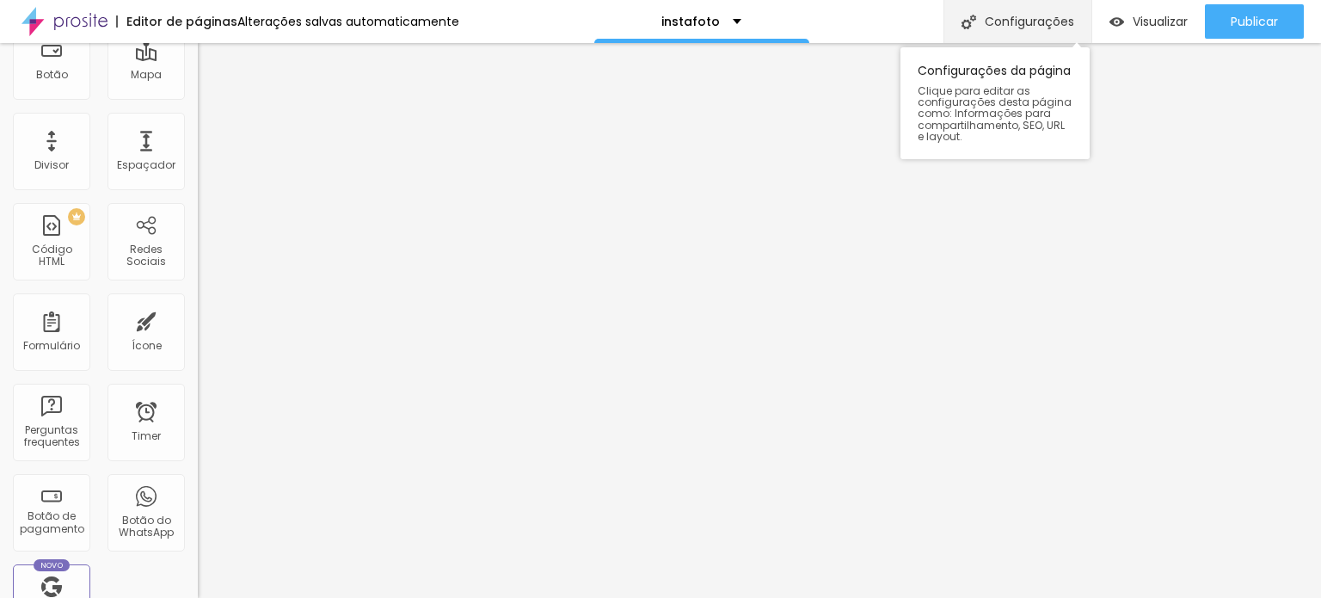
click at [1030, 29] on div "Configurações" at bounding box center [1018, 21] width 148 height 43
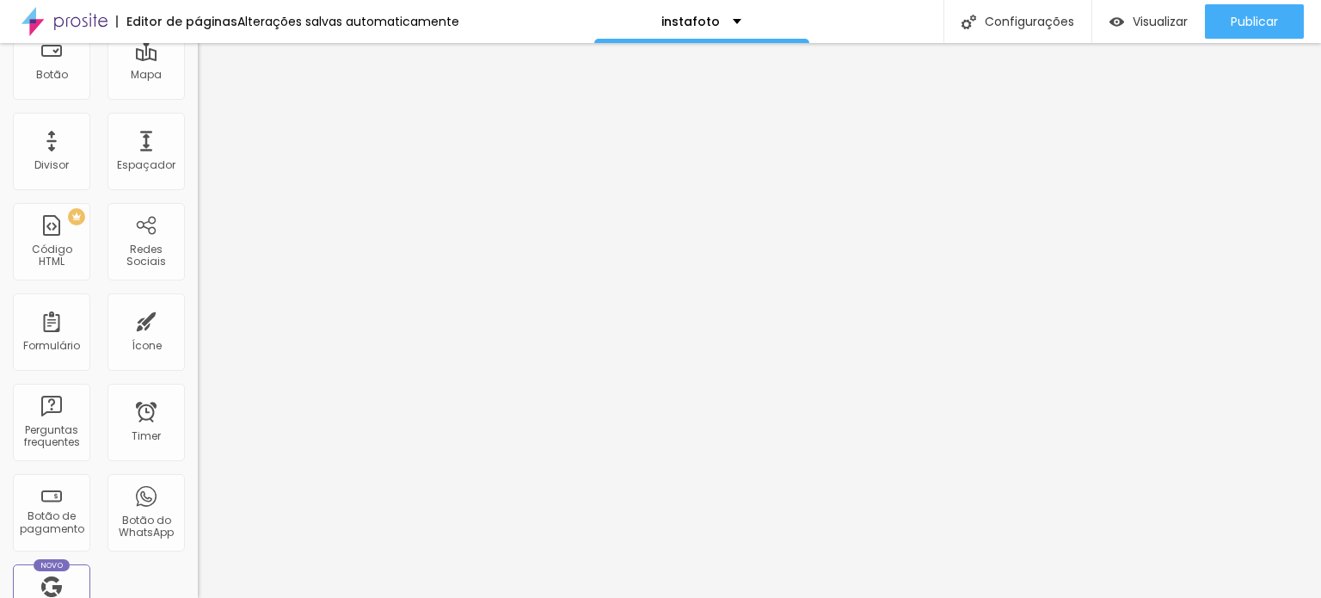
drag, startPoint x: 664, startPoint y: 202, endPoint x: 269, endPoint y: 140, distance: 399.7
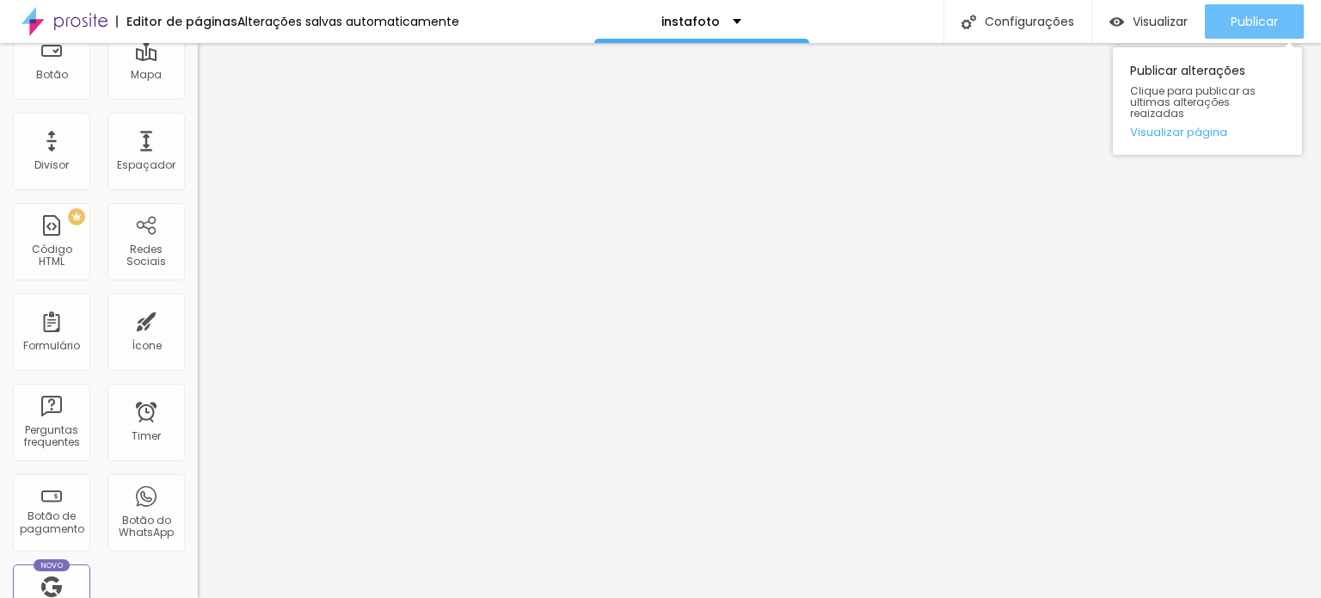
click at [1243, 17] on span "Publicar" at bounding box center [1254, 22] width 47 height 14
click at [1256, 23] on span "Publicar" at bounding box center [1254, 22] width 47 height 14
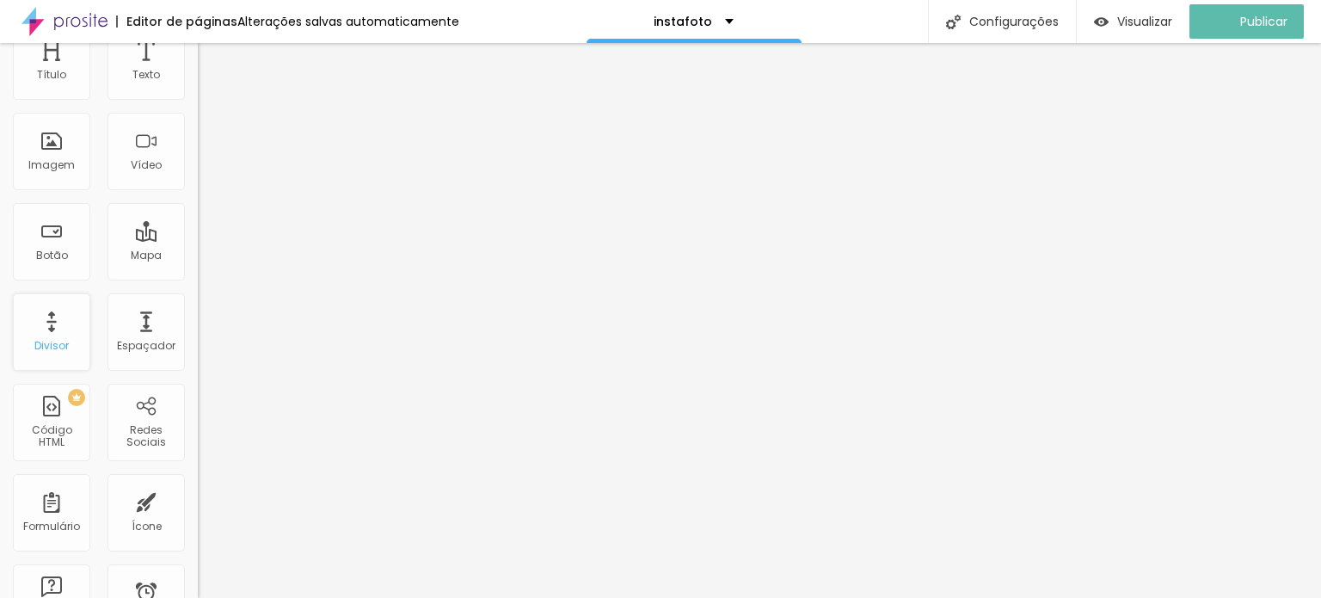
scroll to position [0, 0]
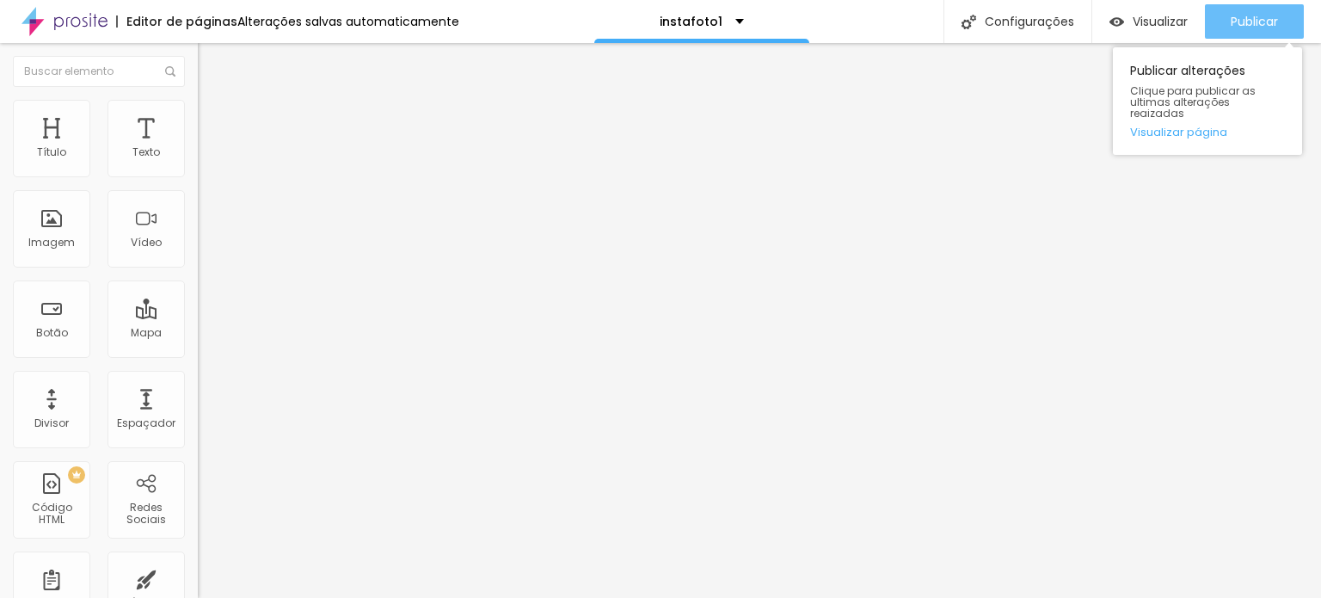
click at [1266, 21] on span "Publicar" at bounding box center [1254, 22] width 47 height 14
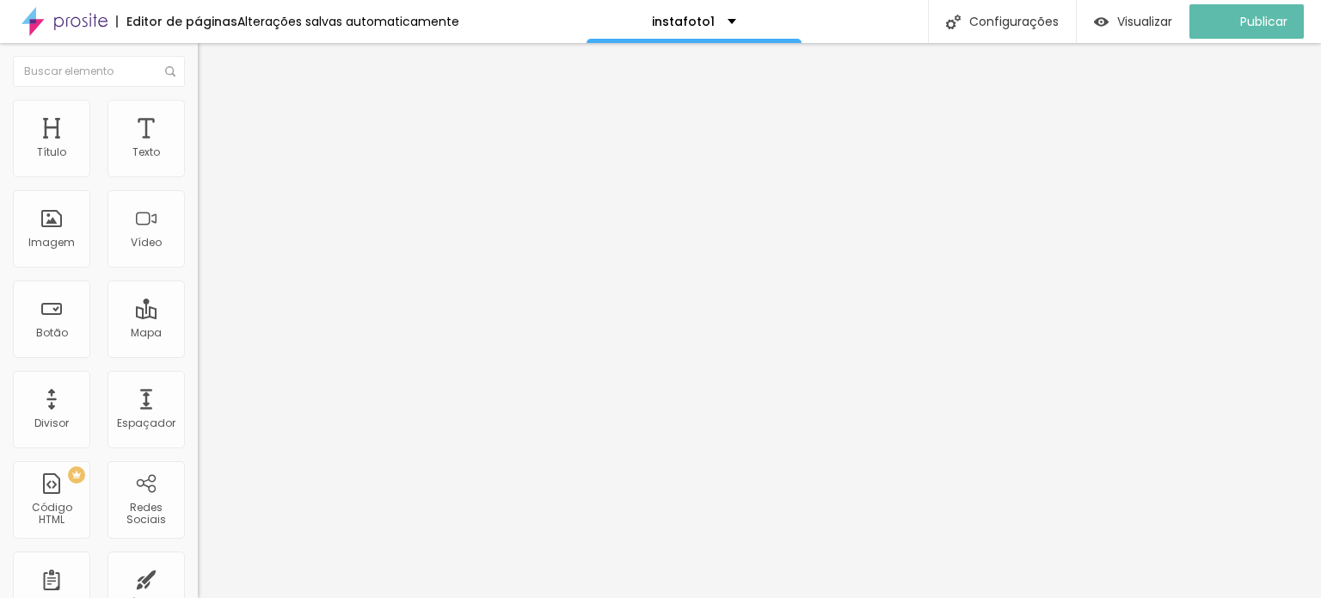
click at [211, 59] on div "Editar Texto" at bounding box center [260, 63] width 98 height 14
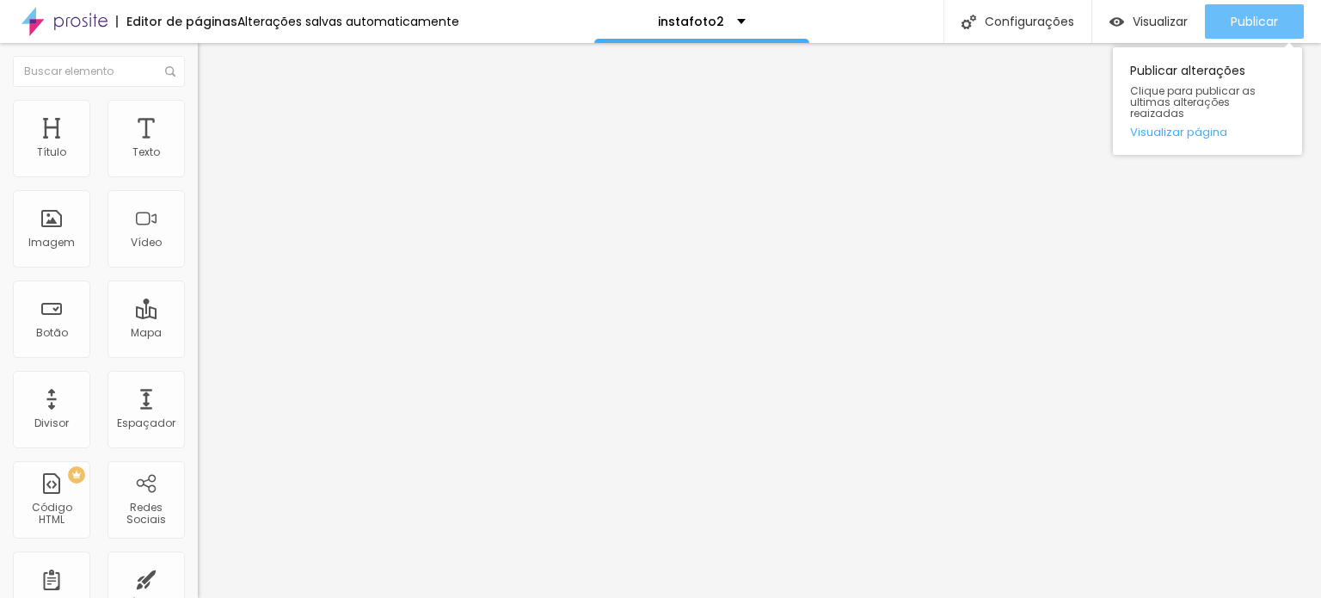
click at [1264, 20] on span "Publicar" at bounding box center [1254, 22] width 47 height 14
click at [1253, 15] on span "Publicar" at bounding box center [1254, 22] width 47 height 14
click at [1256, 24] on span "Publicar" at bounding box center [1254, 22] width 47 height 14
click at [1249, 18] on span "Publicar" at bounding box center [1254, 22] width 47 height 14
click at [1270, 21] on span "Publicar" at bounding box center [1254, 22] width 47 height 14
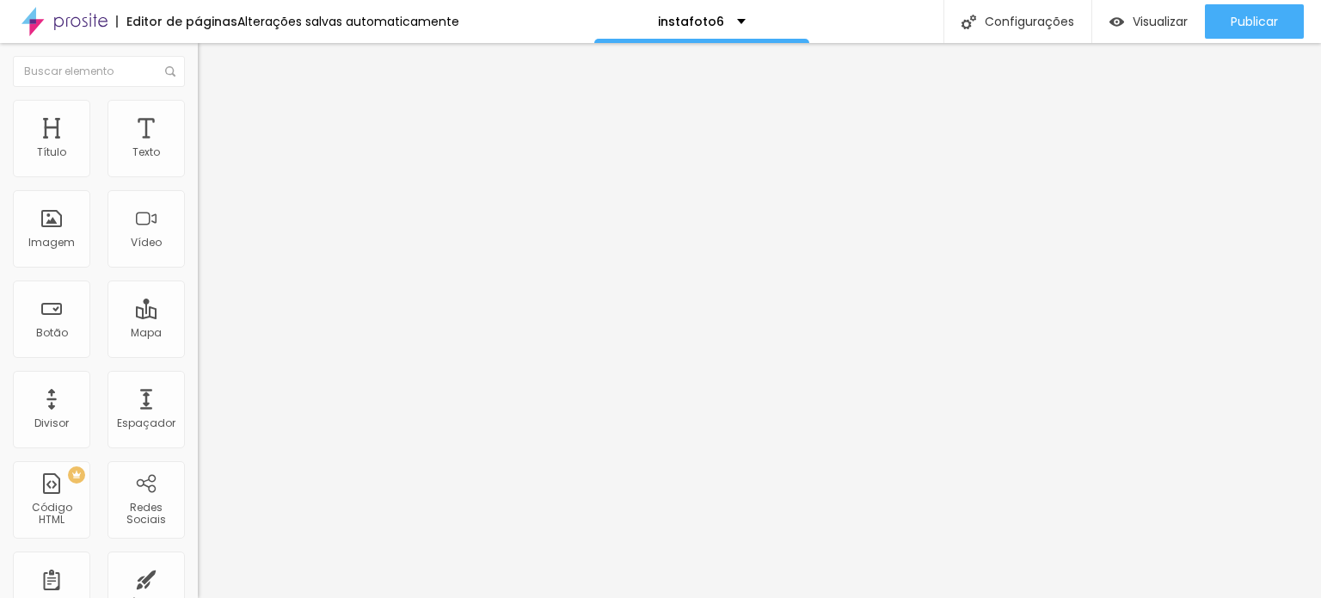
drag, startPoint x: 131, startPoint y: 128, endPoint x: 114, endPoint y: 126, distance: 16.4
click at [198, 128] on ul "Conteúdo Estilo Avançado" at bounding box center [297, 122] width 198 height 52
click at [198, 126] on li "Estilo" at bounding box center [297, 122] width 198 height 17
type input "15"
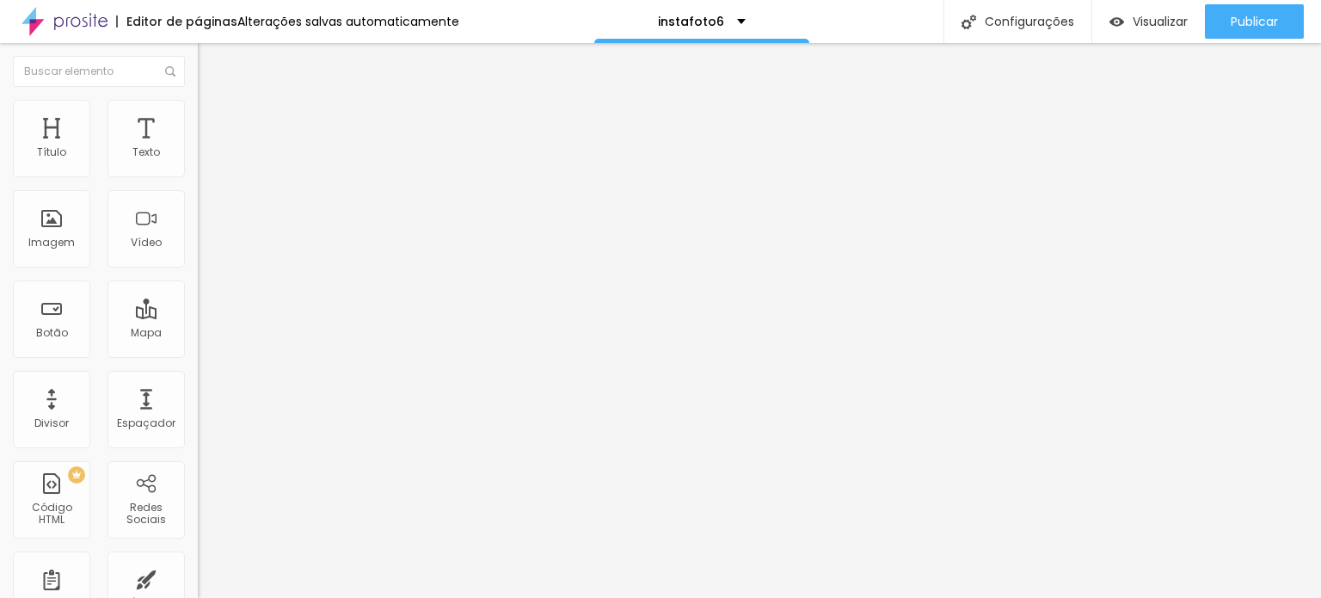
type input "16"
type input "17"
type input "18"
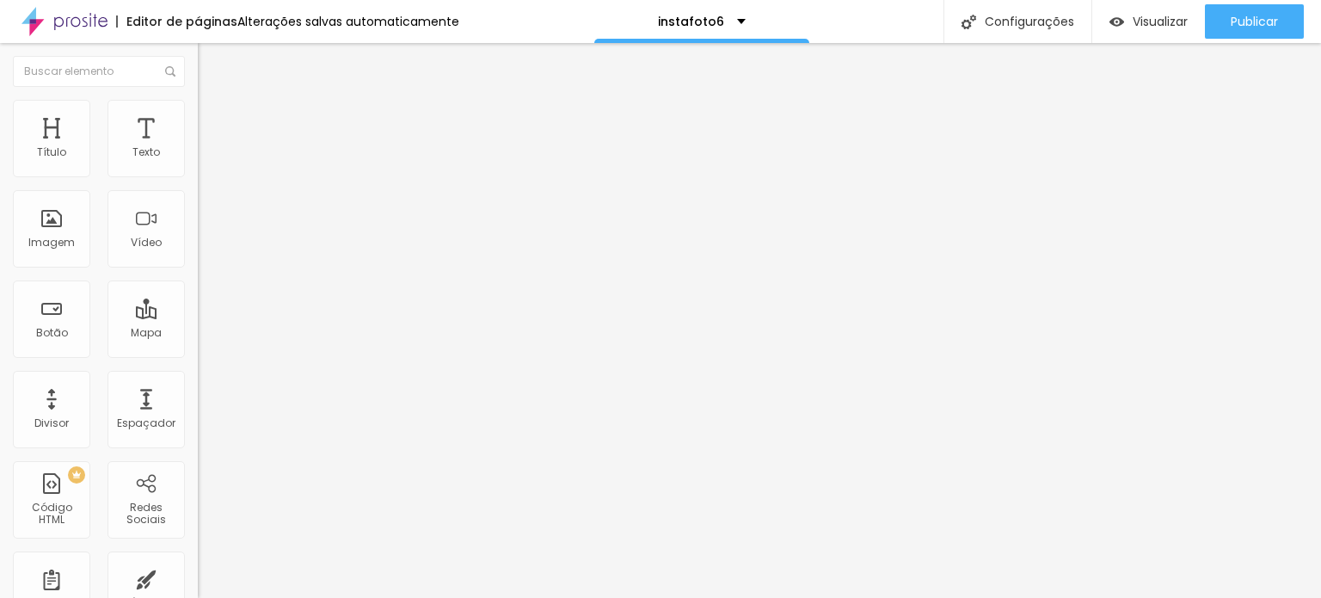
type input "18"
drag, startPoint x: 60, startPoint y: 271, endPoint x: 164, endPoint y: 263, distance: 104.4
type input "18"
click at [198, 513] on input "range" at bounding box center [253, 520] width 111 height 14
click at [213, 132] on span "Estilo" at bounding box center [226, 125] width 27 height 15
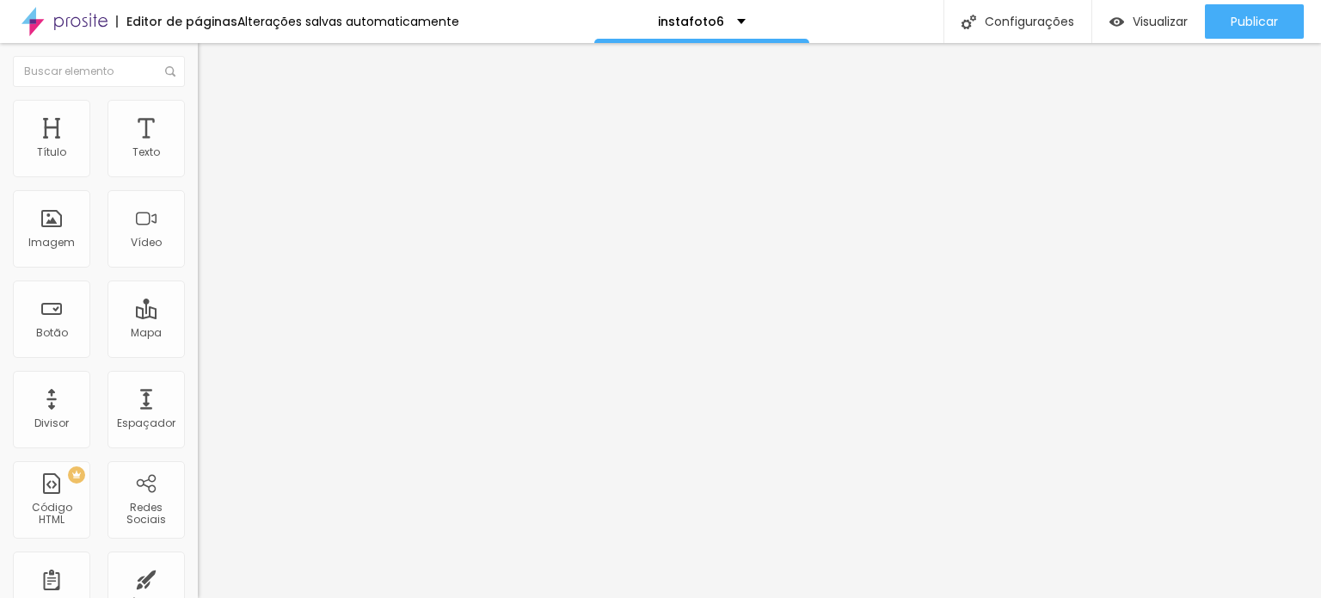
type input "15"
type input "16"
type input "17"
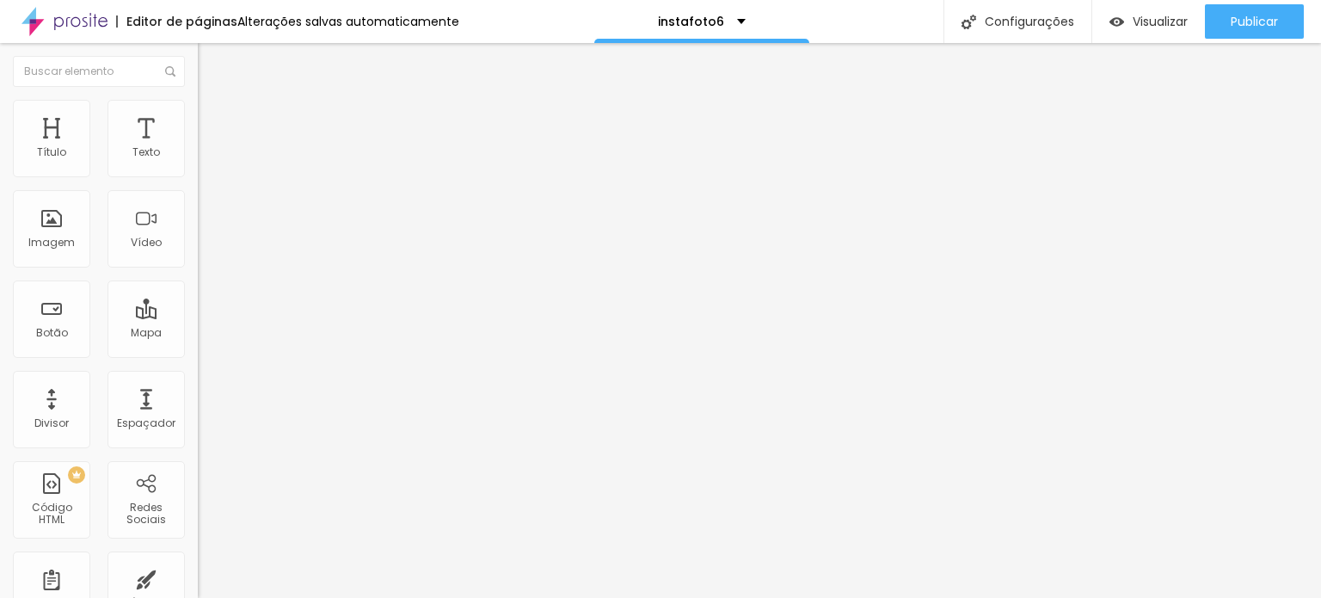
type input "17"
type input "18"
drag, startPoint x: 61, startPoint y: 274, endPoint x: 180, endPoint y: 281, distance: 118.9
type input "18"
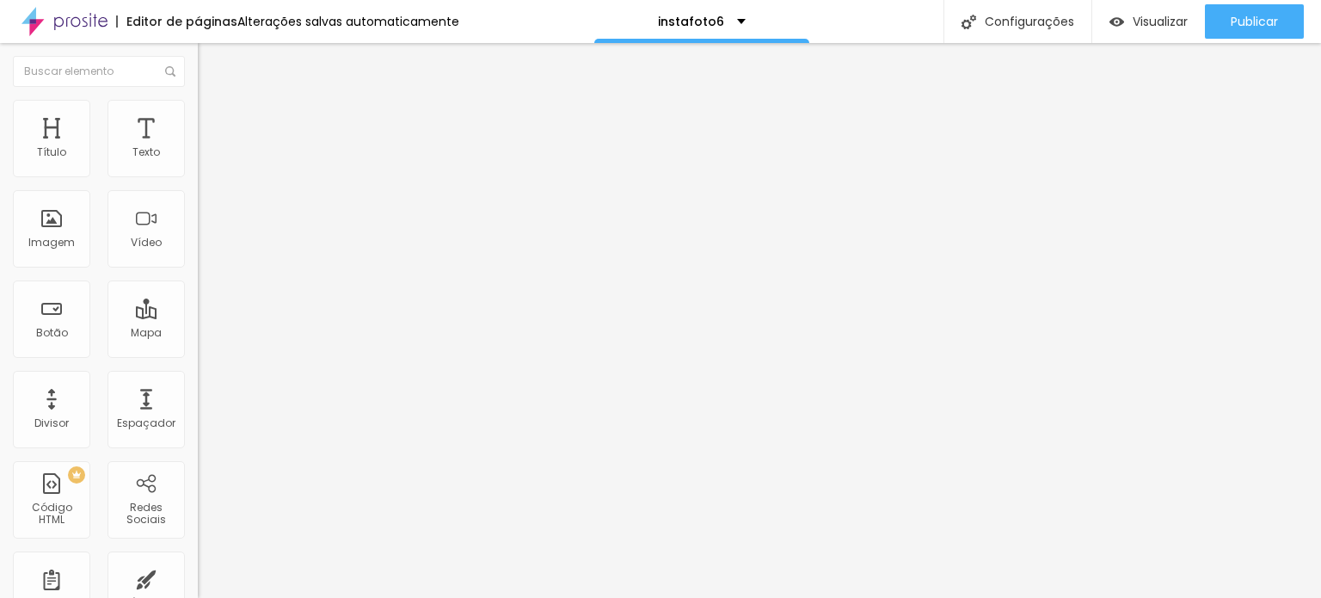
click at [198, 513] on input "range" at bounding box center [253, 520] width 111 height 14
click at [198, 131] on li "Avançado" at bounding box center [297, 139] width 198 height 17
type input "16"
type input "17"
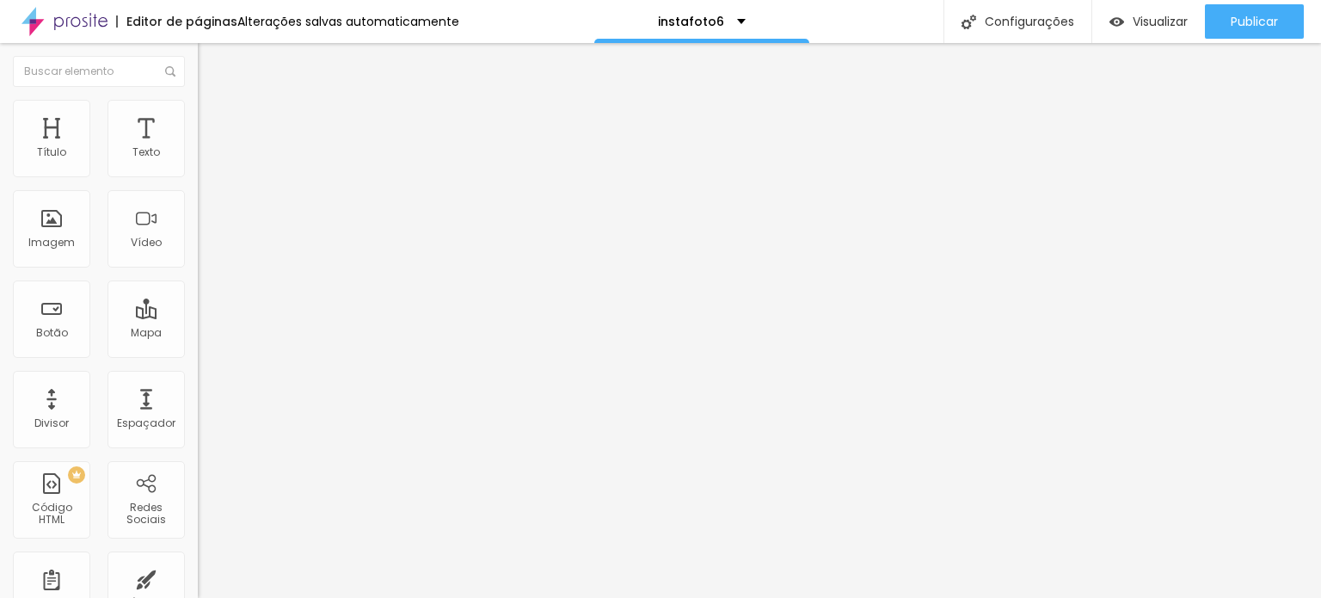
type input "17"
type input "18"
type input "19"
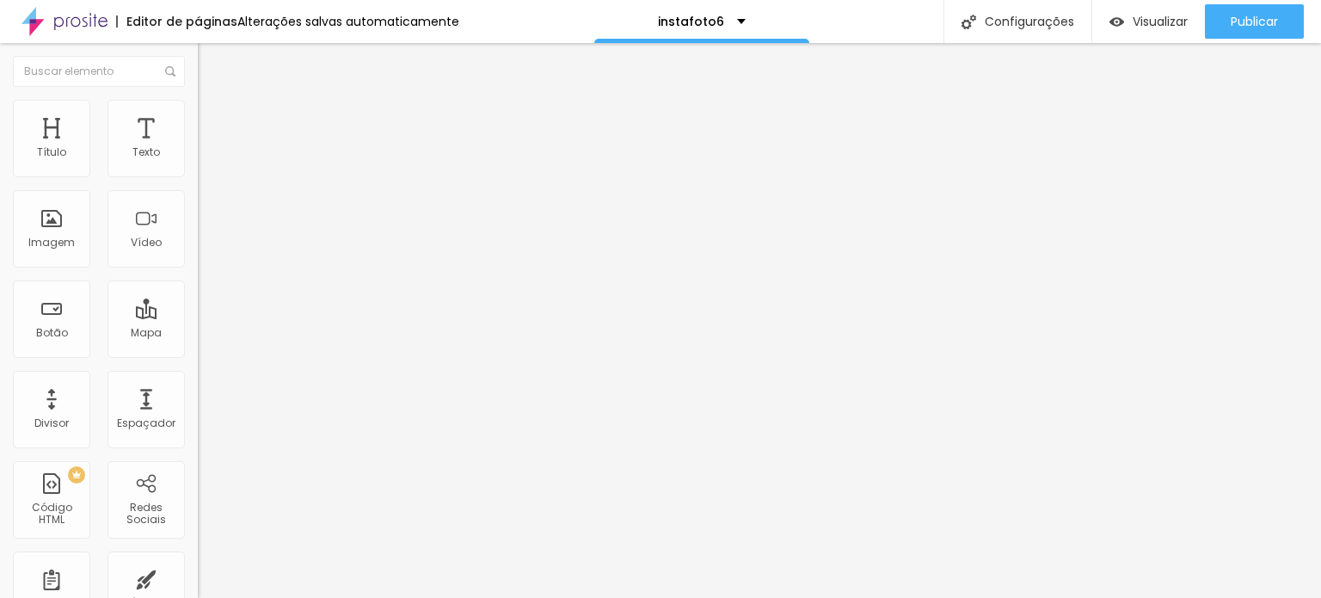
type input "20"
type input "23"
type input "25"
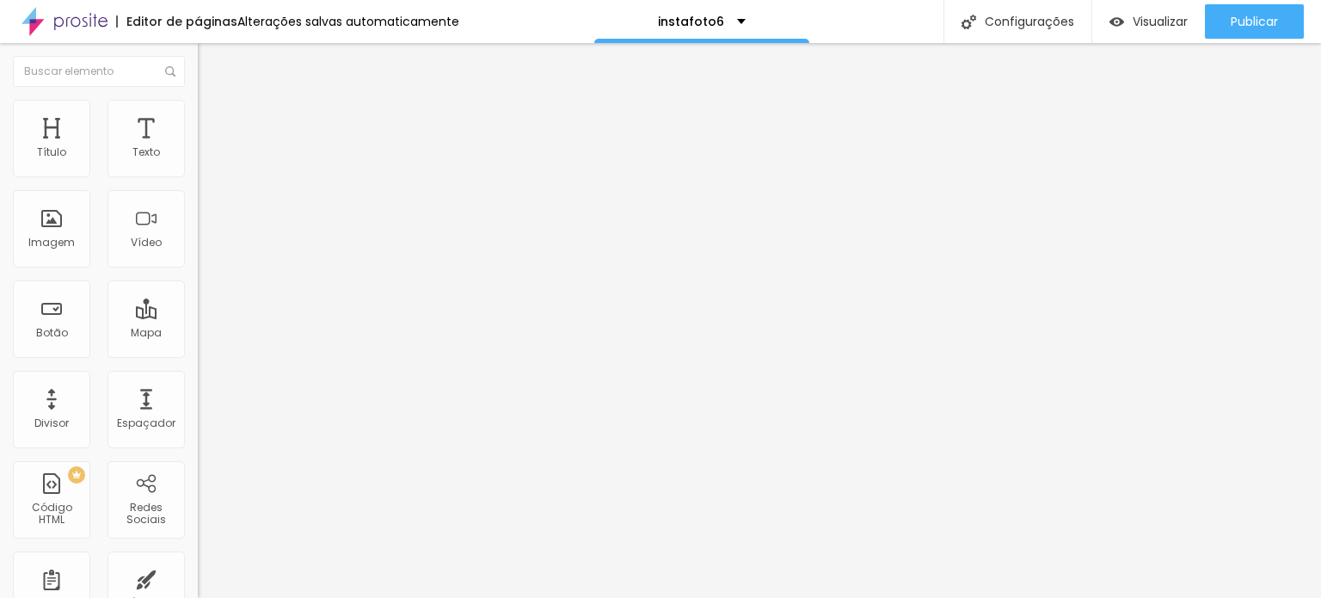
type input "25"
type input "28"
type input "31"
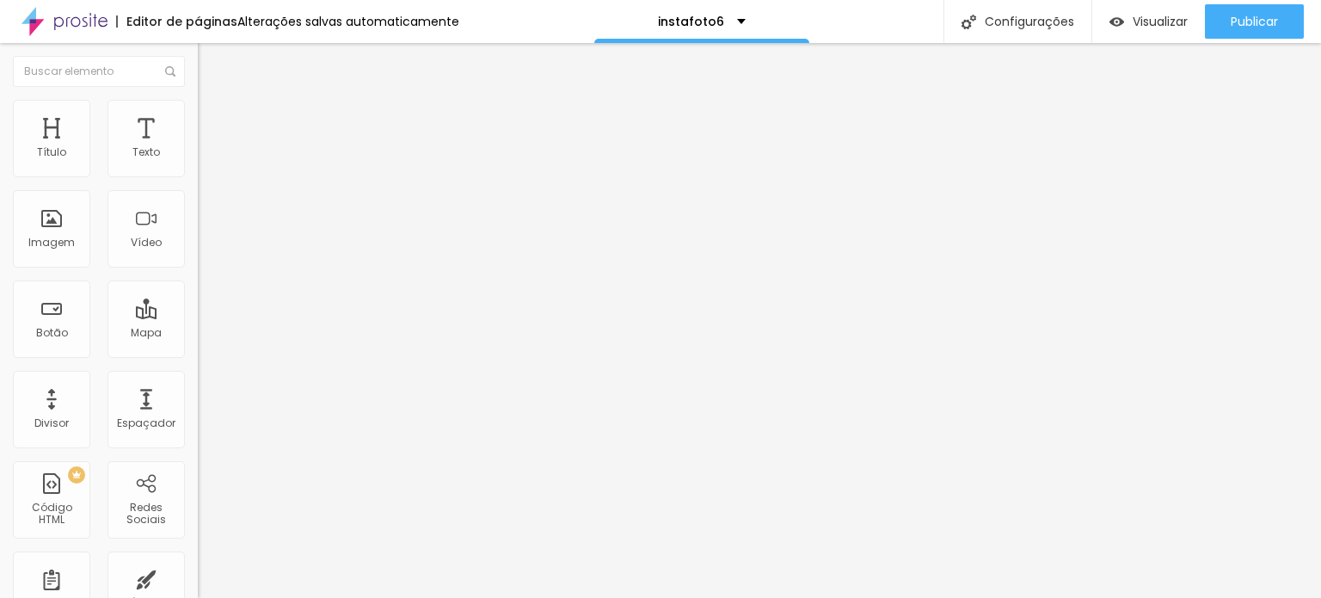
type input "32"
type input "33"
type input "34"
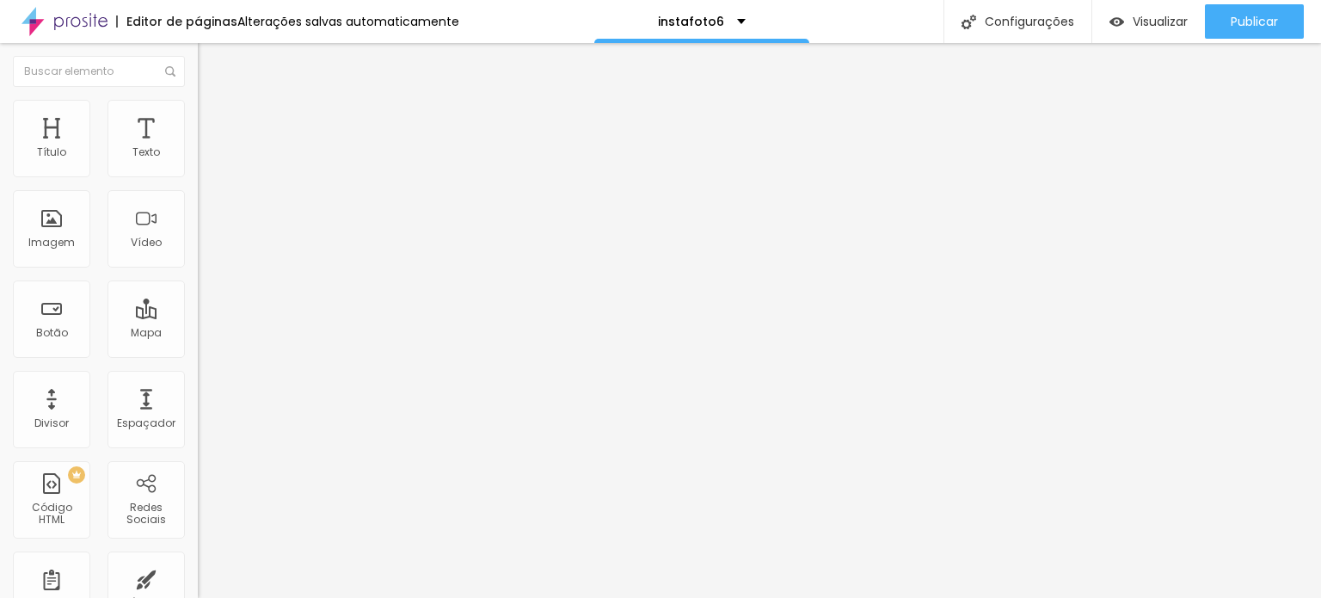
type input "34"
type input "32"
type input "30"
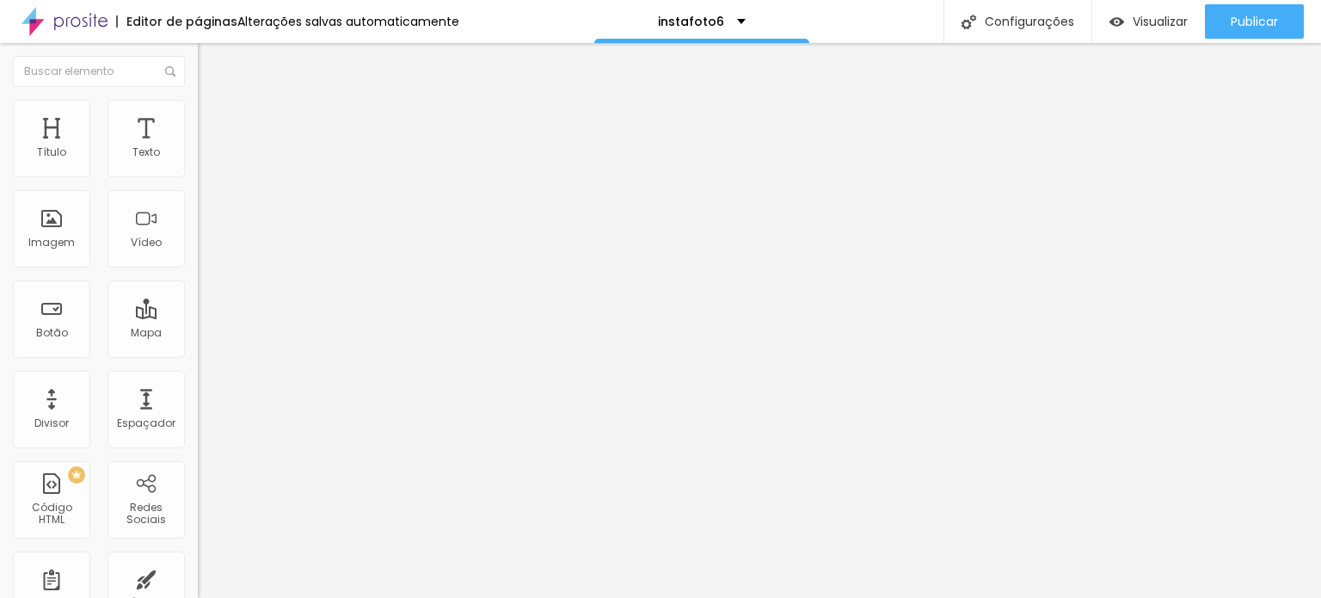
type input "27"
type input "25"
type input "22"
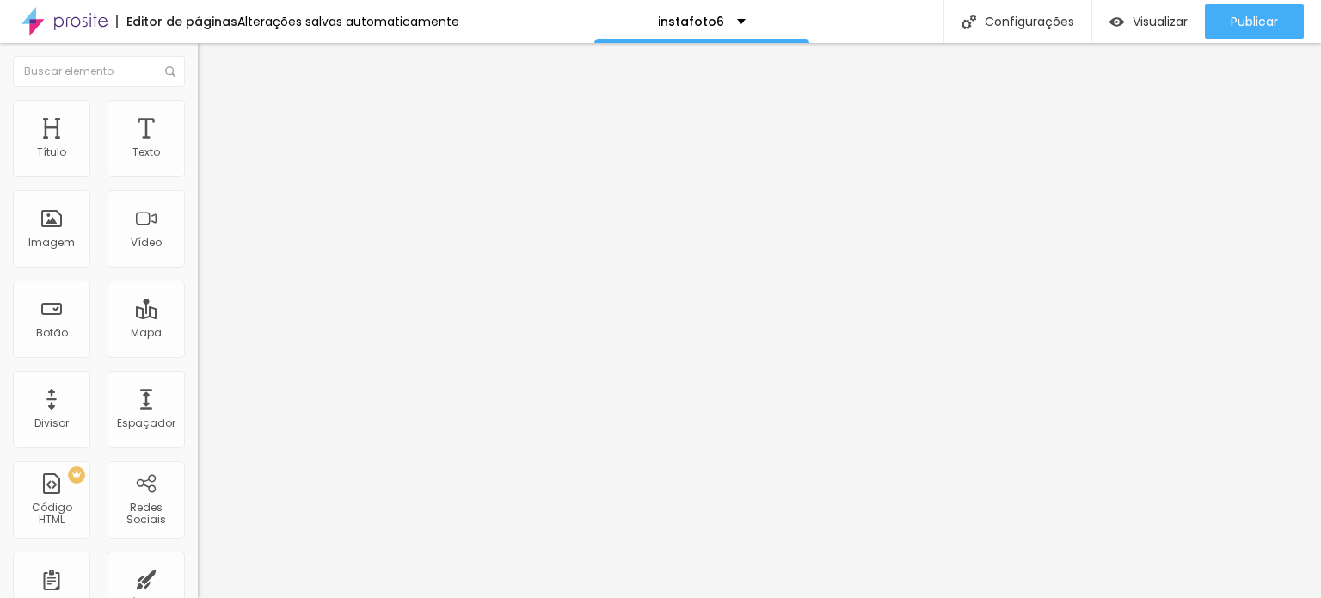
type input "22"
type input "21"
type input "19"
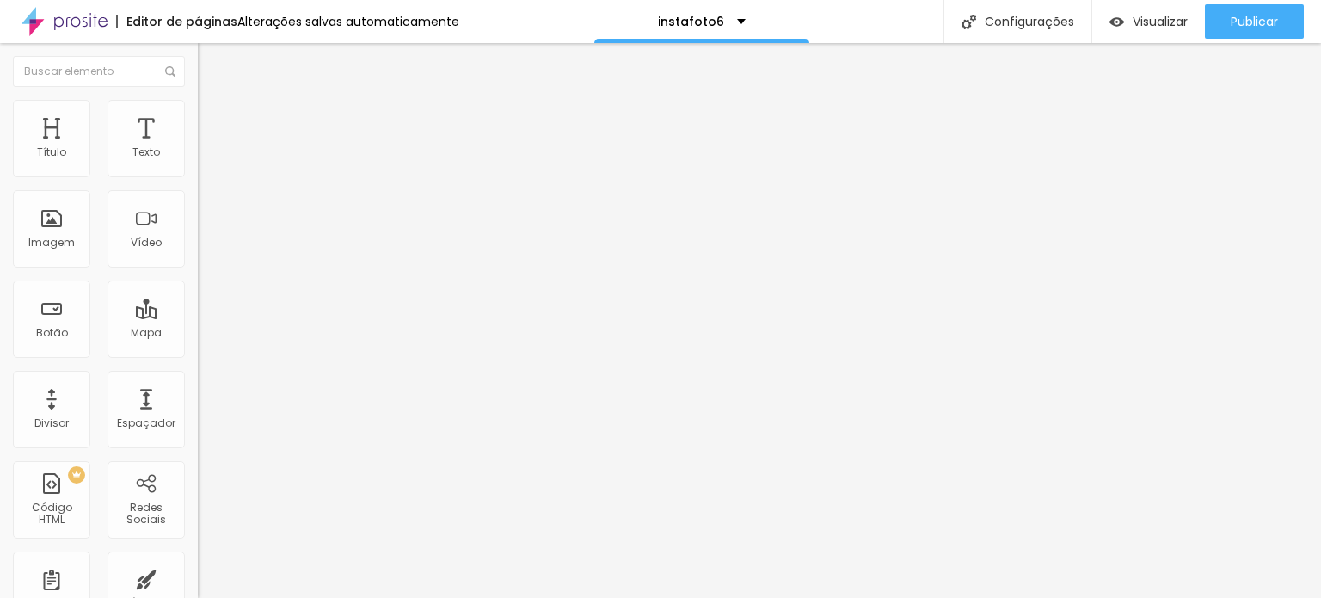
type input "18"
type input "16"
type input "15"
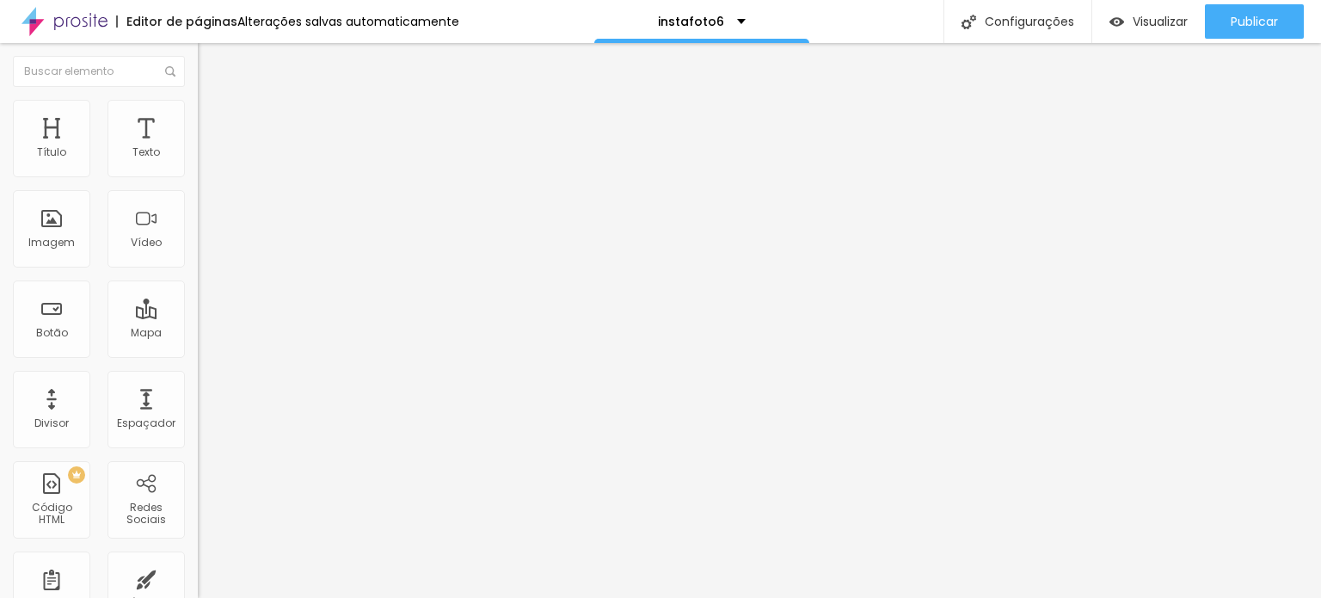
type input "15"
type input "13"
type input "11"
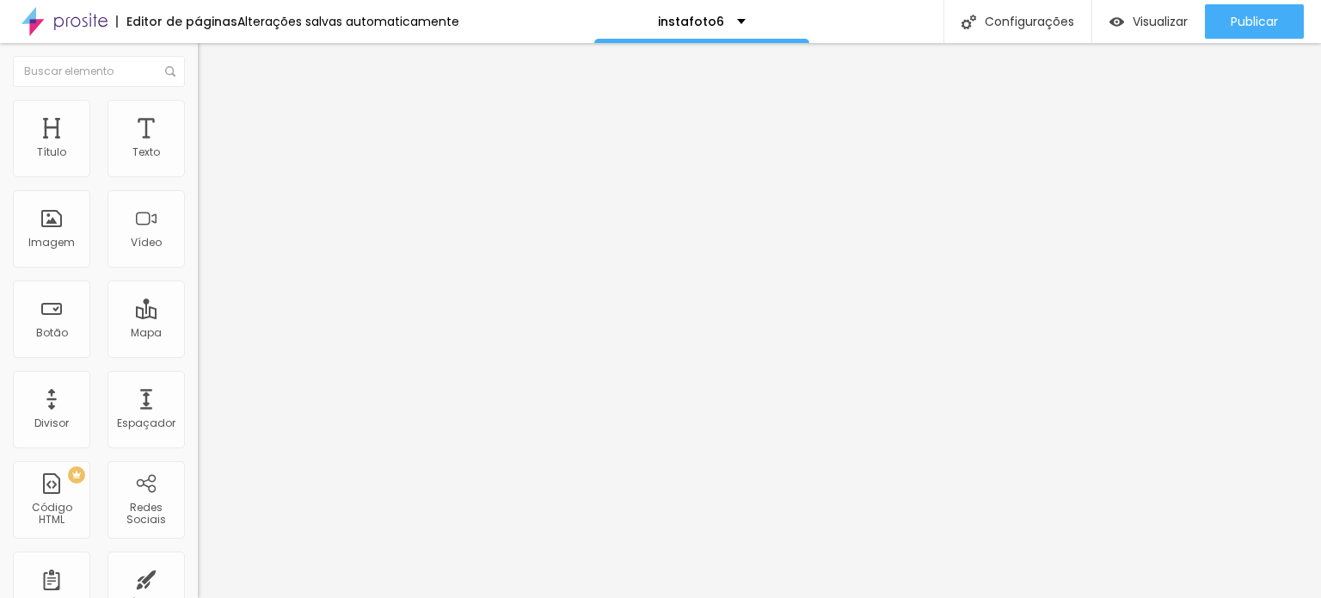
type input "9"
type input "8"
type input "7"
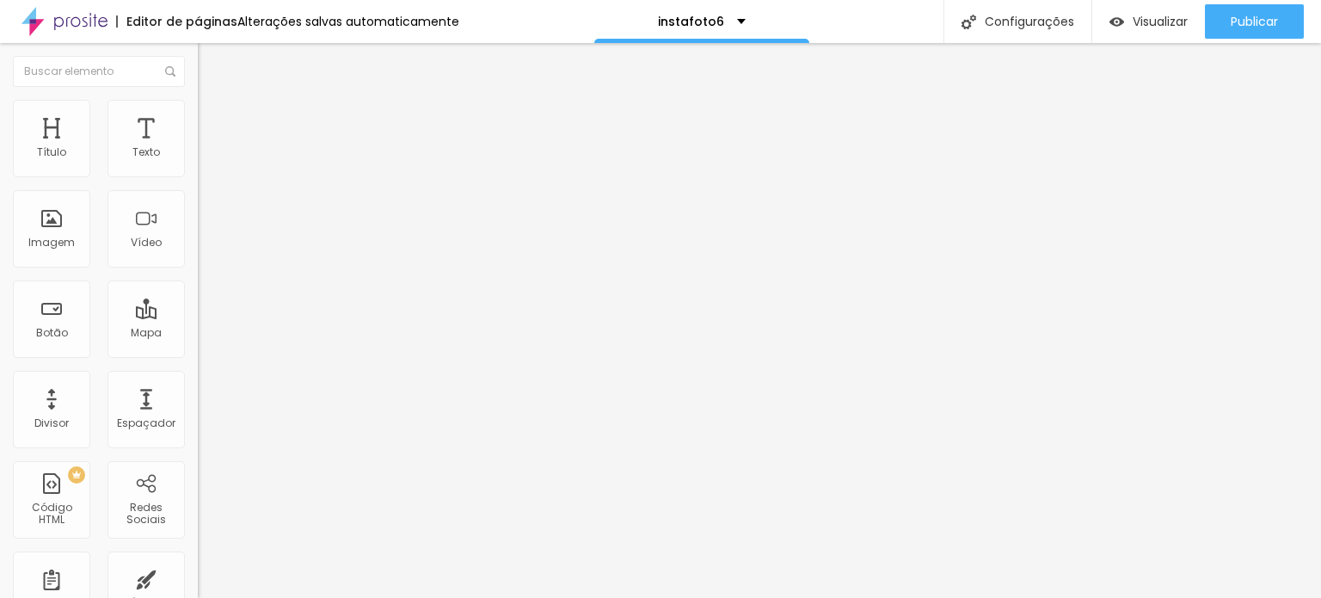
type input "7"
type input "6"
type input "5"
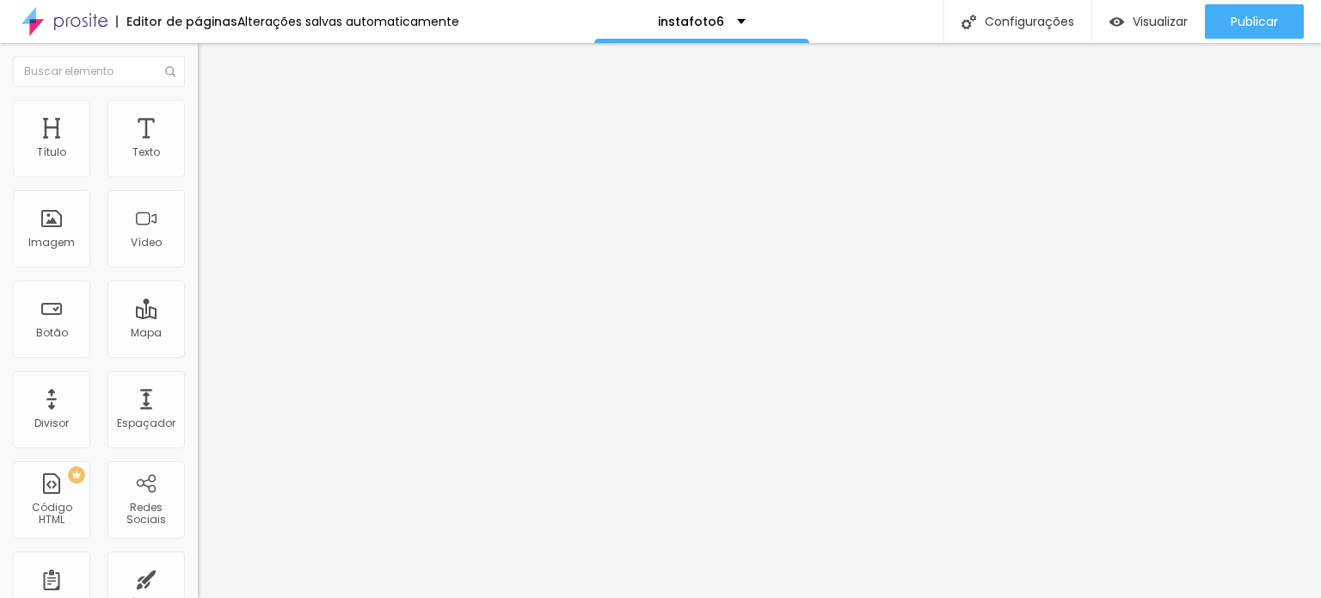
type input "4"
drag, startPoint x: 52, startPoint y: 216, endPoint x: 43, endPoint y: 215, distance: 9.5
type input "4"
click at [198, 591] on input "range" at bounding box center [253, 598] width 111 height 14
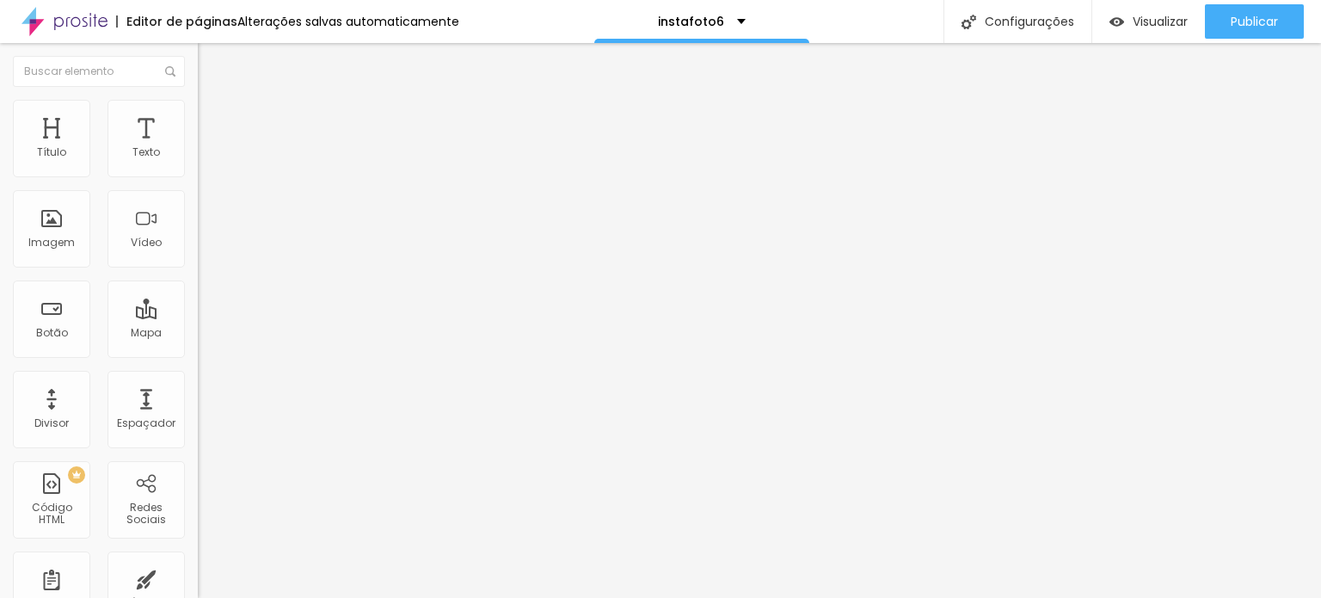
type input "7"
type input "6"
type input "3"
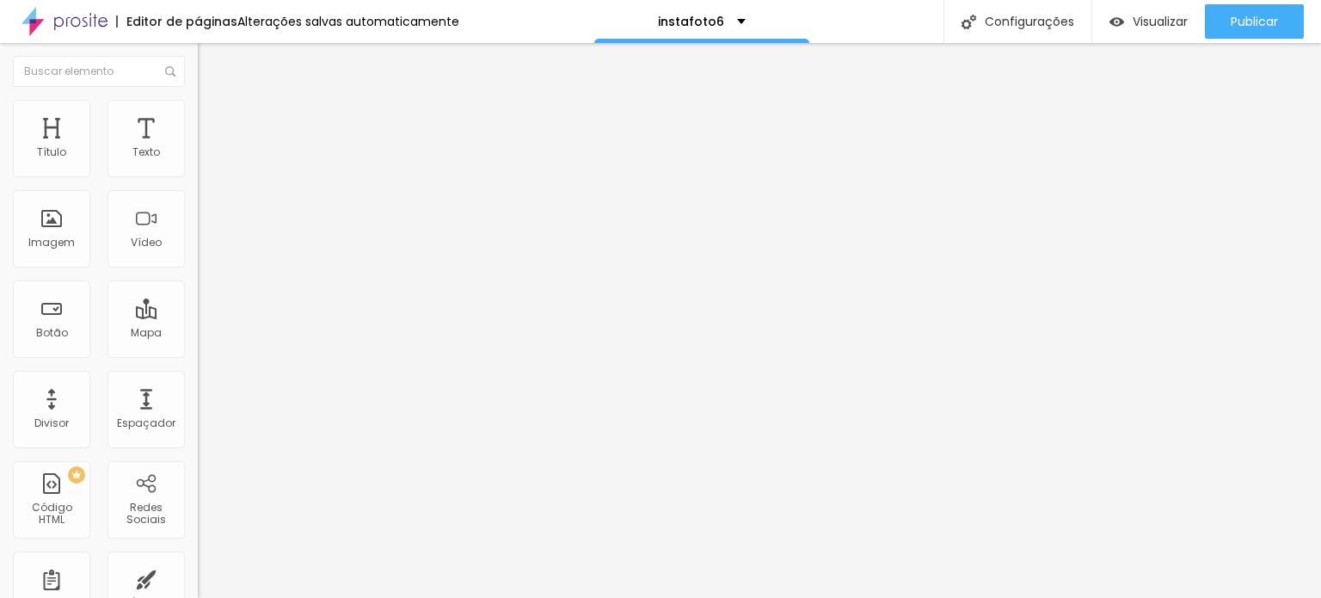
type input "3"
type input "1"
type input "0"
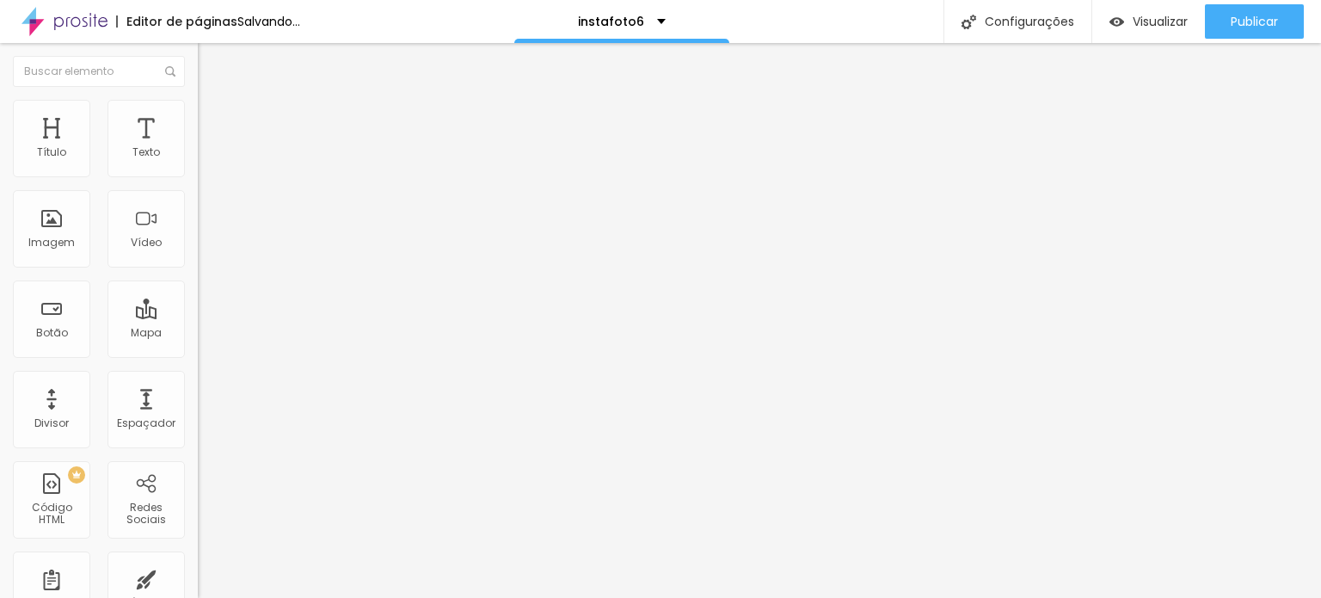
type input "0"
click at [198, 348] on input "range" at bounding box center [253, 355] width 111 height 14
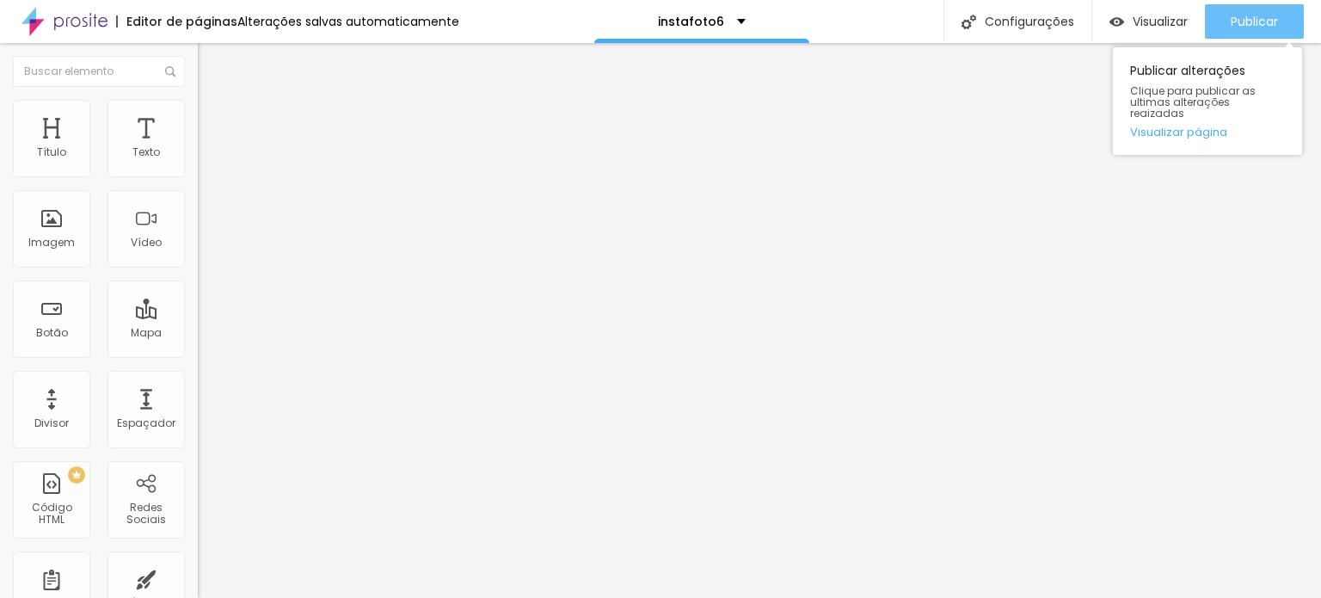
click at [1250, 16] on span "Publicar" at bounding box center [1254, 22] width 47 height 14
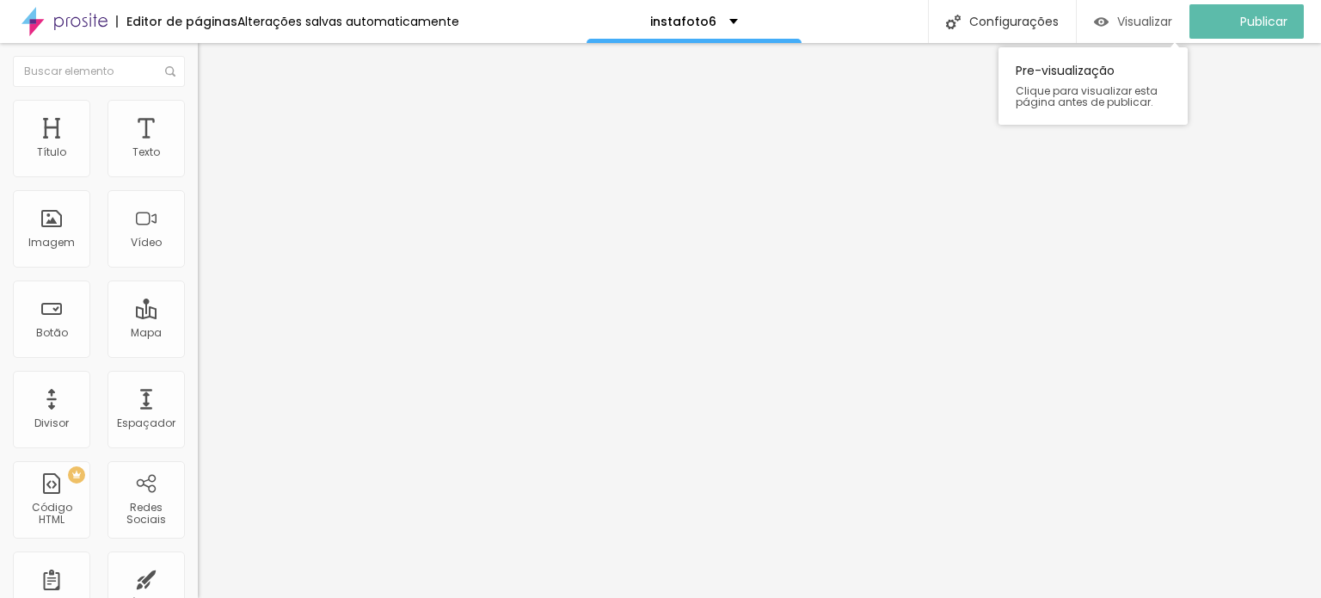
click at [1153, 17] on span "Visualizar" at bounding box center [1144, 22] width 55 height 14
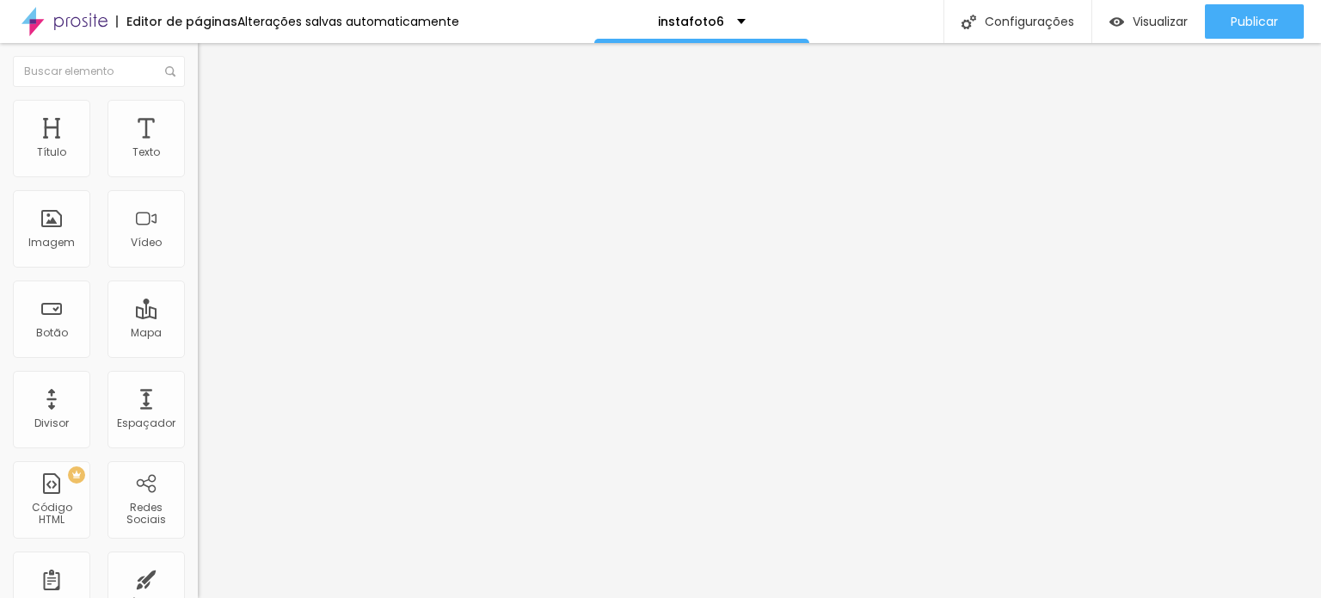
click at [211, 66] on img "button" at bounding box center [217, 70] width 13 height 14
click at [198, 238] on div at bounding box center [297, 216] width 198 height 133
click at [198, 238] on div "< script async src = "https://www.googletagmanager.com/gtag/js?id=AW-1753789115…" at bounding box center [451, 213] width 507 height 133
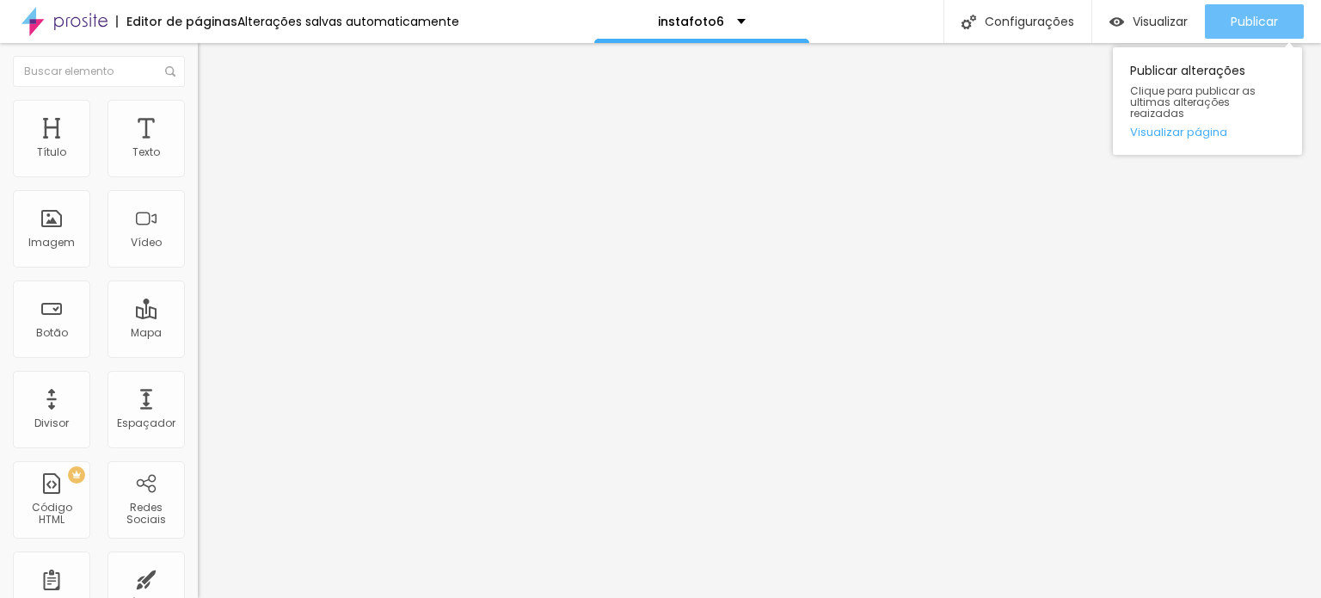
click at [1263, 22] on span "Publicar" at bounding box center [1254, 22] width 47 height 14
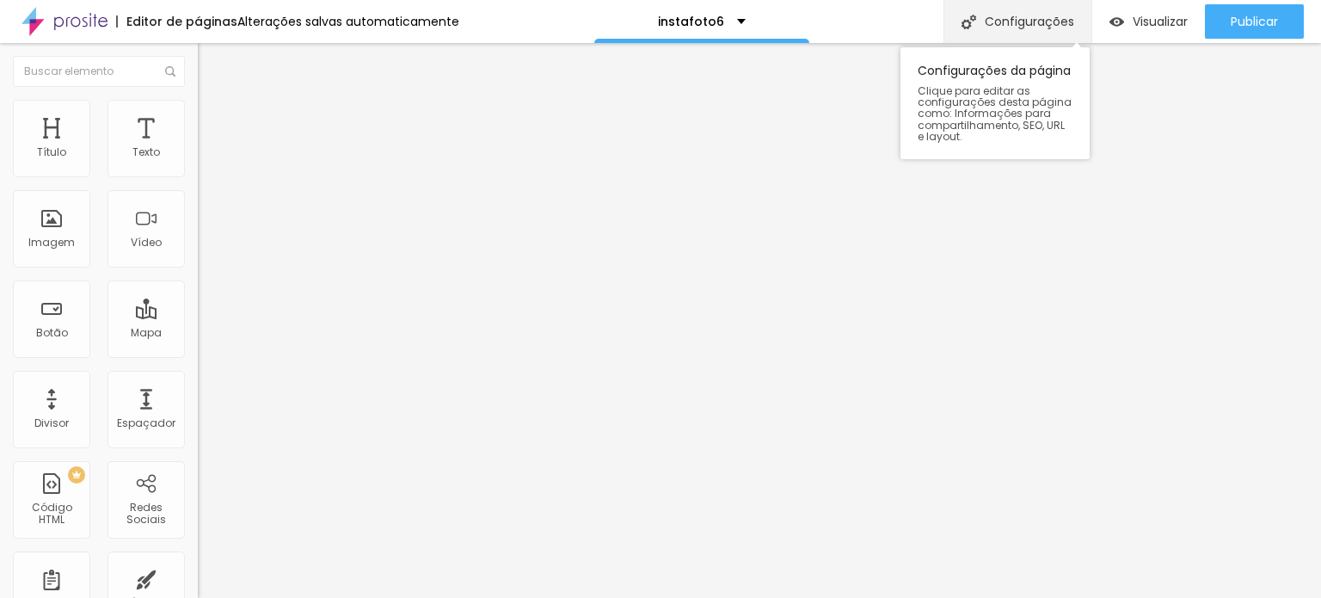
click at [1028, 13] on div "Configurações" at bounding box center [1018, 21] width 148 height 43
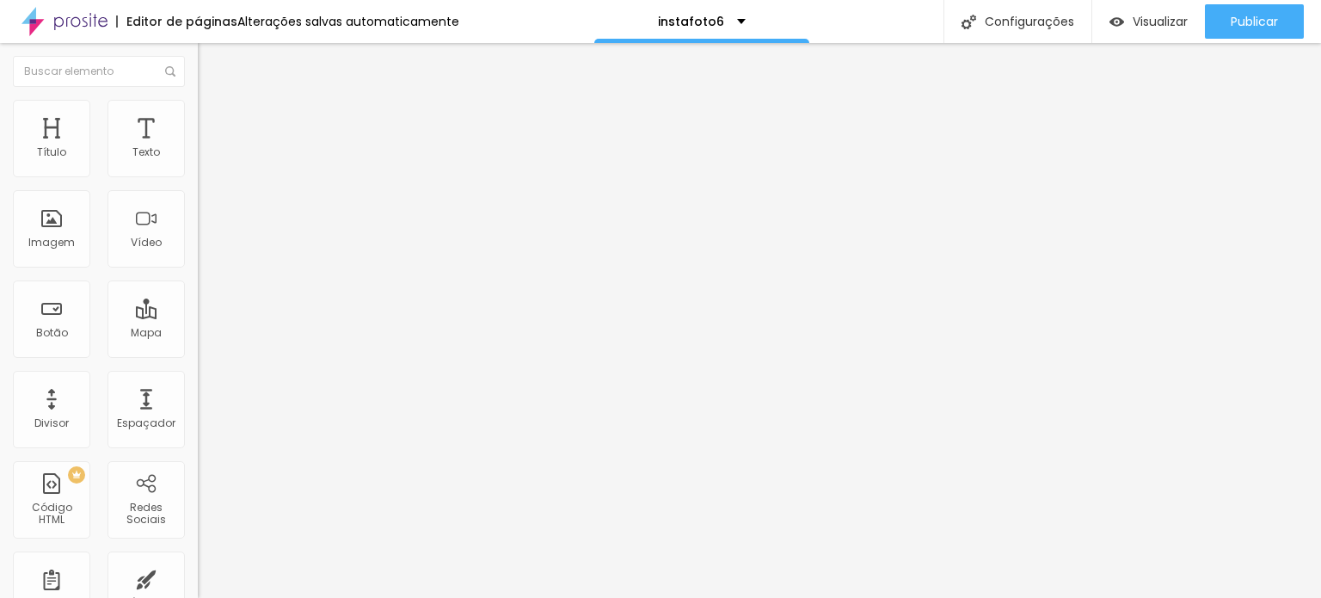
scroll to position [3, 0]
